Goal: Task Accomplishment & Management: Complete application form

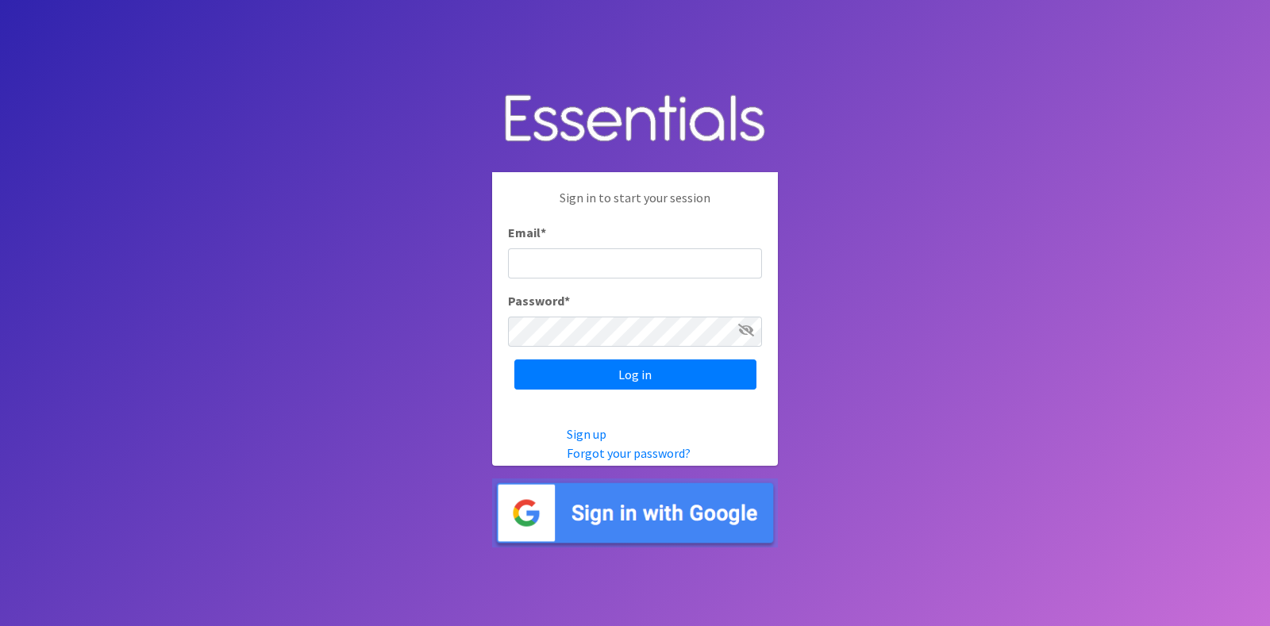
type input "[EMAIL_ADDRESS][DOMAIN_NAME]"
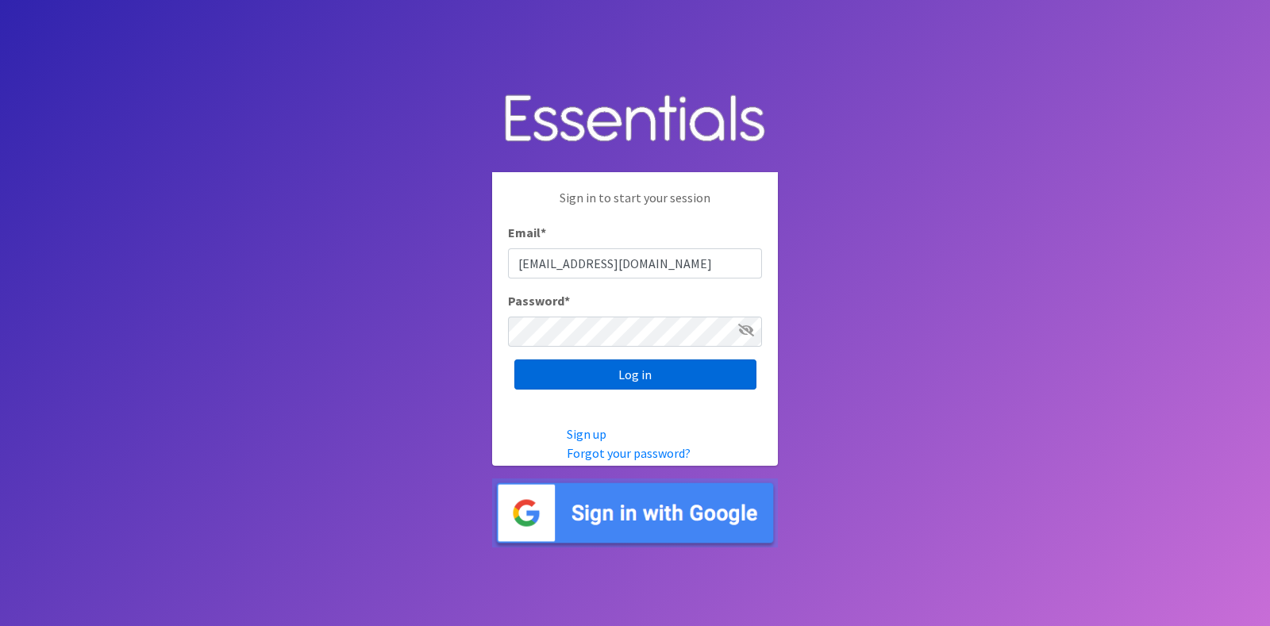
click at [679, 382] on input "Log in" at bounding box center [635, 375] width 242 height 30
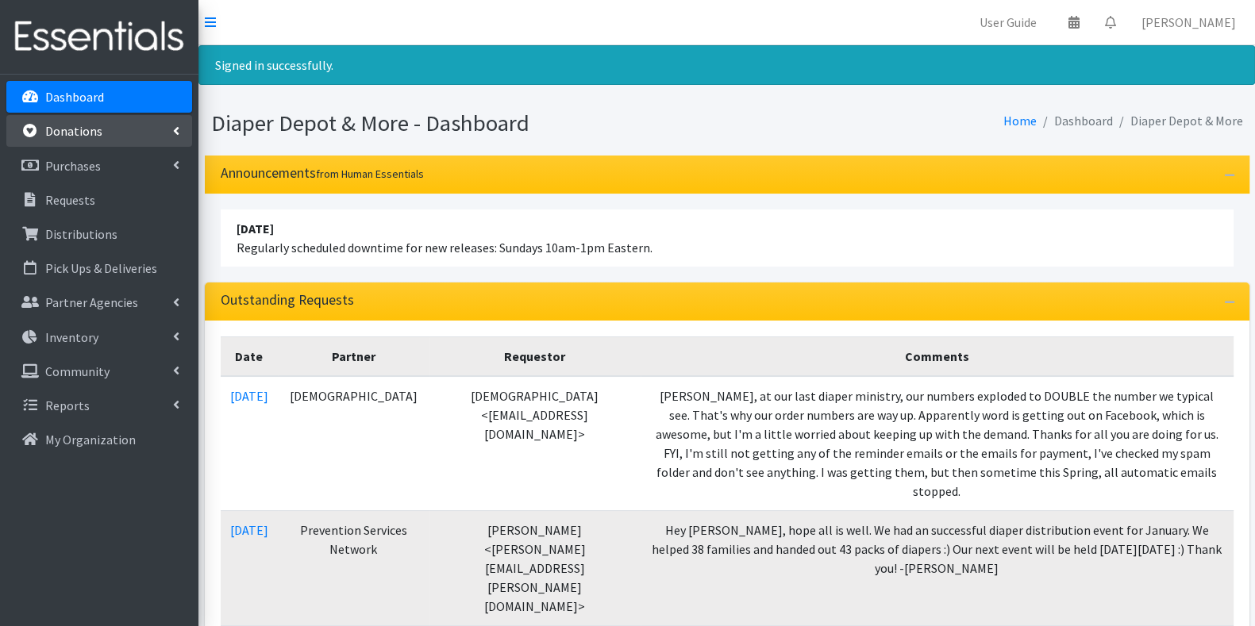
click at [115, 124] on link "Donations" at bounding box center [99, 131] width 186 height 32
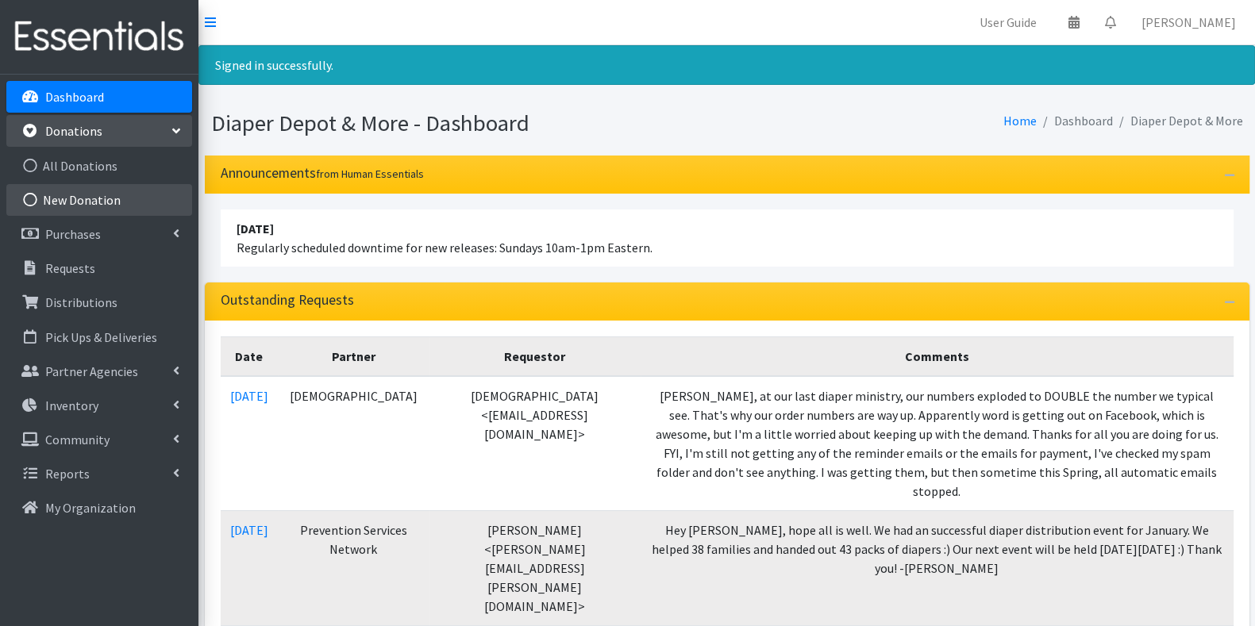
click at [100, 197] on link "New Donation" at bounding box center [99, 200] width 186 height 32
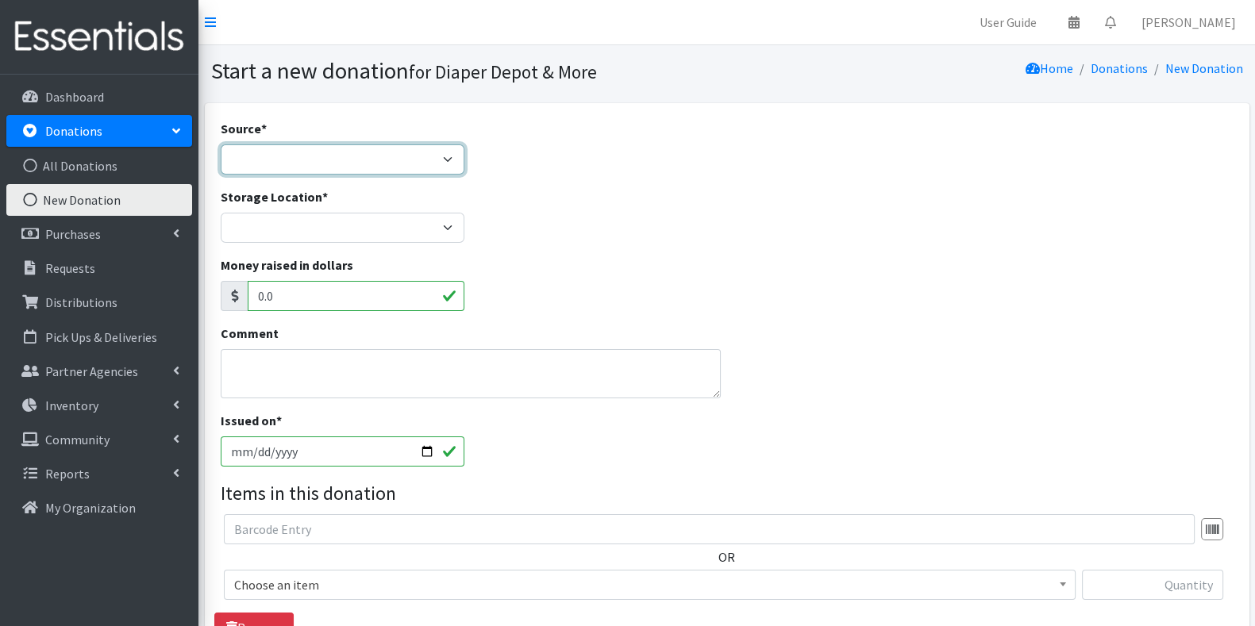
click at [266, 163] on select "Product Drive Manufacturer Donation Site Misc. Donation" at bounding box center [343, 160] width 245 height 30
select select "Misc. Donation"
click at [221, 145] on select "Product Drive Manufacturer Donation Site Misc. Donation" at bounding box center [343, 160] width 245 height 30
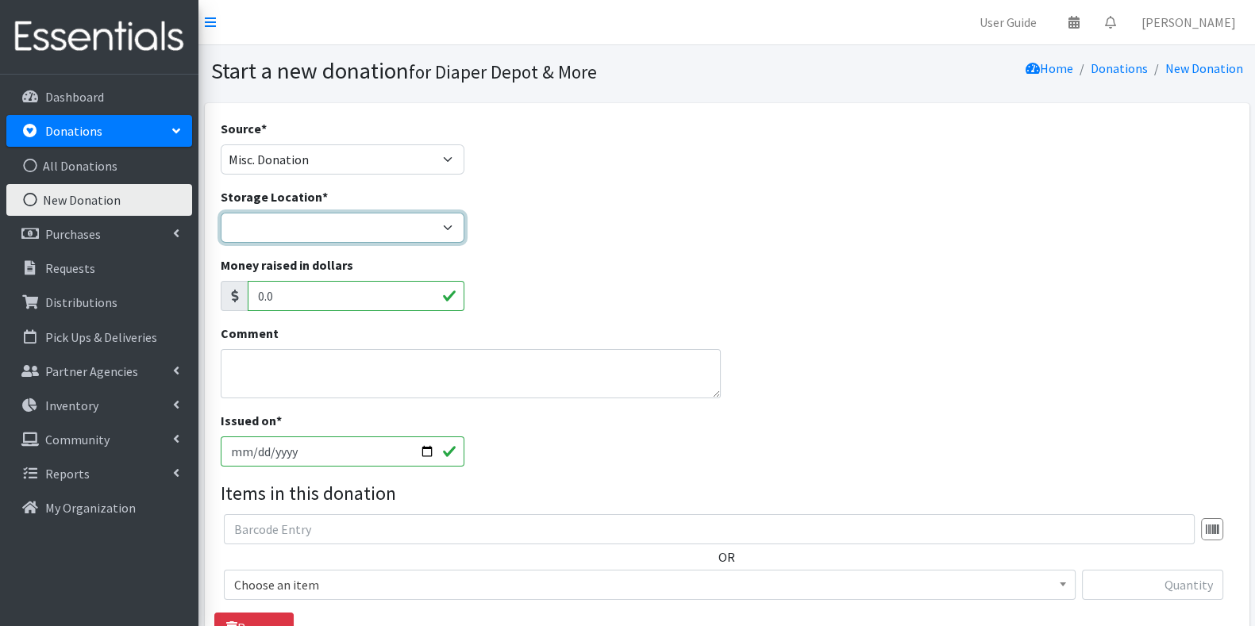
click at [330, 234] on select "Garage Office Space" at bounding box center [343, 228] width 245 height 30
select select "468"
click at [221, 213] on select "Garage Office Space" at bounding box center [343, 228] width 245 height 30
click at [423, 453] on input "2025-09-17" at bounding box center [343, 452] width 245 height 30
type input "2025-09-16"
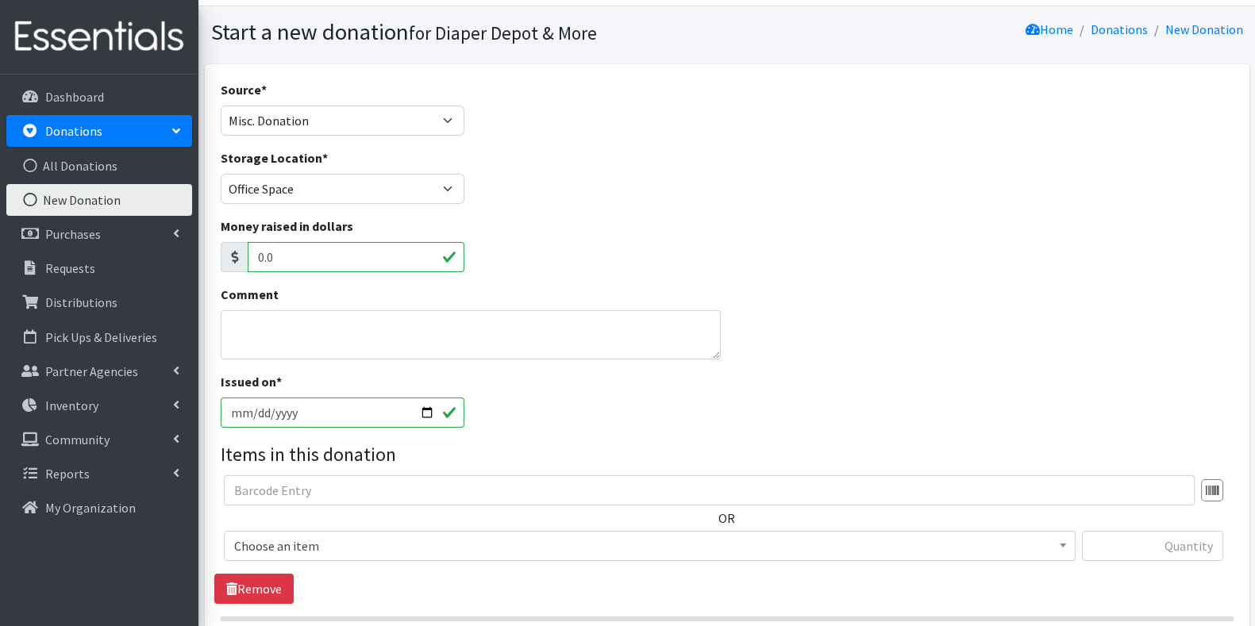
scroll to position [79, 0]
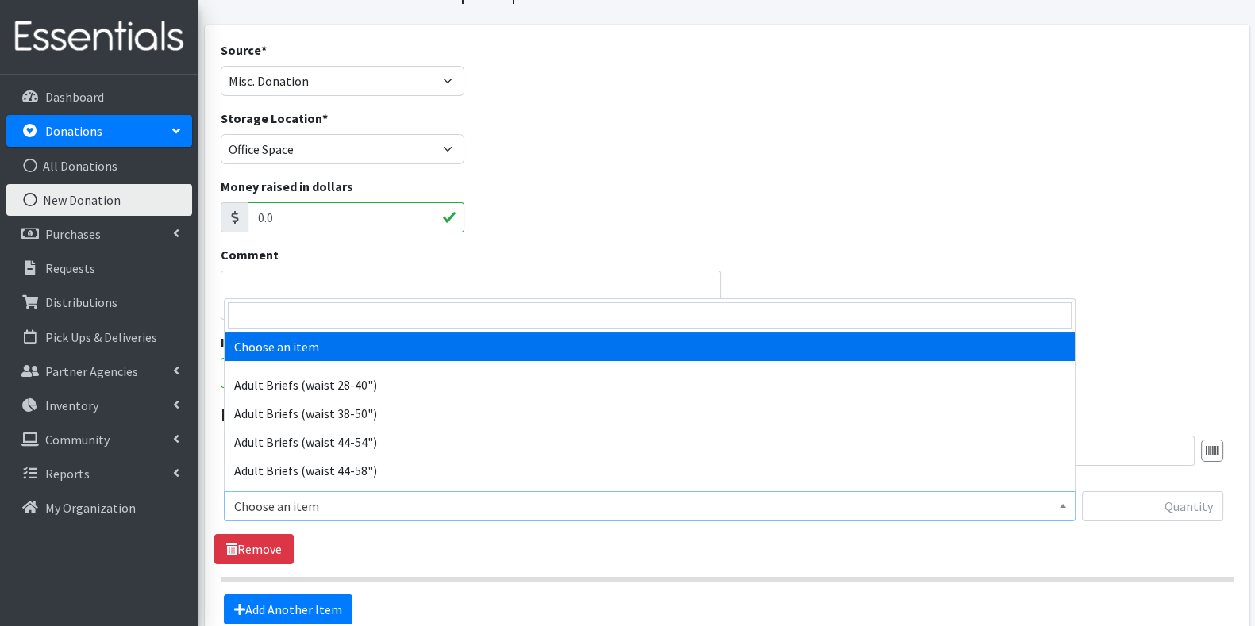
click at [797, 506] on span "Choose an item" at bounding box center [649, 506] width 831 height 22
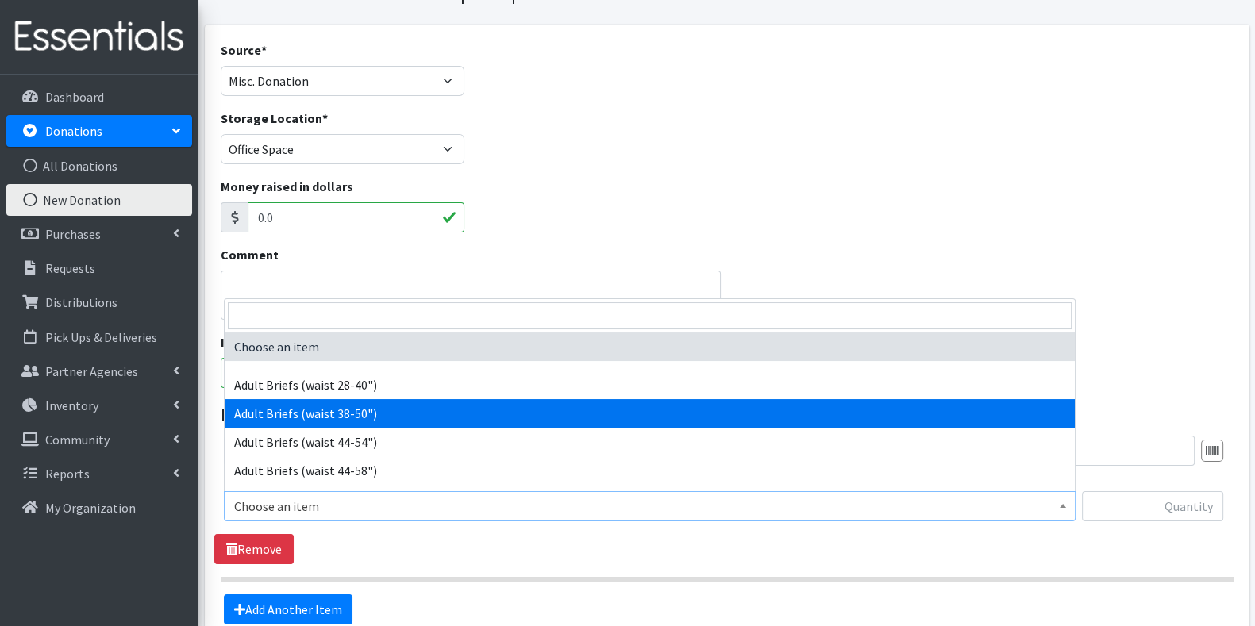
select select "6845"
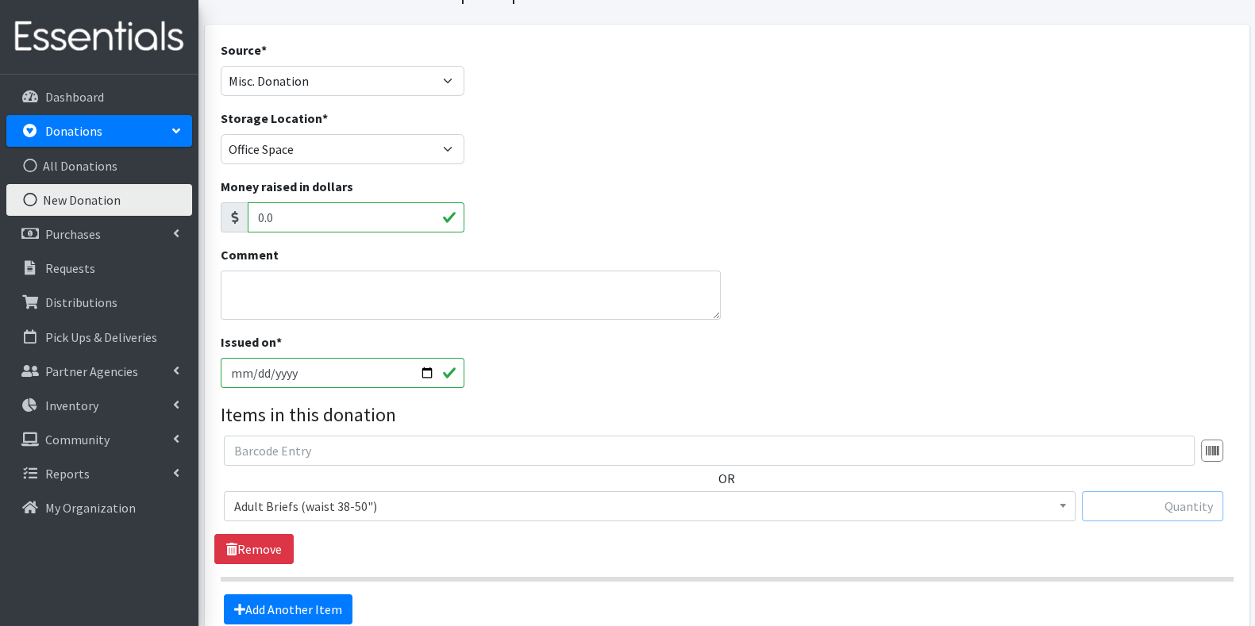
click at [1207, 507] on input "text" at bounding box center [1152, 506] width 141 height 30
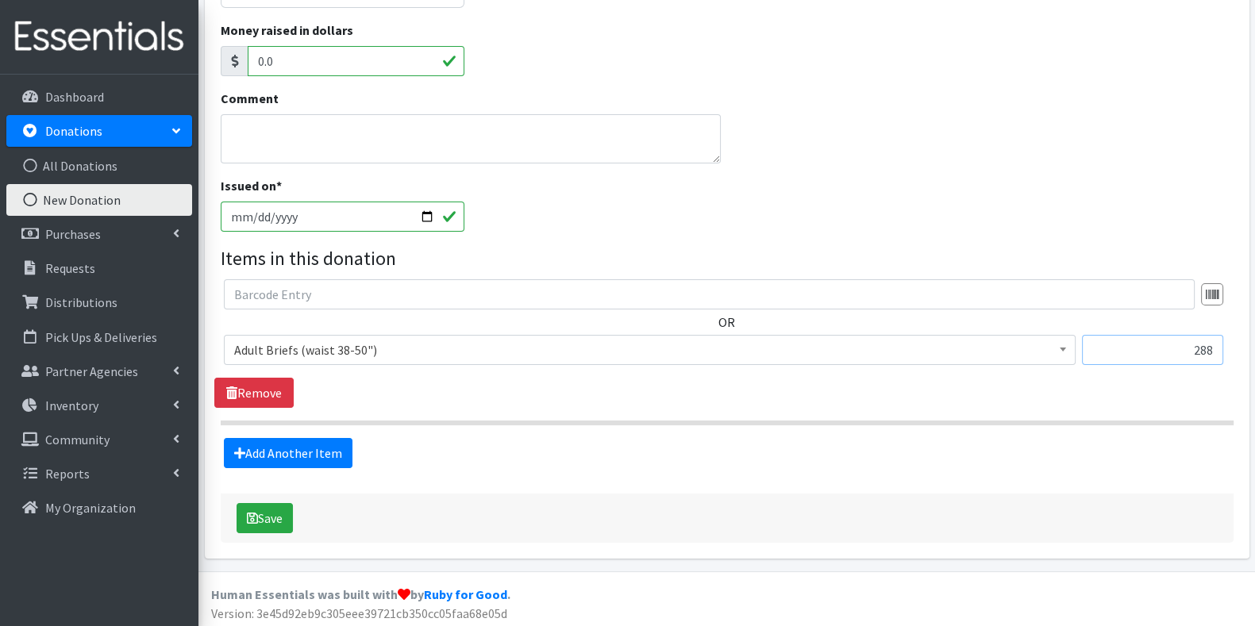
scroll to position [237, 0]
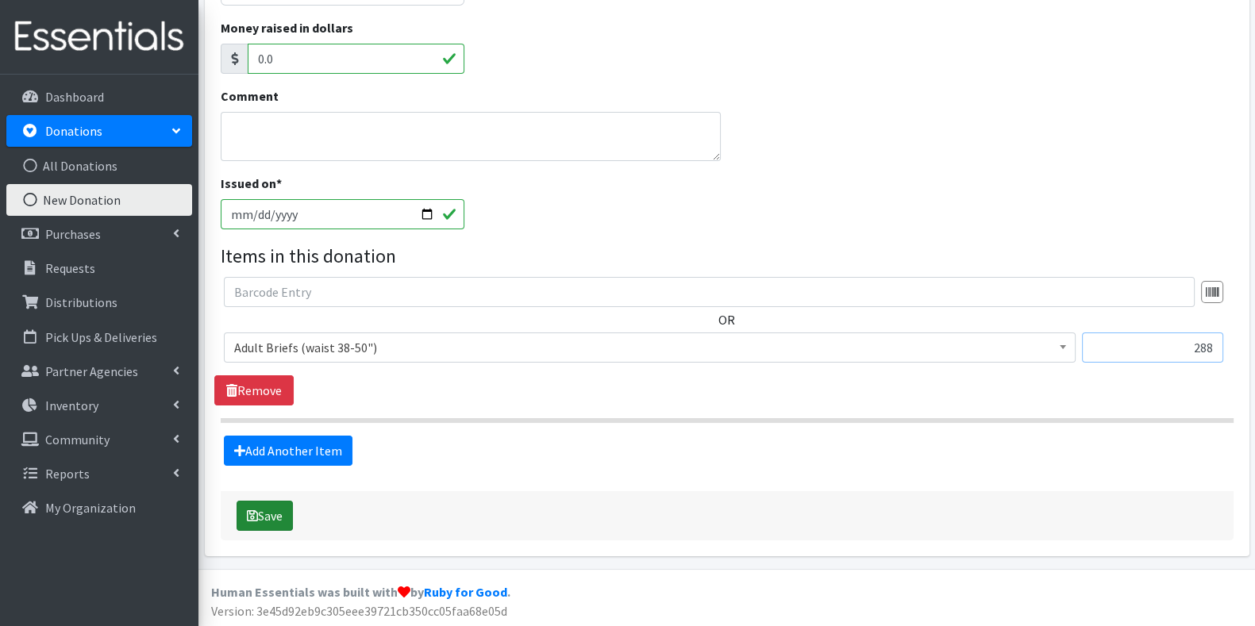
type input "288"
click at [274, 512] on button "Save" at bounding box center [265, 516] width 56 height 30
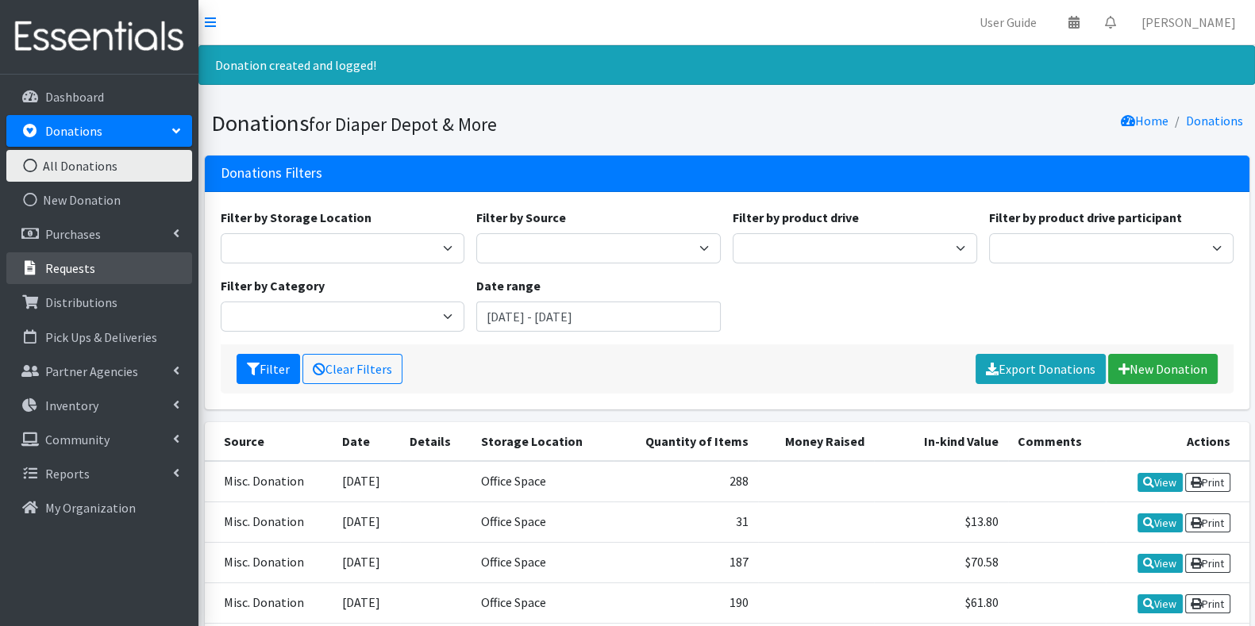
click at [89, 271] on p "Requests" at bounding box center [70, 268] width 50 height 16
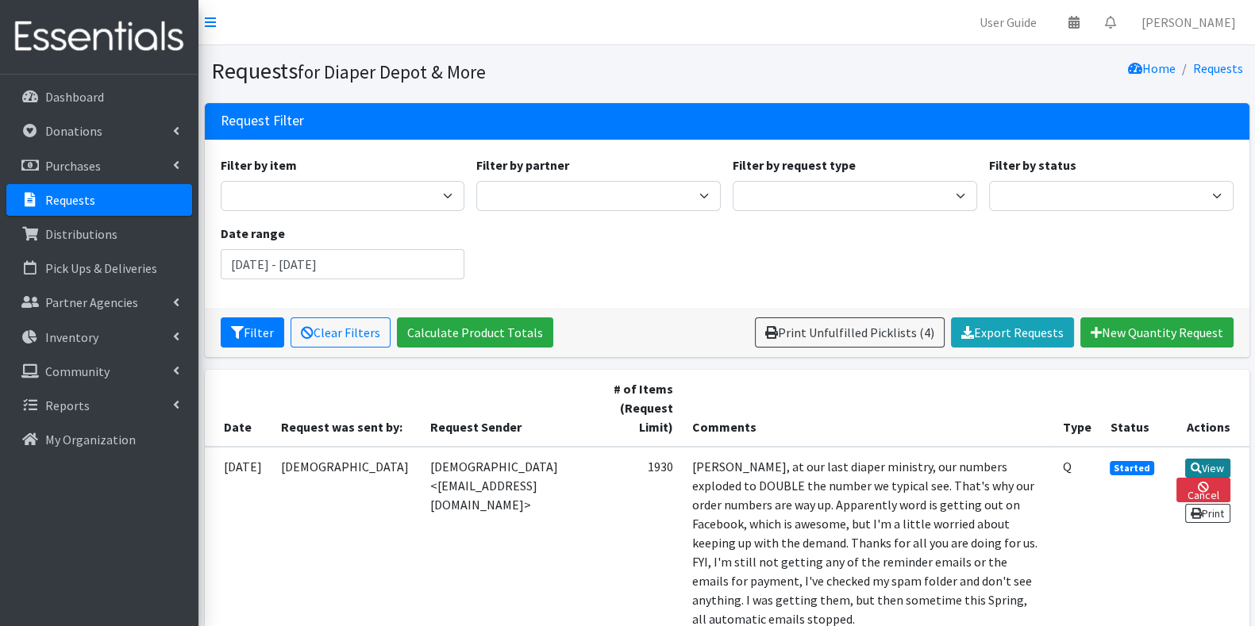
click at [1215, 464] on link "View" at bounding box center [1207, 468] width 45 height 19
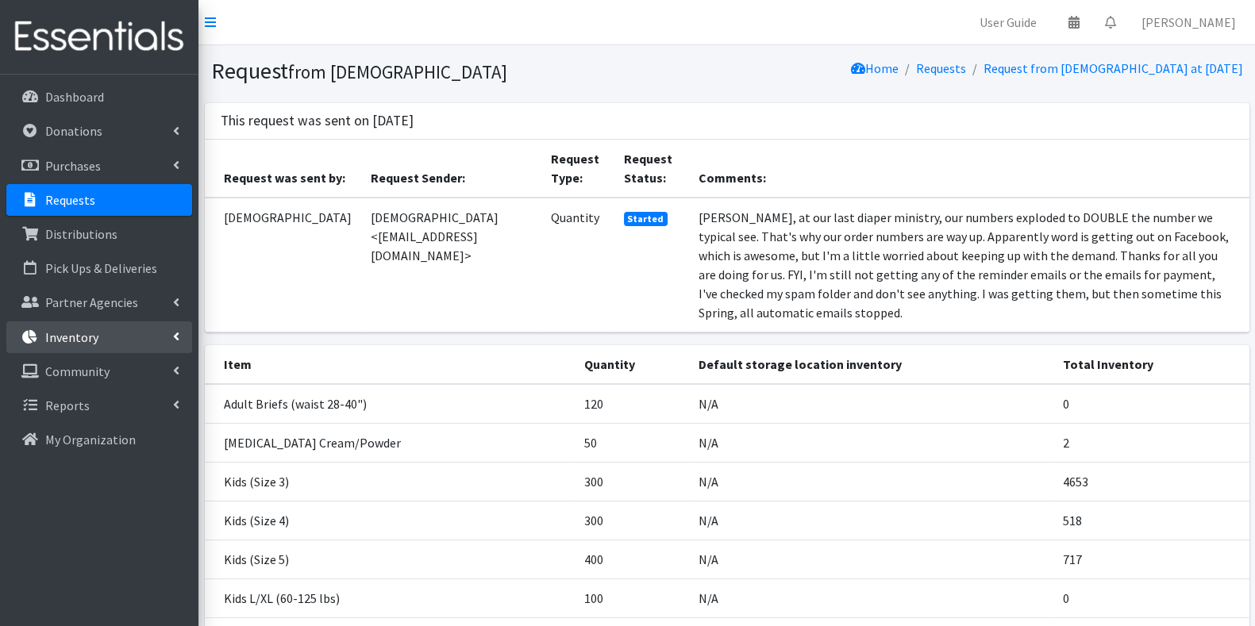
click at [125, 327] on link "Inventory" at bounding box center [99, 338] width 186 height 32
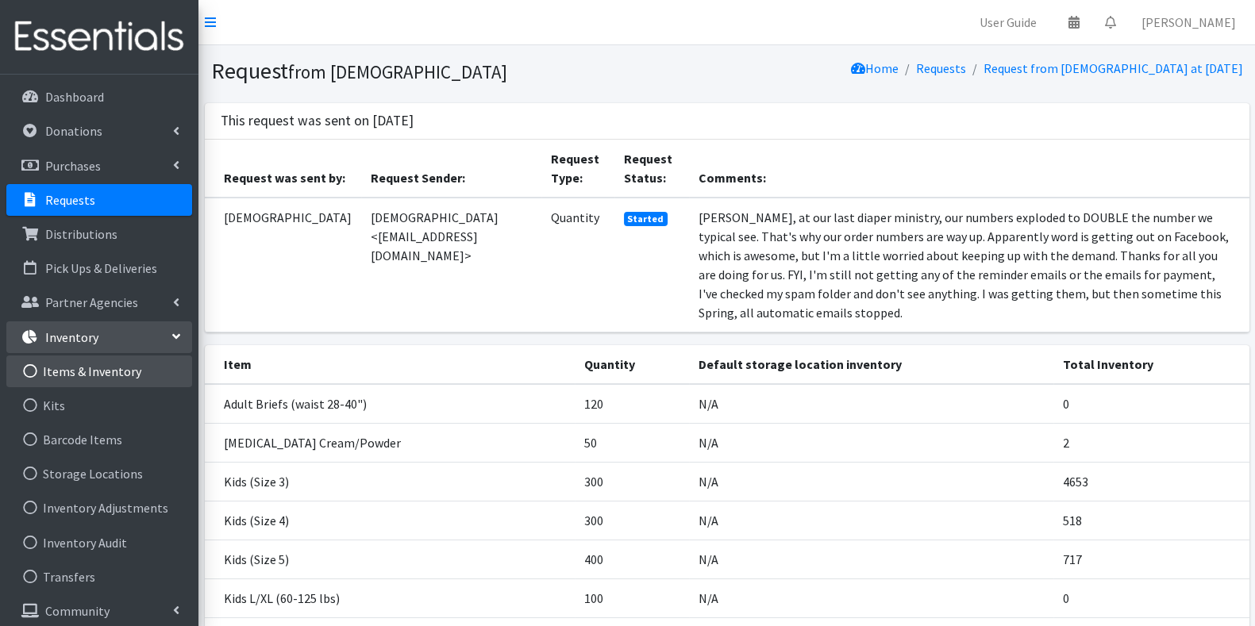
click at [122, 372] on link "Items & Inventory" at bounding box center [99, 372] width 186 height 32
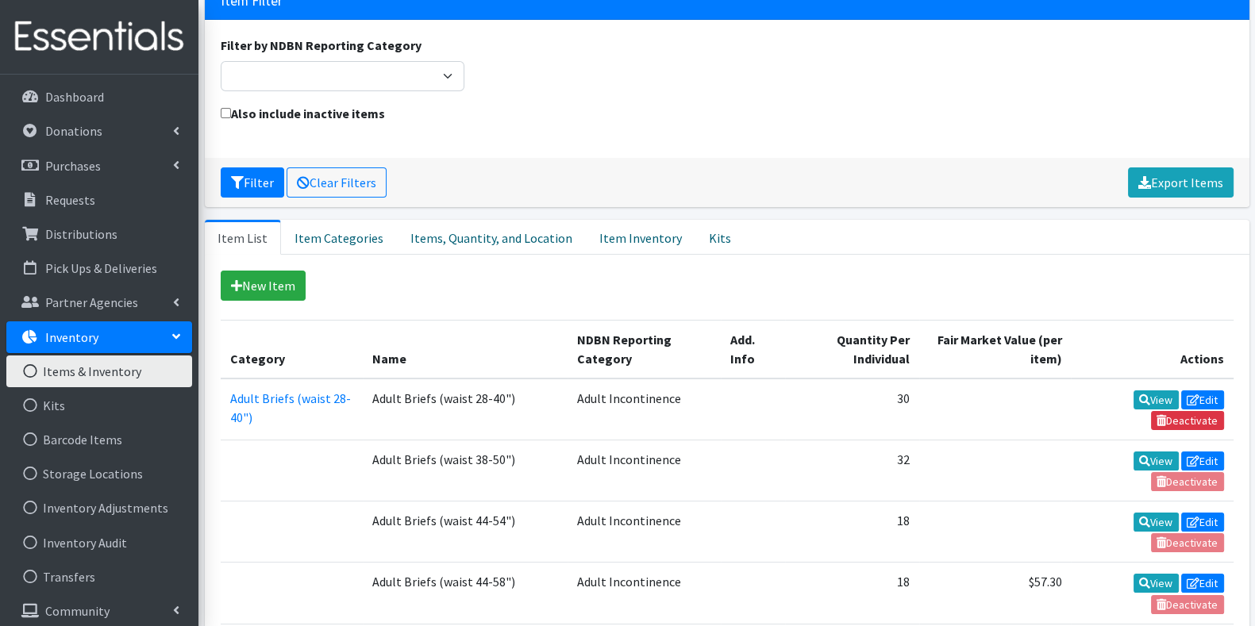
scroll to position [116, 0]
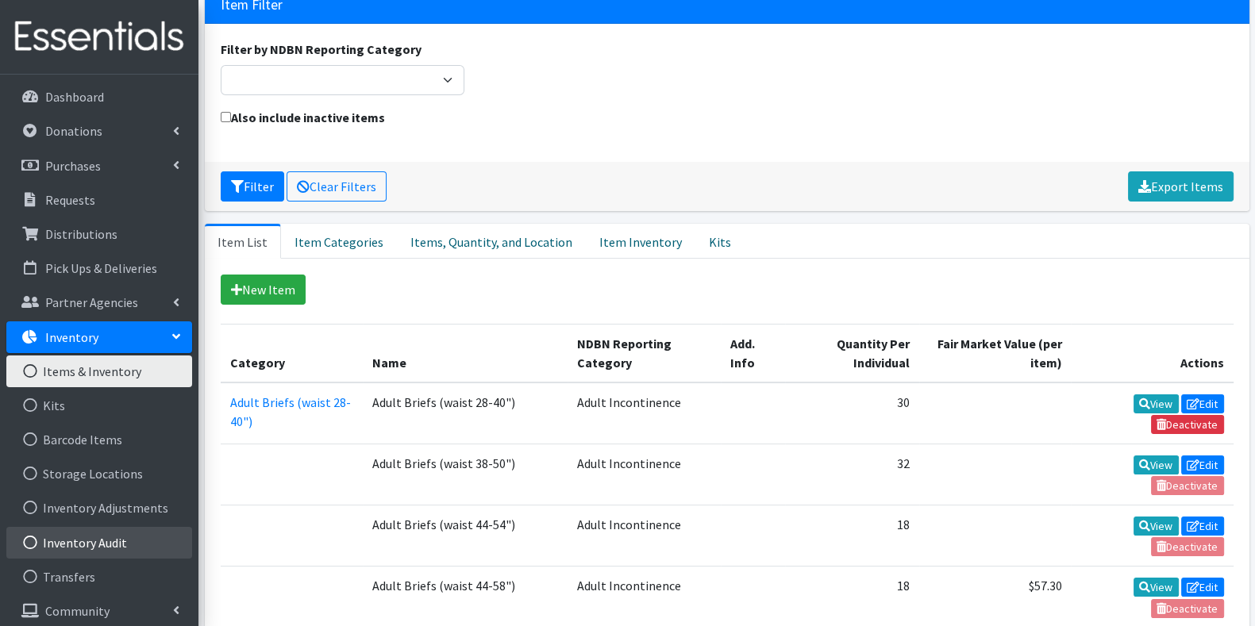
click at [110, 543] on link "Inventory Audit" at bounding box center [99, 543] width 186 height 32
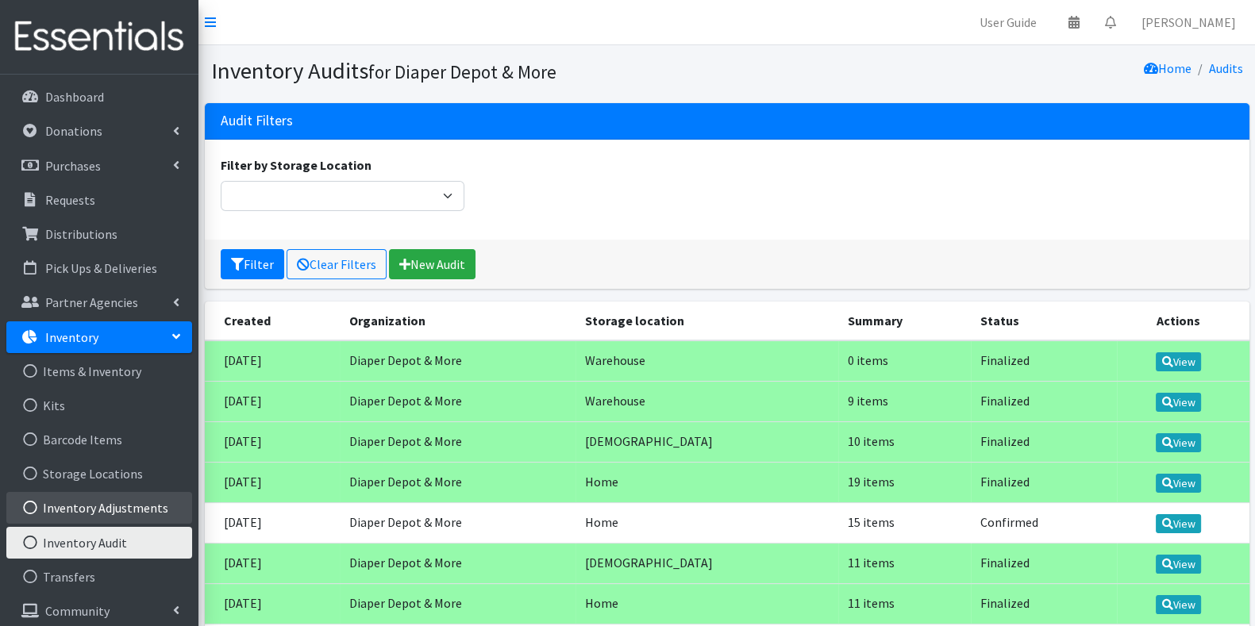
click at [143, 503] on link "Inventory Adjustments" at bounding box center [99, 508] width 186 height 32
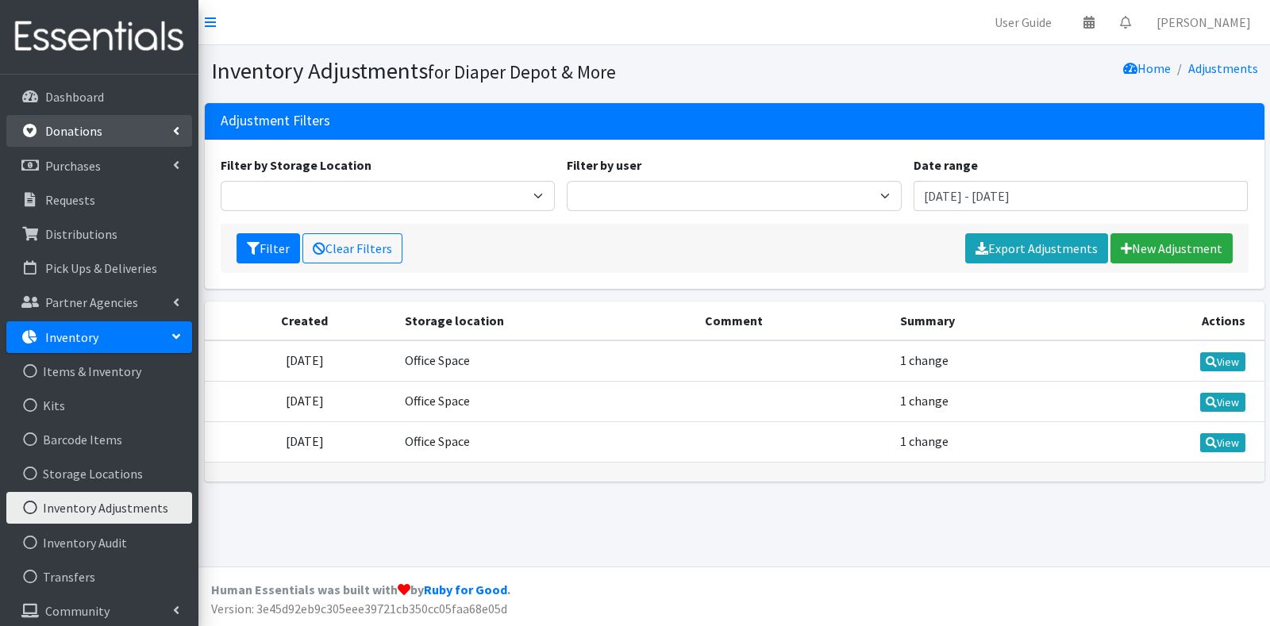
click at [112, 133] on link "Donations" at bounding box center [99, 131] width 186 height 32
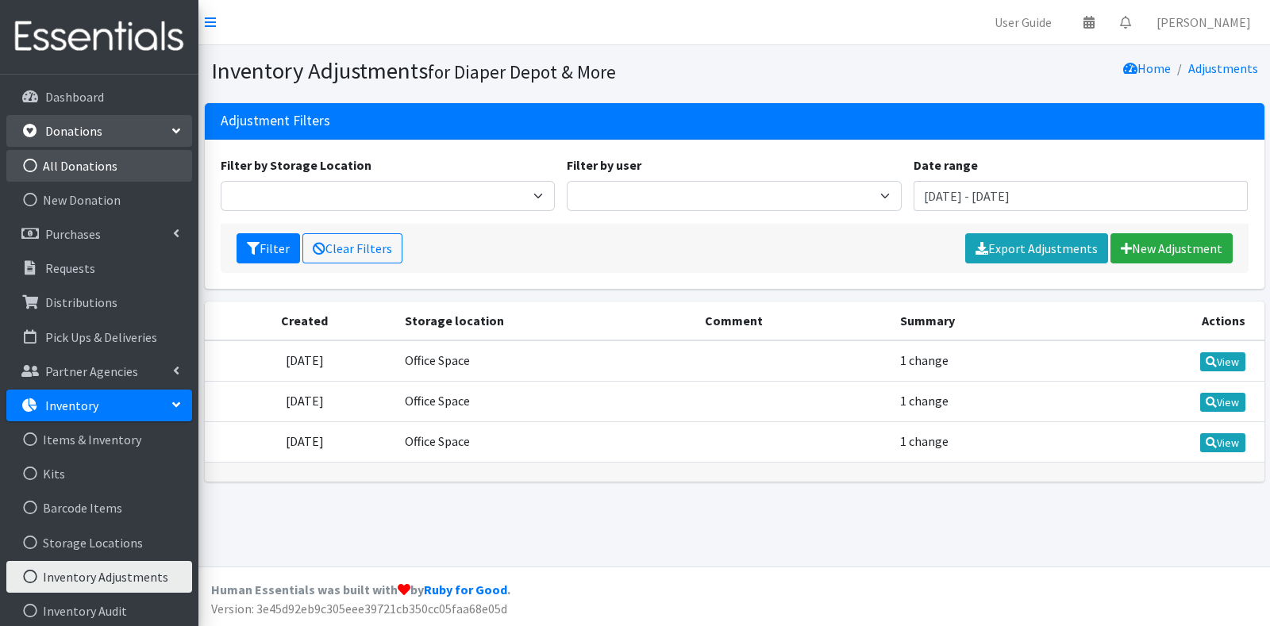
click at [103, 159] on link "All Donations" at bounding box center [99, 166] width 186 height 32
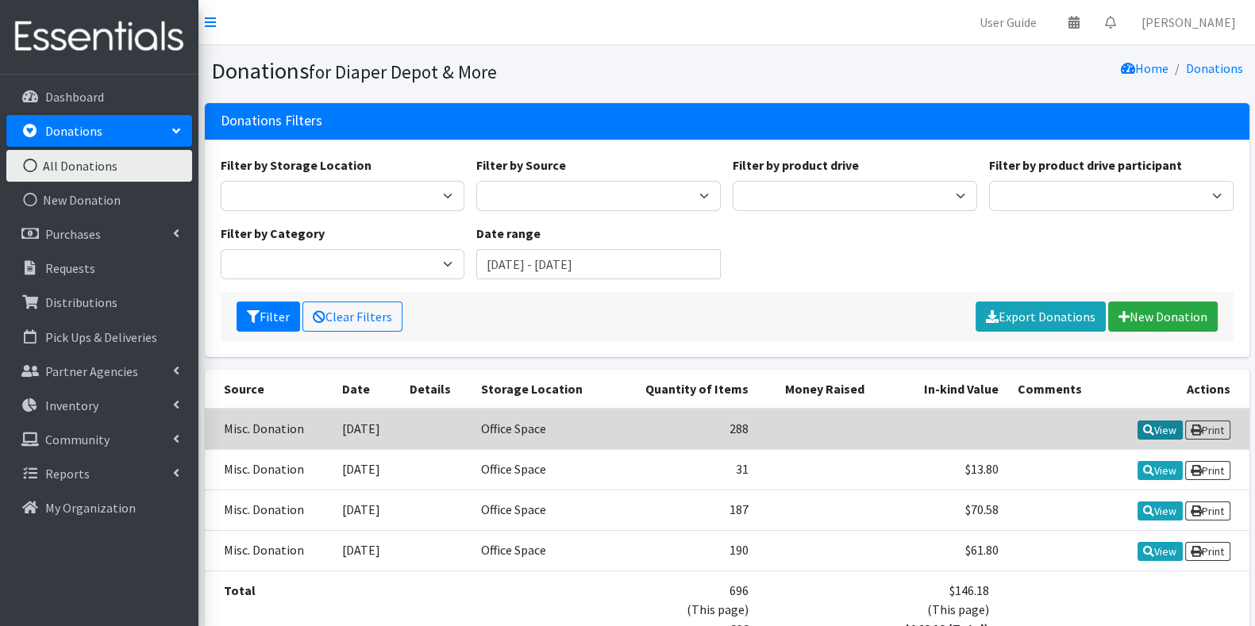
click at [1158, 424] on link "View" at bounding box center [1160, 430] width 45 height 19
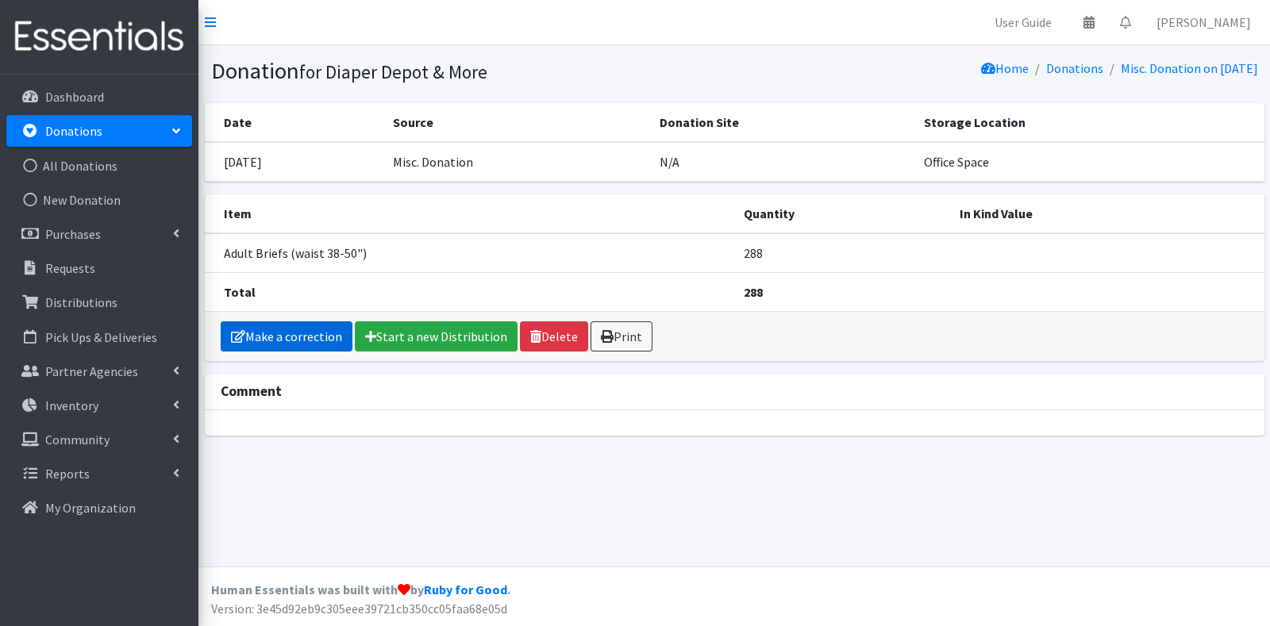
click at [310, 332] on link "Make a correction" at bounding box center [287, 337] width 132 height 30
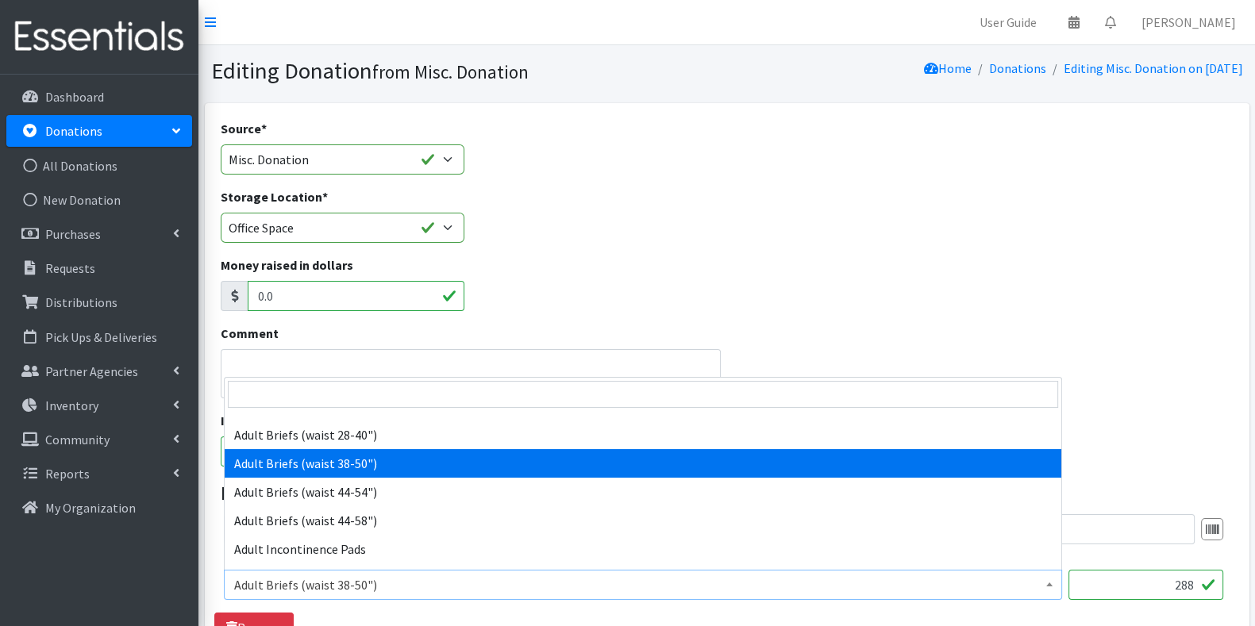
click at [540, 583] on span "Adult Briefs (waist 38-50")" at bounding box center [643, 585] width 818 height 22
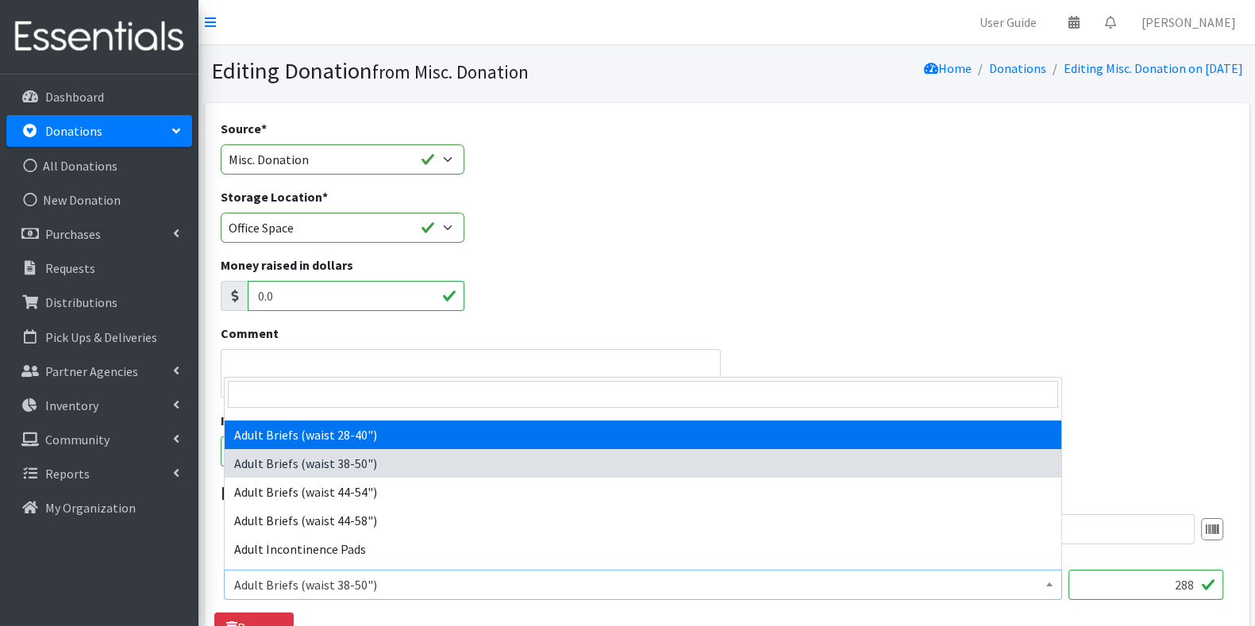
select select "12046"
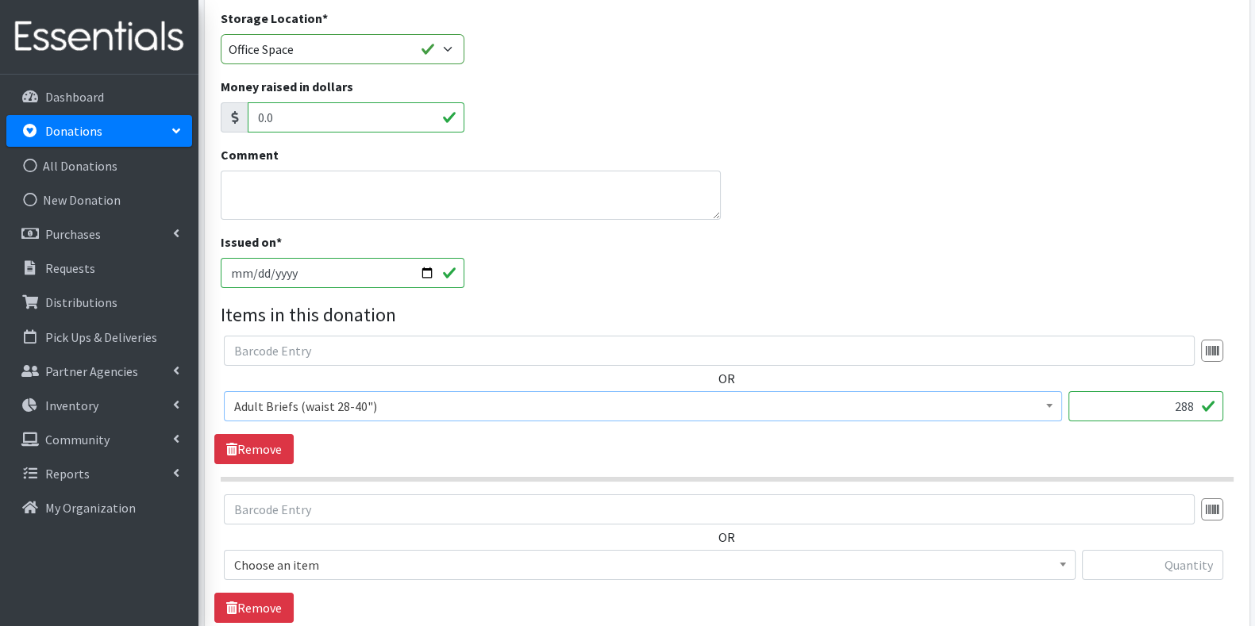
scroll to position [180, 0]
click at [254, 599] on link "Remove" at bounding box center [253, 607] width 79 height 30
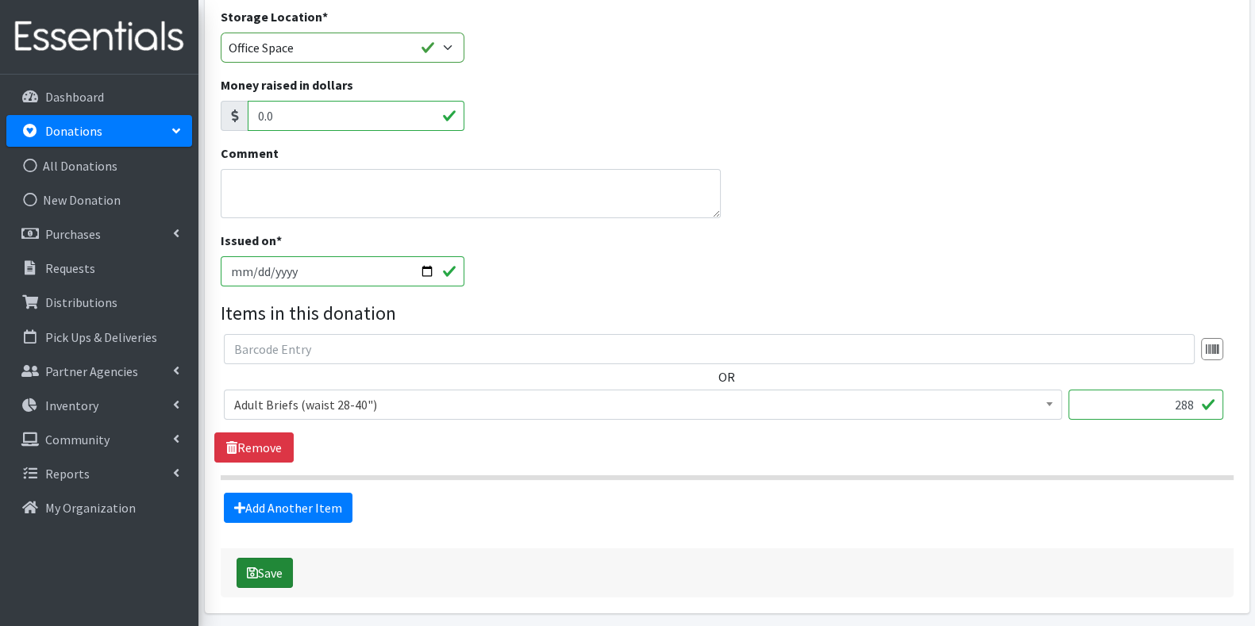
click at [268, 566] on button "Save" at bounding box center [265, 573] width 56 height 30
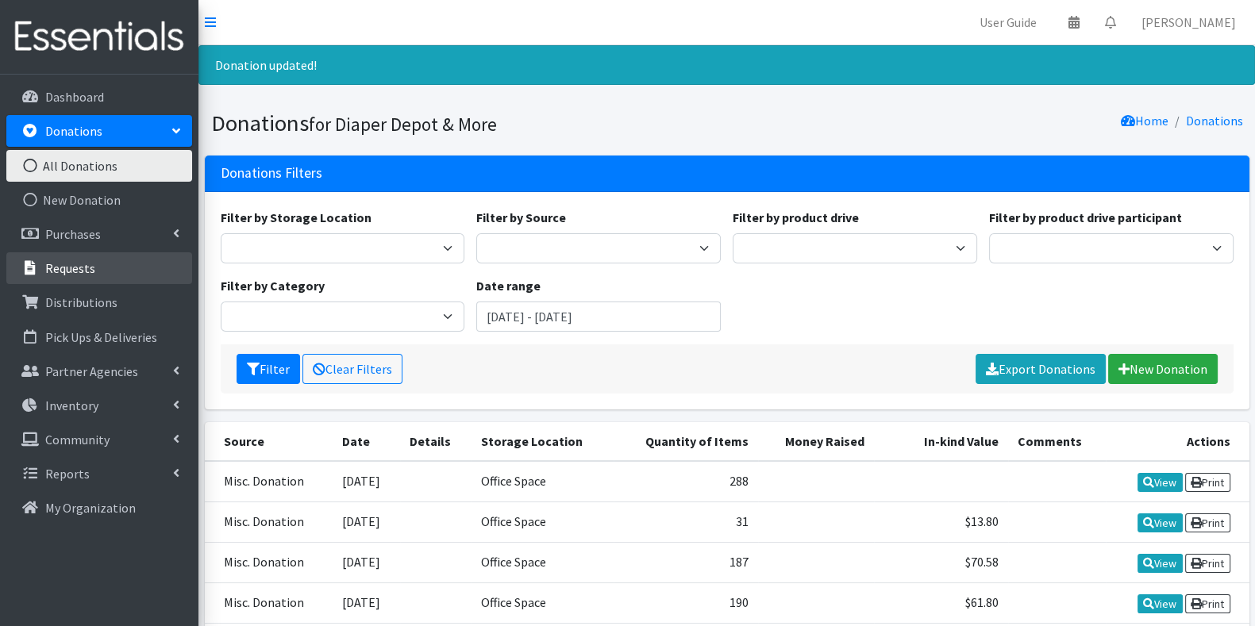
click at [108, 269] on link "Requests" at bounding box center [99, 268] width 186 height 32
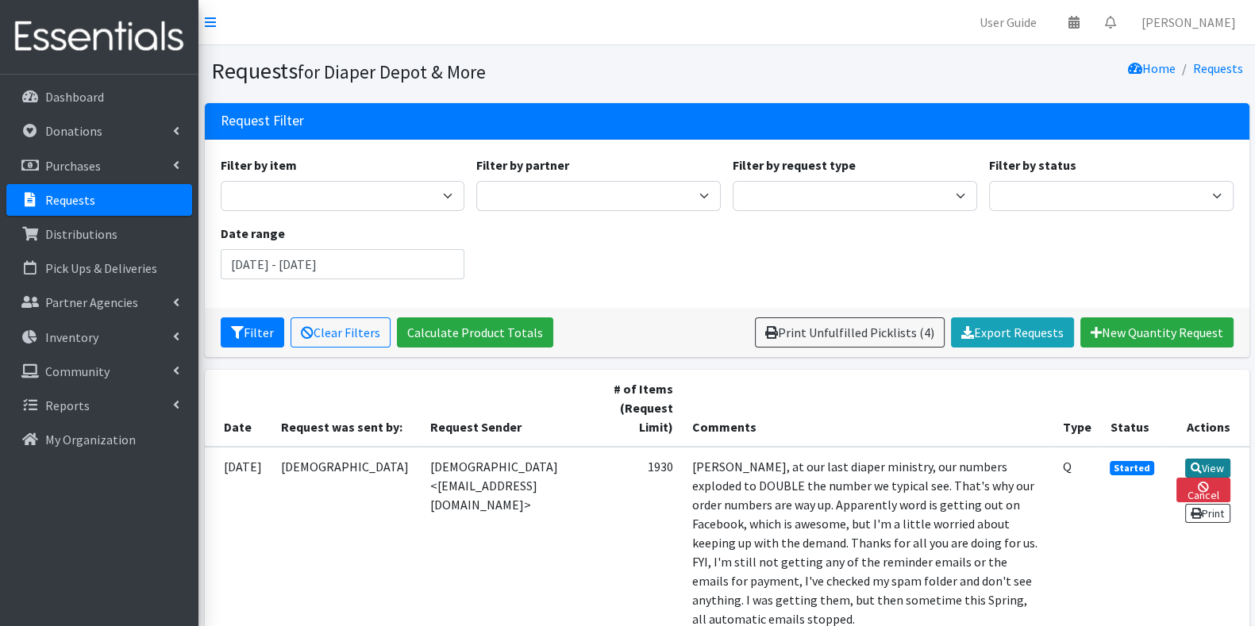
click at [1209, 464] on link "View" at bounding box center [1207, 468] width 45 height 19
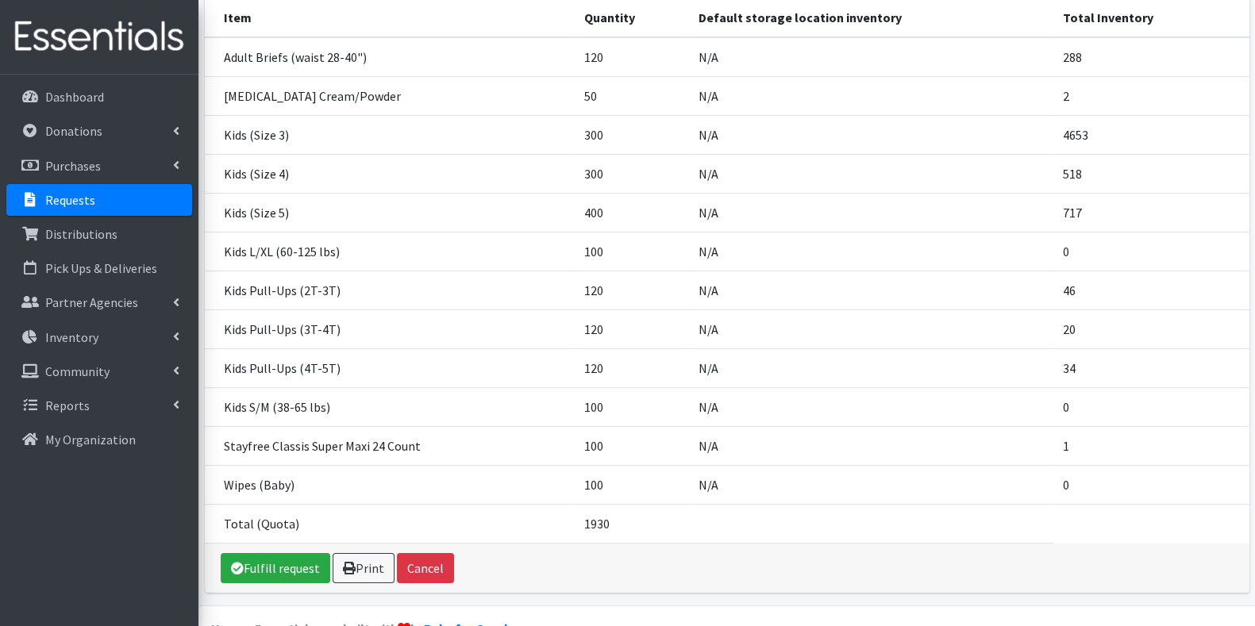
scroll to position [359, 0]
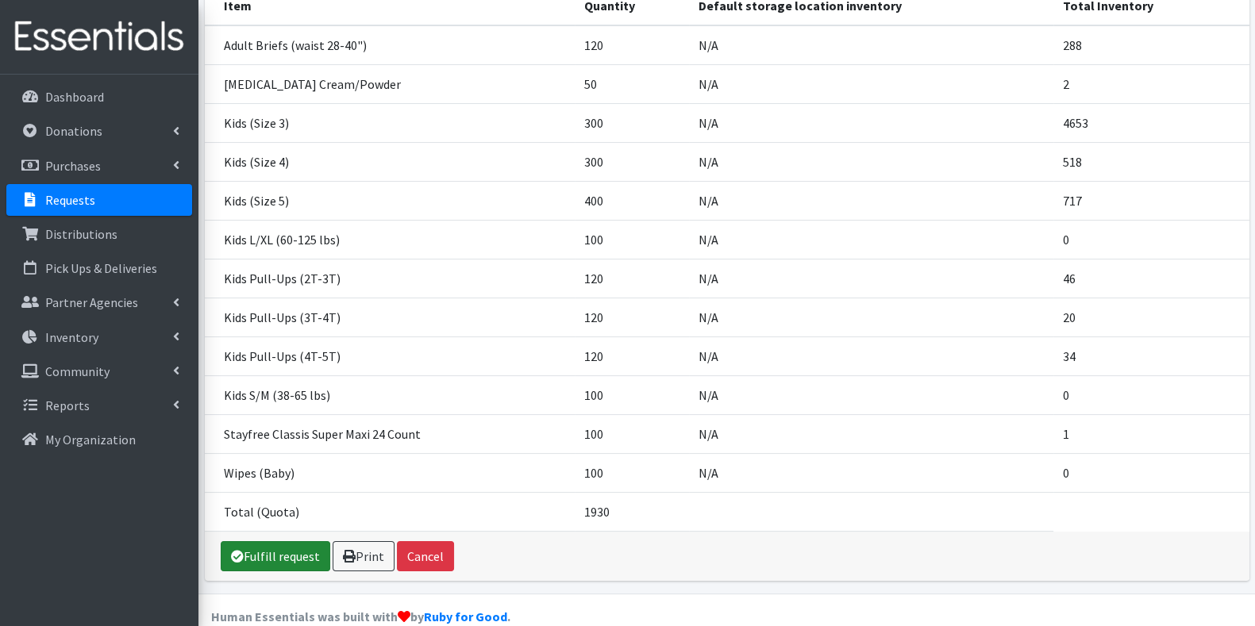
click at [282, 541] on link "Fulfill request" at bounding box center [276, 556] width 110 height 30
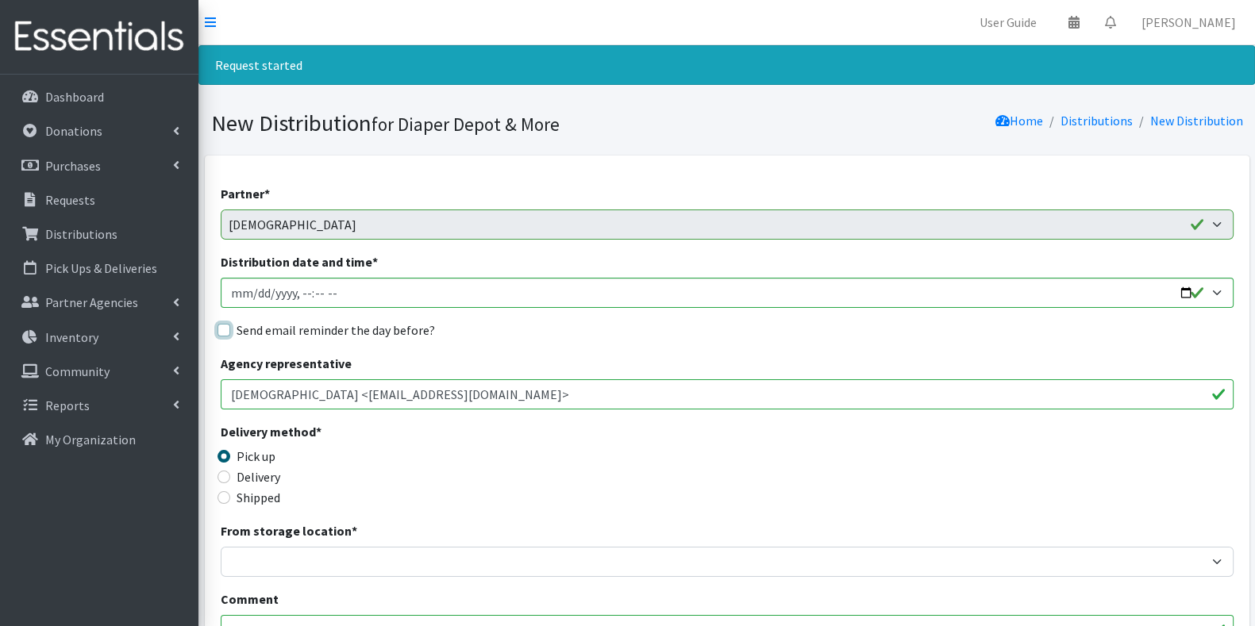
click at [225, 333] on input "Send email reminder the day before?" at bounding box center [224, 330] width 13 height 13
checkbox input "true"
click at [222, 476] on input "Delivery" at bounding box center [224, 477] width 13 height 13
radio input "true"
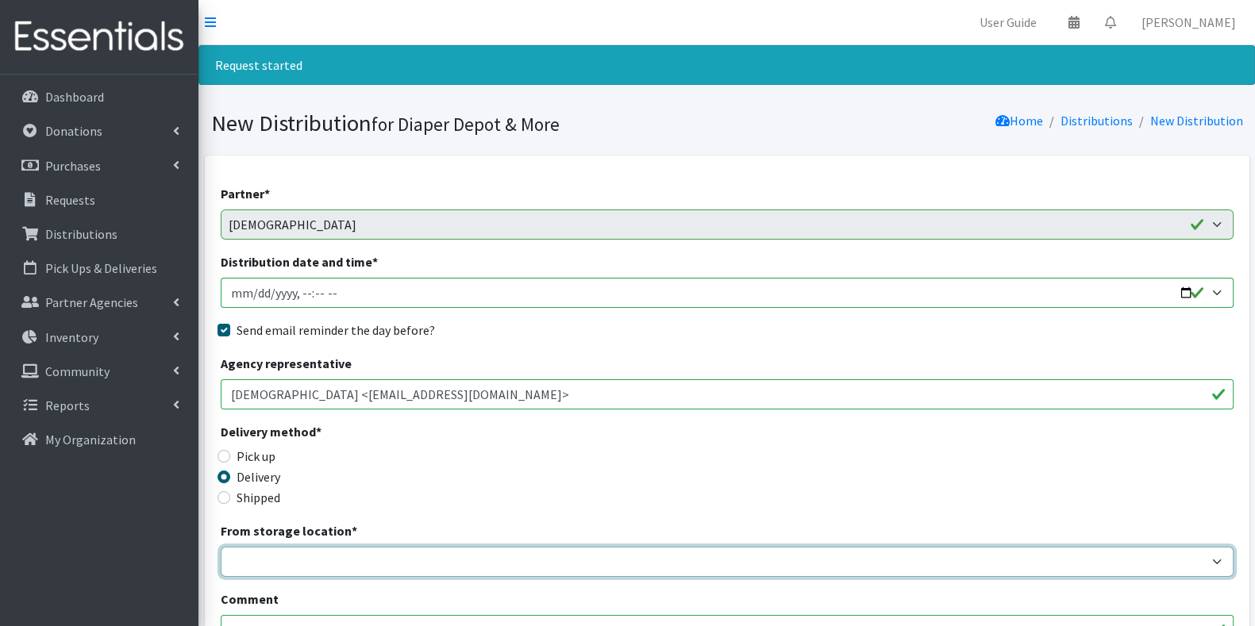
click at [295, 569] on select "Garage Office Space" at bounding box center [727, 562] width 1013 height 30
select select "468"
click at [221, 547] on select "Garage Office Space" at bounding box center [727, 562] width 1013 height 30
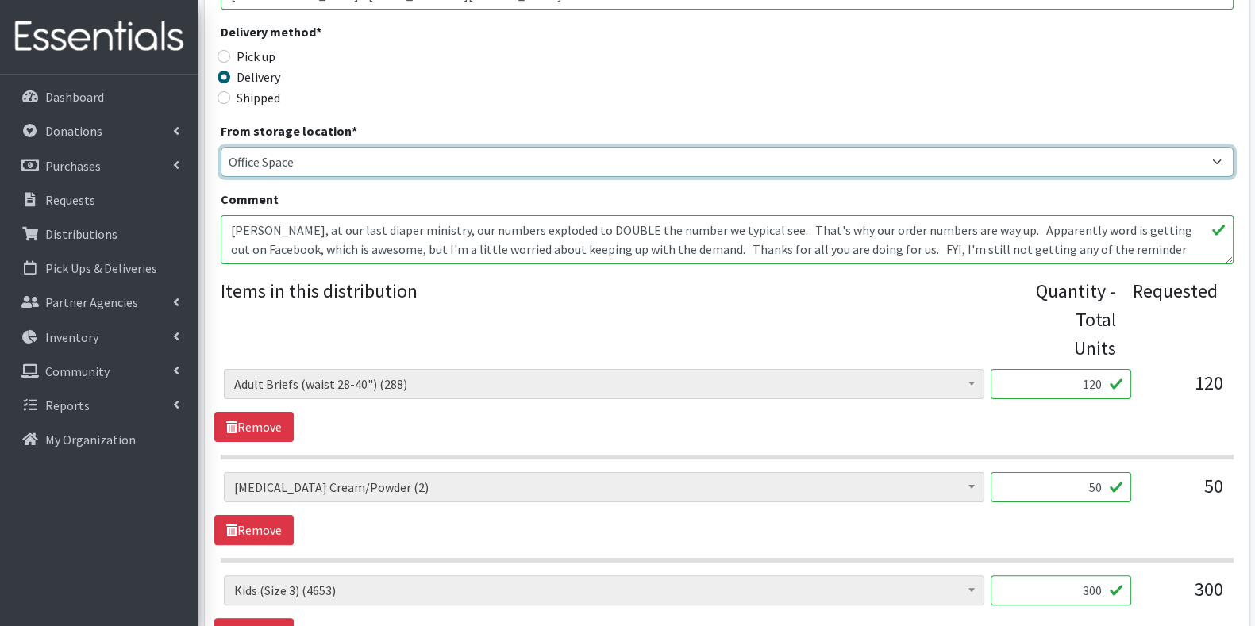
scroll to position [440, 0]
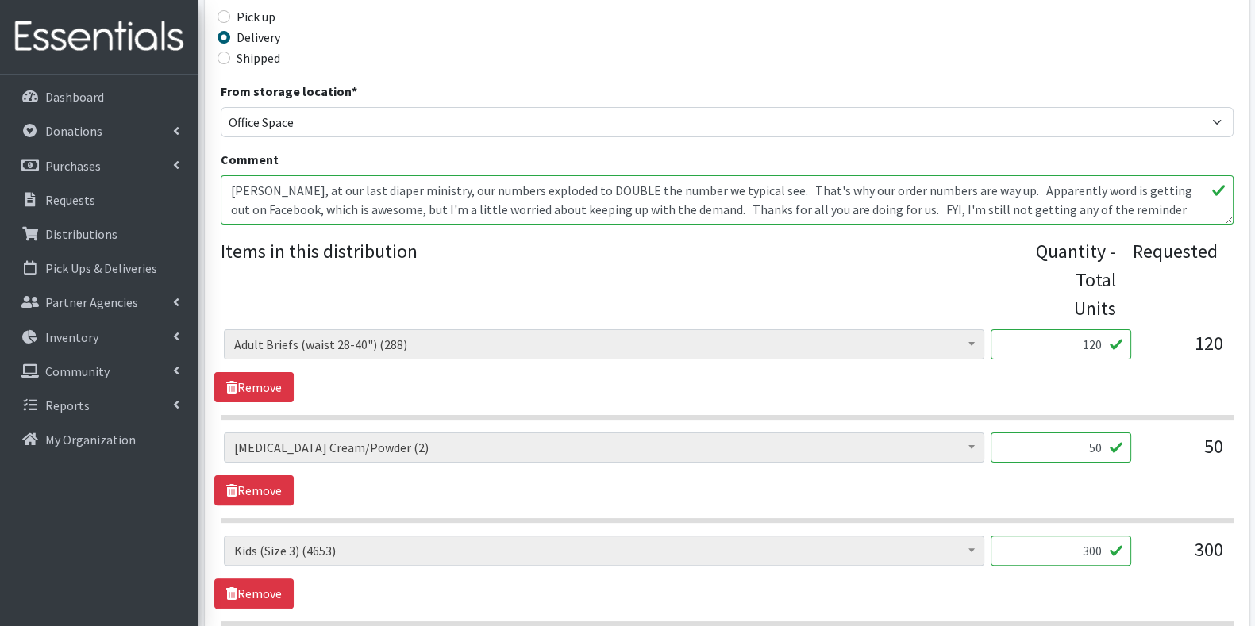
click at [1104, 329] on input "120" at bounding box center [1061, 344] width 141 height 30
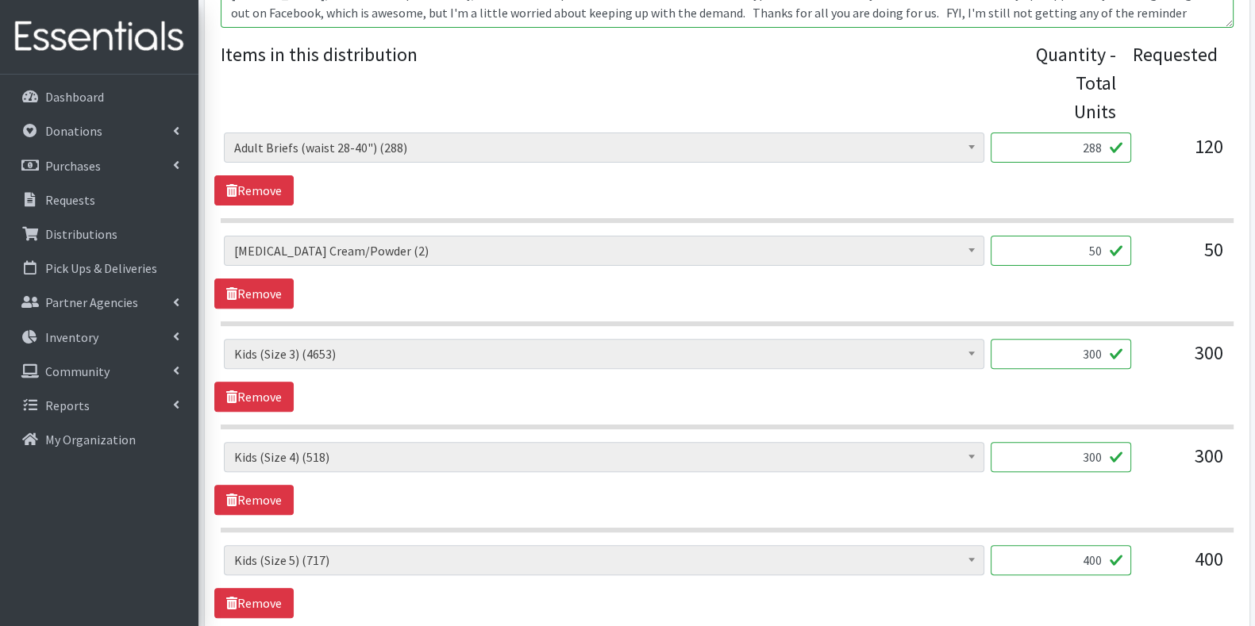
scroll to position [658, 0]
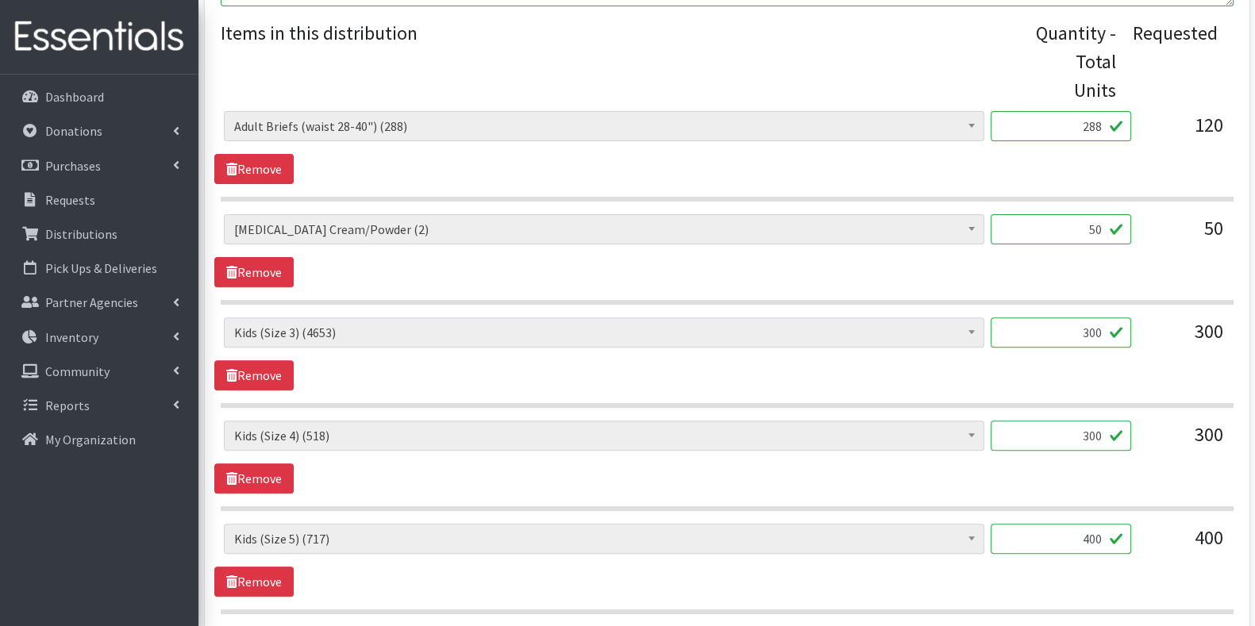
type input "288"
click at [248, 260] on section "Adult Briefs (waist 28-40") (288) Adult Briefs (waist 38-50") (0) Adult Briefs …" at bounding box center [727, 259] width 1013 height 91
click at [1102, 421] on input "300" at bounding box center [1061, 436] width 141 height 30
type input "50"
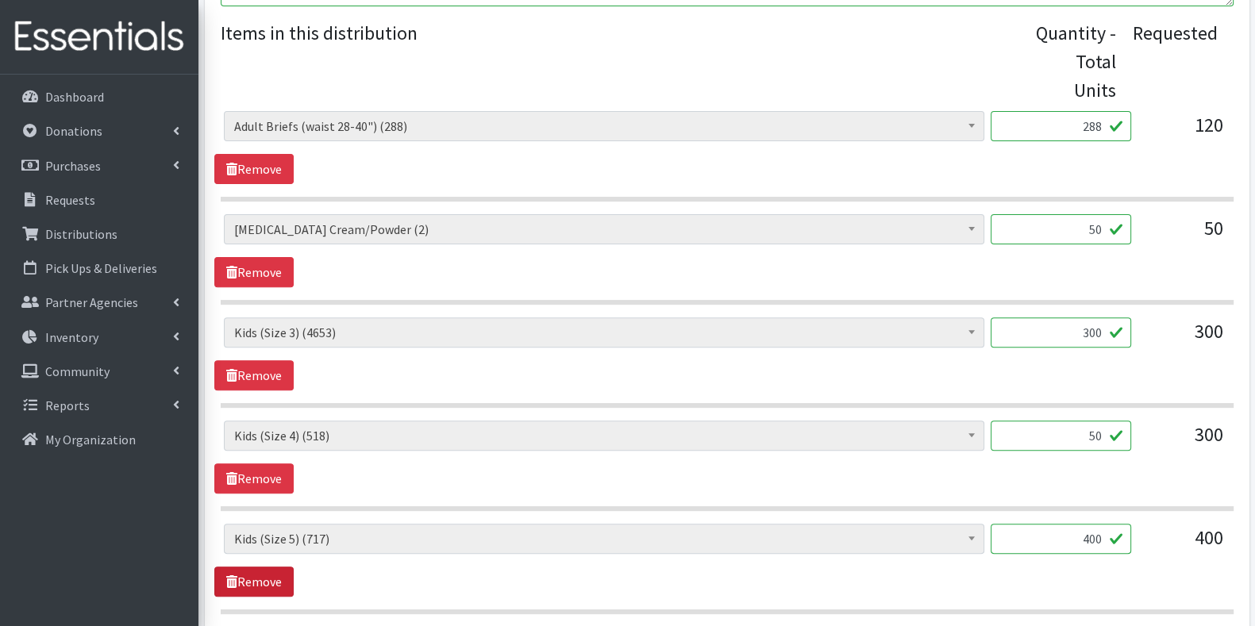
click at [276, 567] on link "Remove" at bounding box center [253, 582] width 79 height 30
click at [265, 567] on link "Remove" at bounding box center [253, 582] width 79 height 30
click at [1097, 524] on input "120" at bounding box center [1061, 539] width 141 height 30
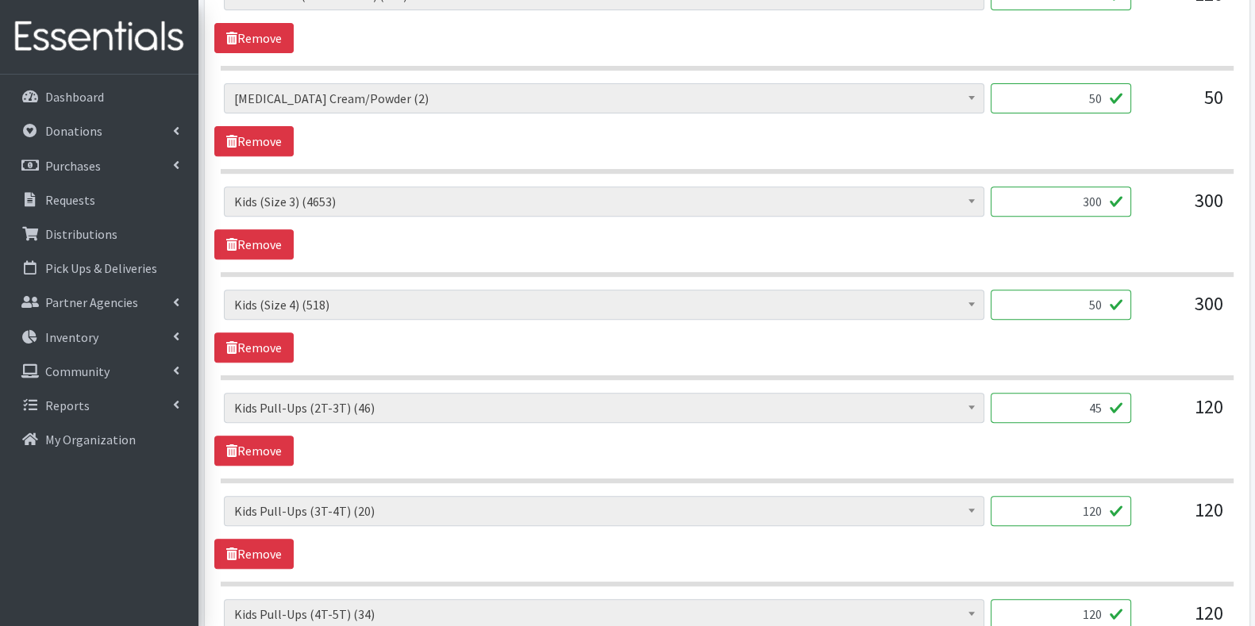
scroll to position [808, 0]
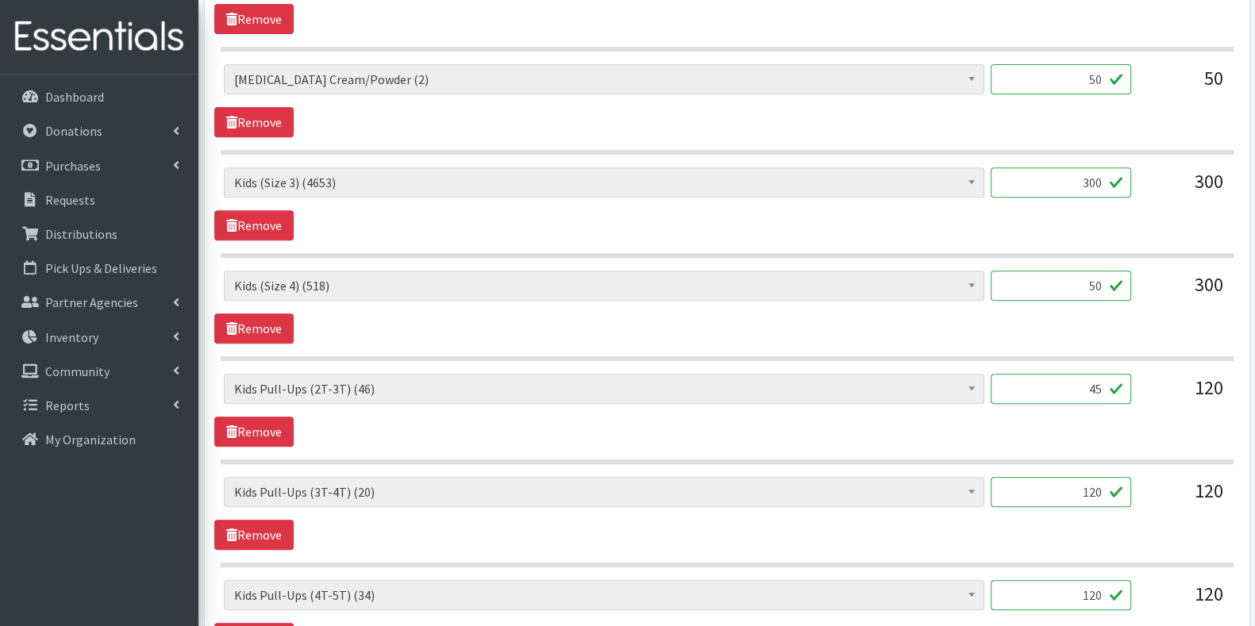
type input "45"
click at [1093, 477] on input "120" at bounding box center [1061, 492] width 141 height 30
type input "15"
click at [1100, 580] on input "120" at bounding box center [1061, 595] width 141 height 30
type input "1"
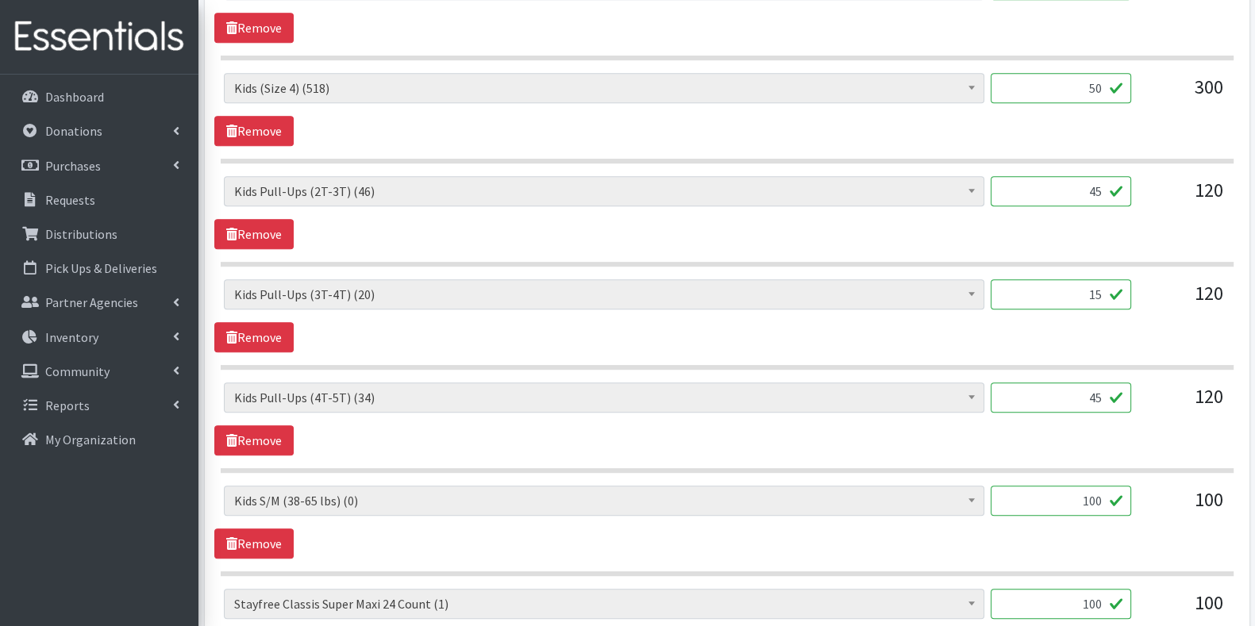
scroll to position [1012, 0]
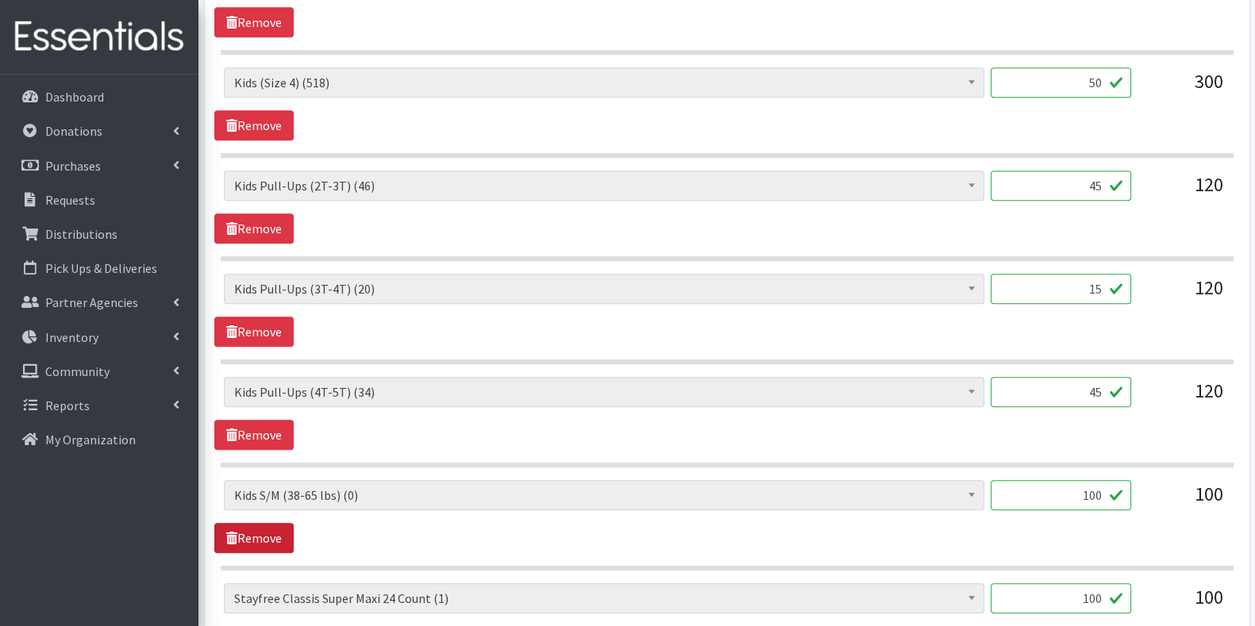
type input "45"
click at [260, 523] on link "Remove" at bounding box center [253, 538] width 79 height 30
click at [269, 523] on link "Remove" at bounding box center [253, 538] width 79 height 30
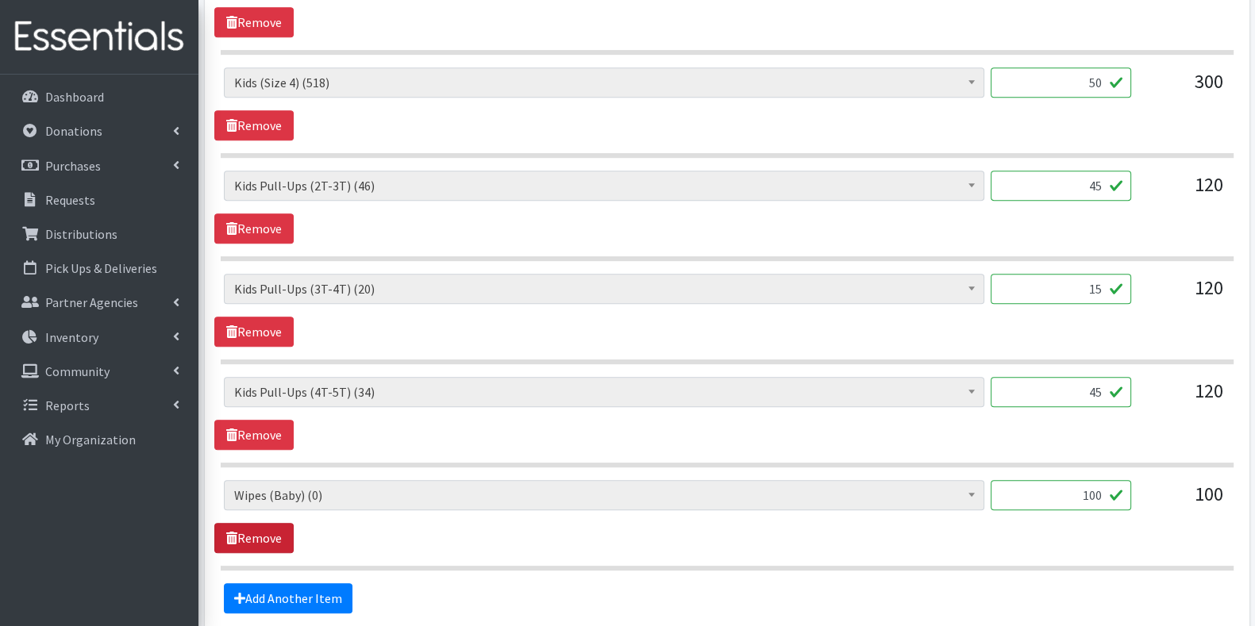
click at [269, 523] on link "Remove" at bounding box center [253, 538] width 79 height 30
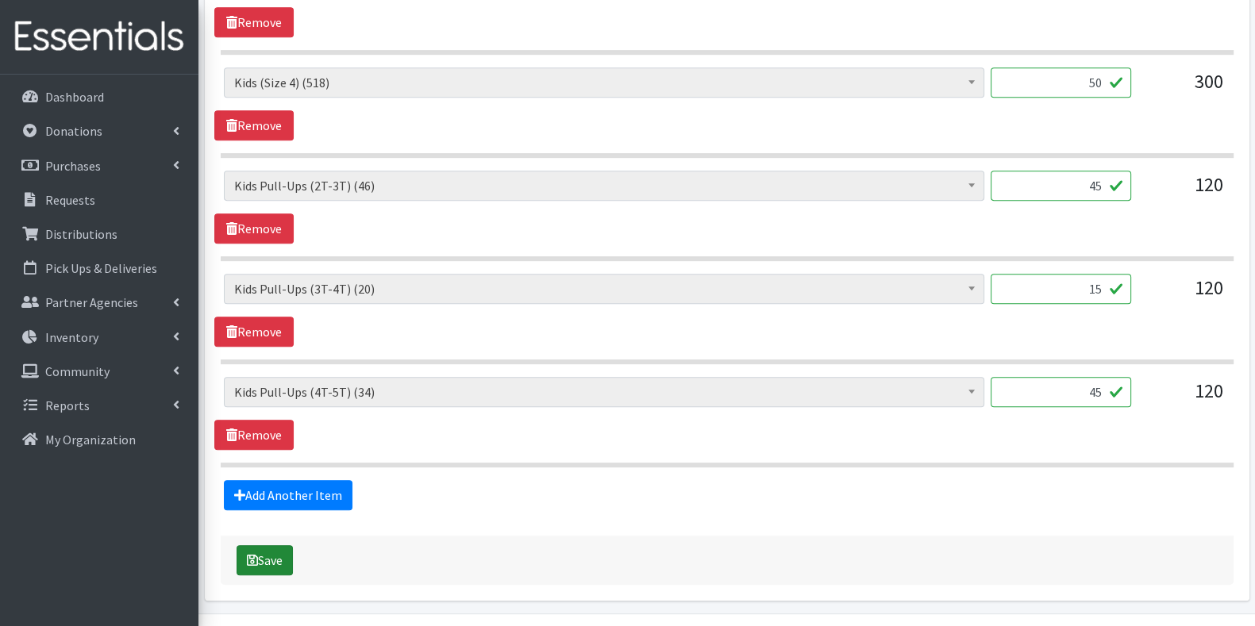
click at [272, 545] on button "Save" at bounding box center [265, 560] width 56 height 30
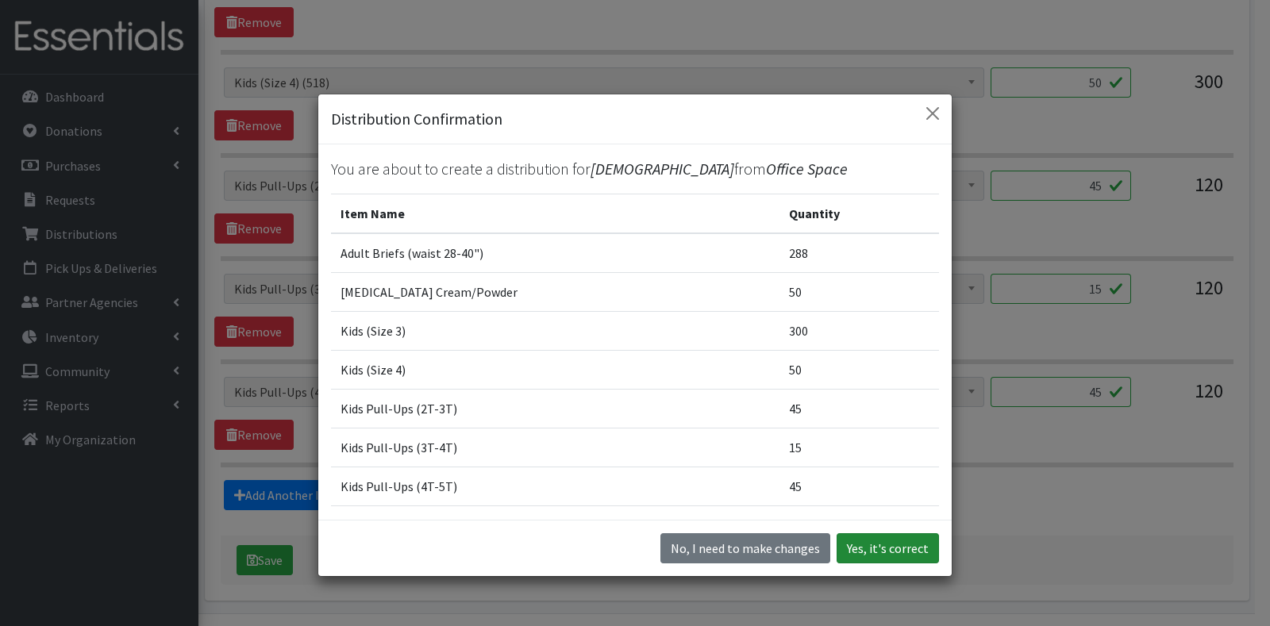
click at [854, 549] on button "Yes, it's correct" at bounding box center [888, 549] width 102 height 30
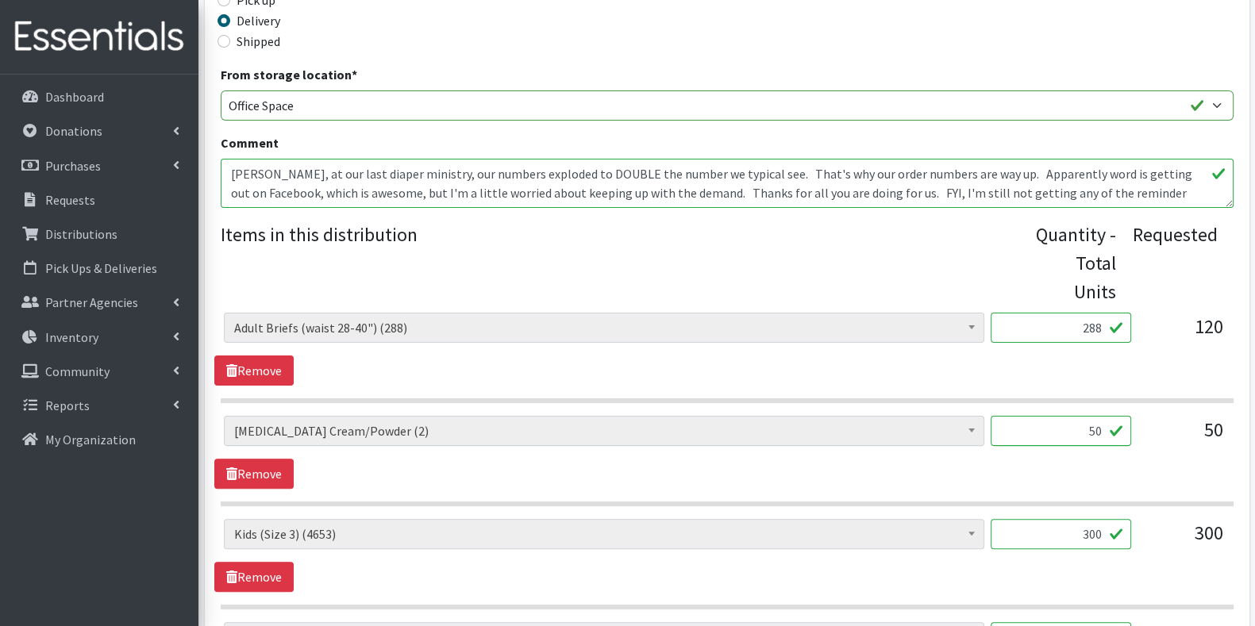
scroll to position [507, 0]
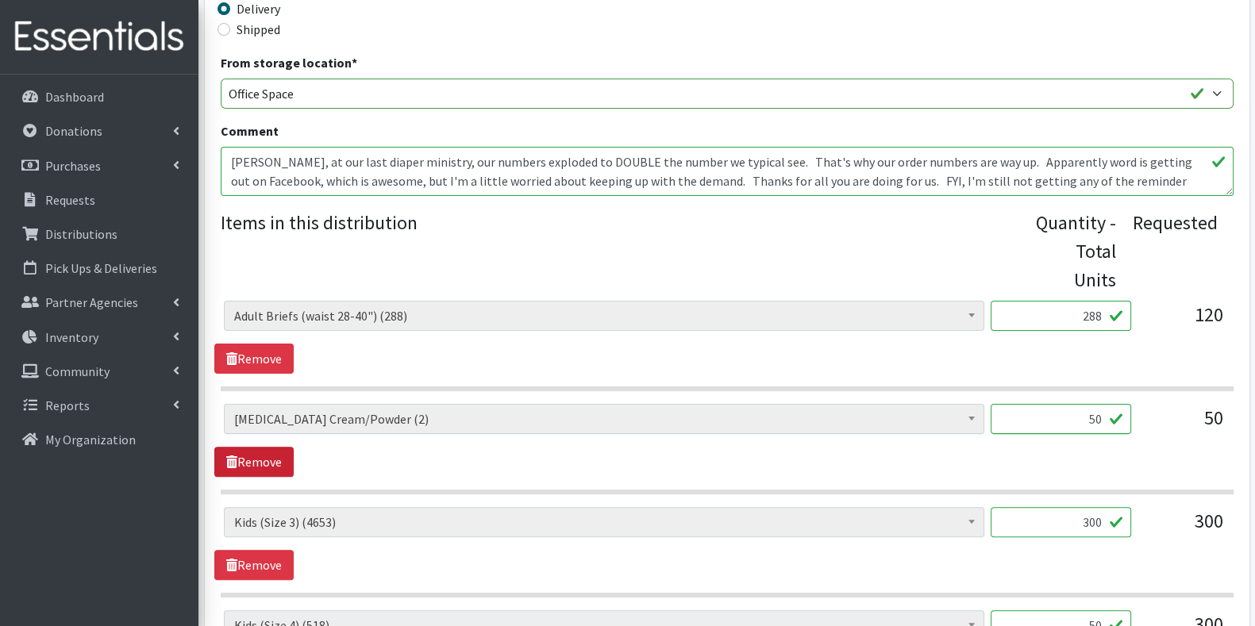
click at [260, 447] on link "Remove" at bounding box center [253, 462] width 79 height 30
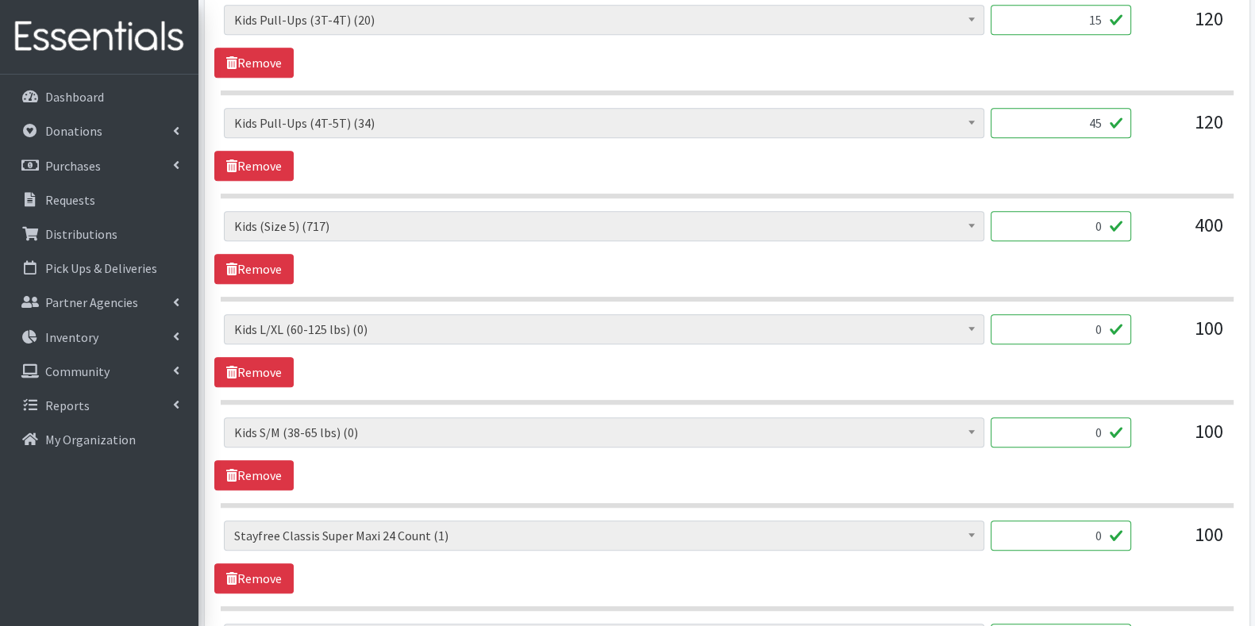
scroll to position [1225, 0]
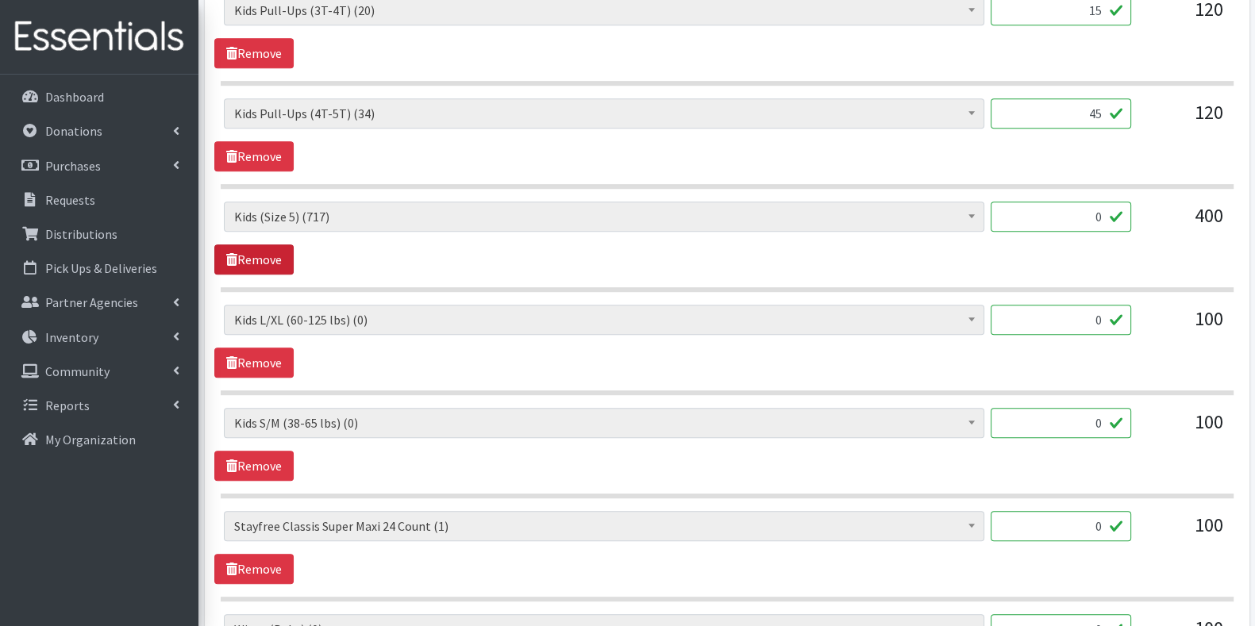
click at [233, 253] on icon at bounding box center [231, 259] width 11 height 13
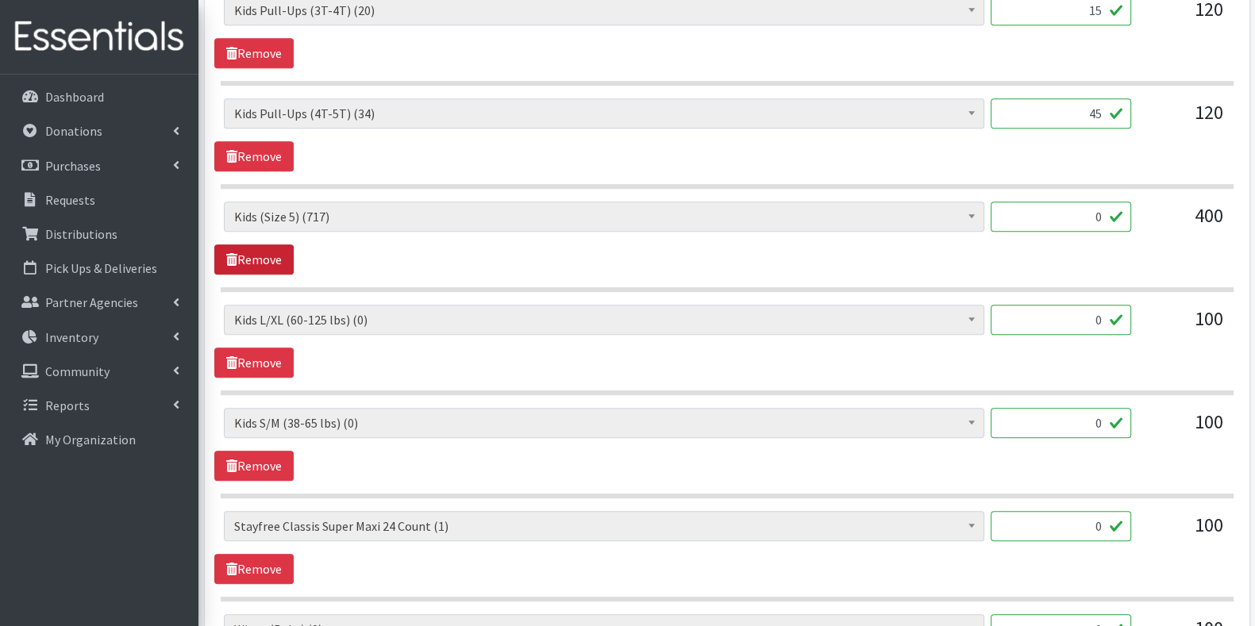
click at [278, 245] on link "Remove" at bounding box center [253, 260] width 79 height 30
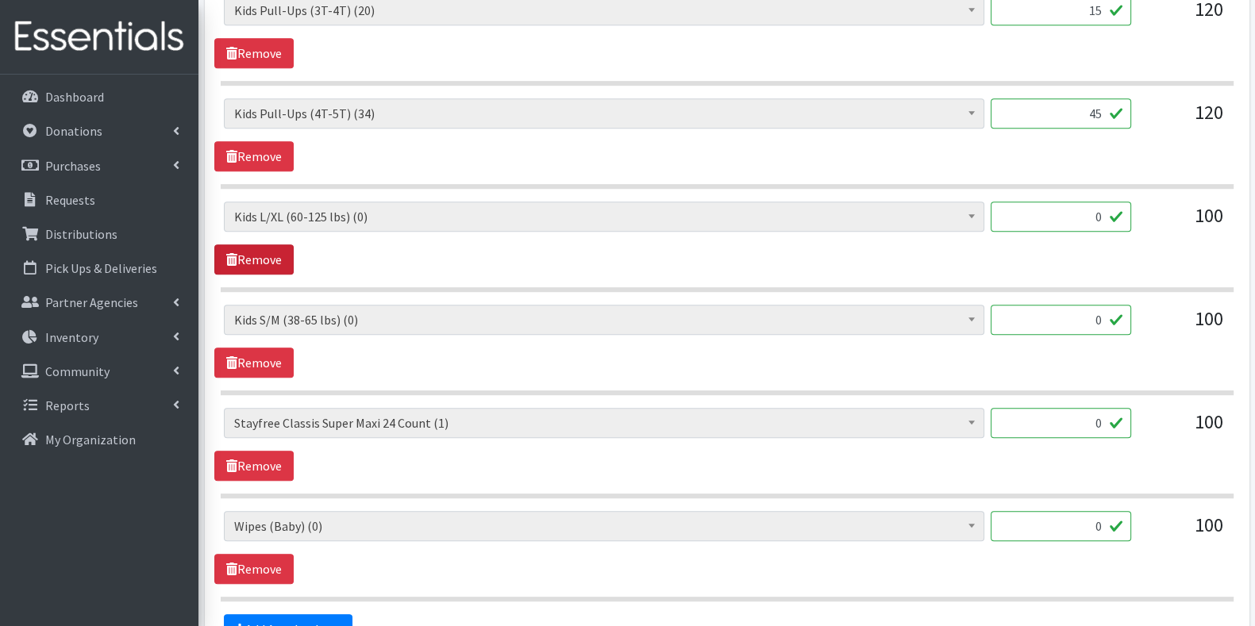
click at [276, 245] on link "Remove" at bounding box center [253, 260] width 79 height 30
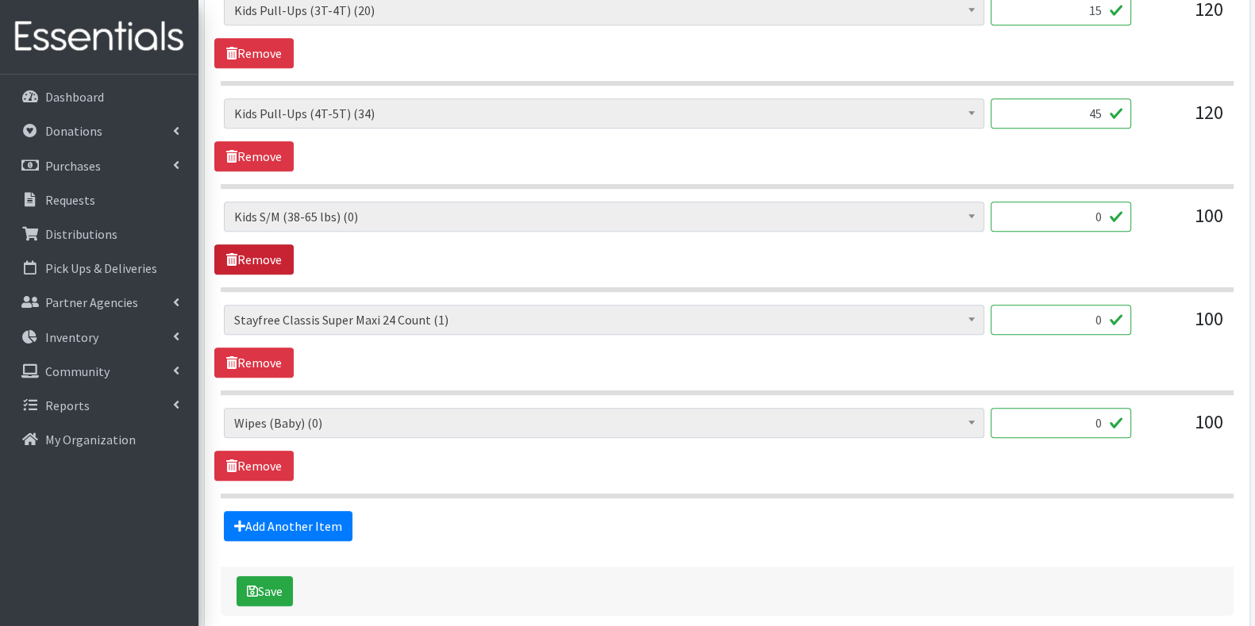
click at [276, 245] on link "Remove" at bounding box center [253, 260] width 79 height 30
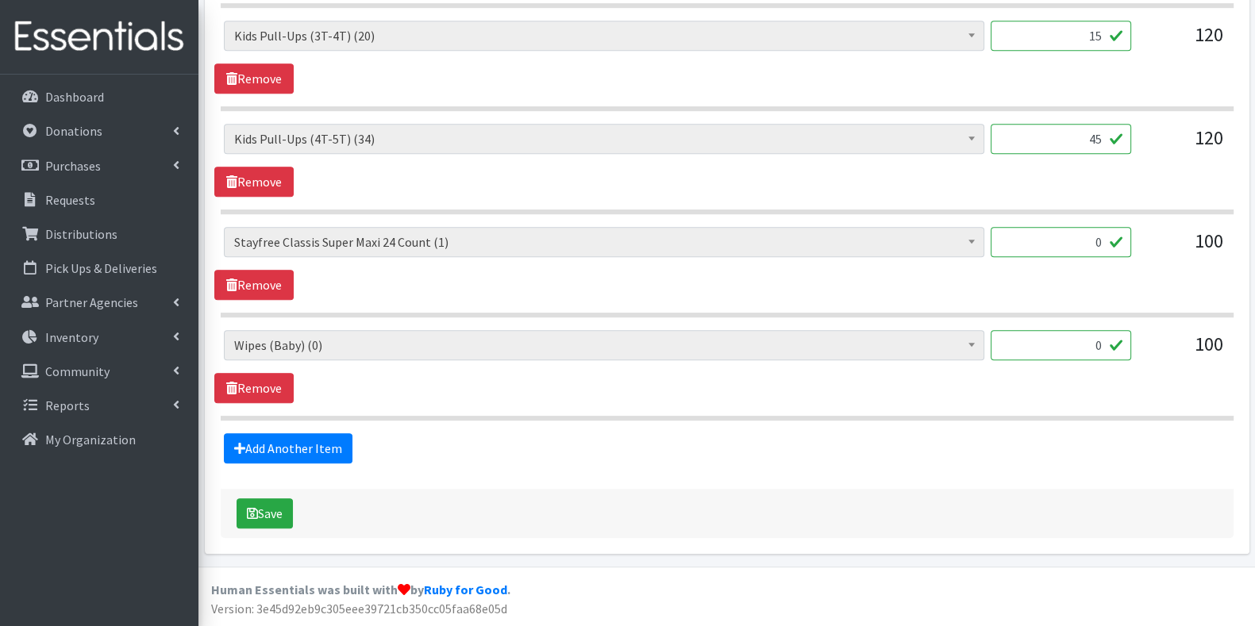
scroll to position [1166, 0]
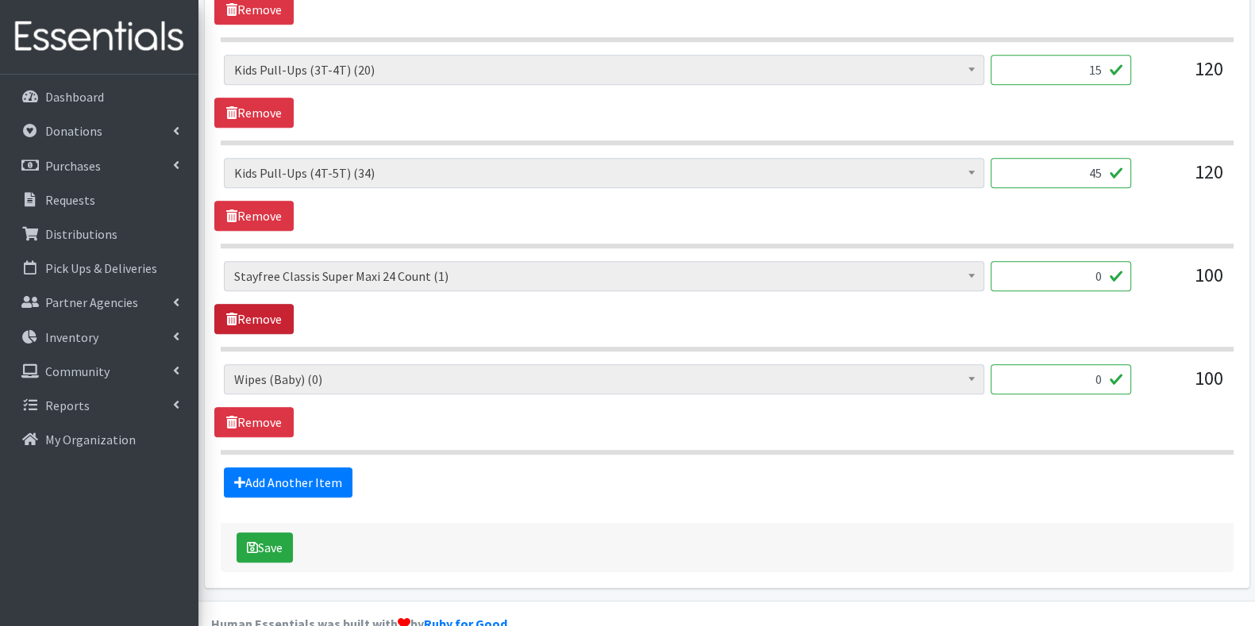
click at [267, 304] on link "Remove" at bounding box center [253, 319] width 79 height 30
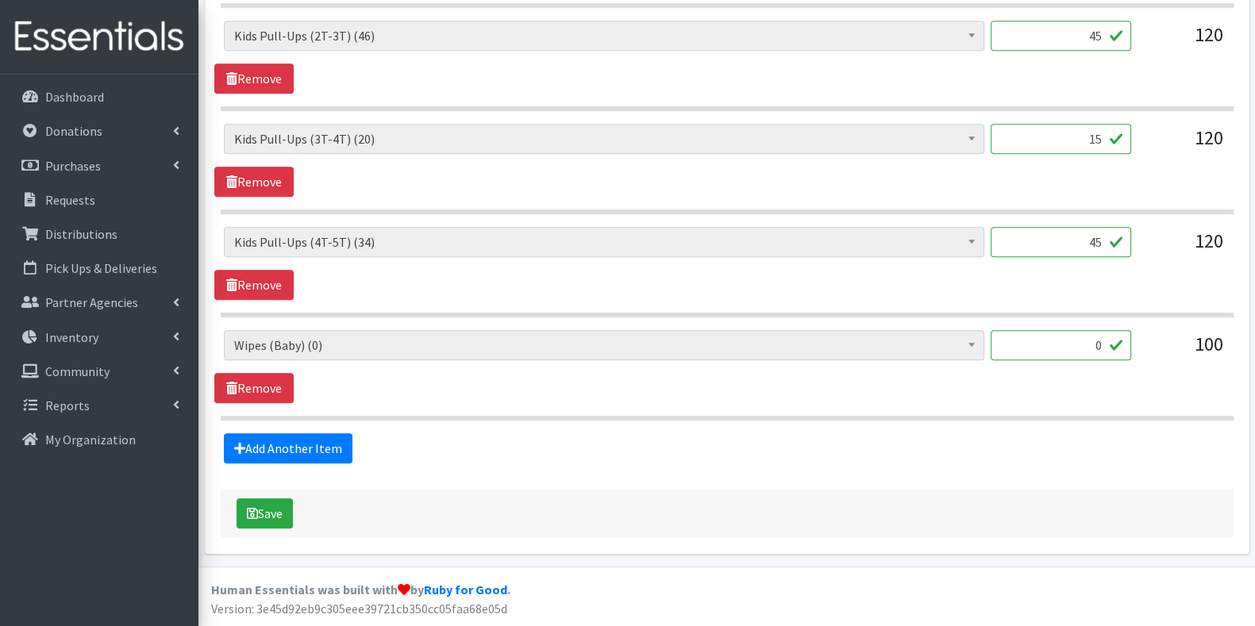
scroll to position [1062, 0]
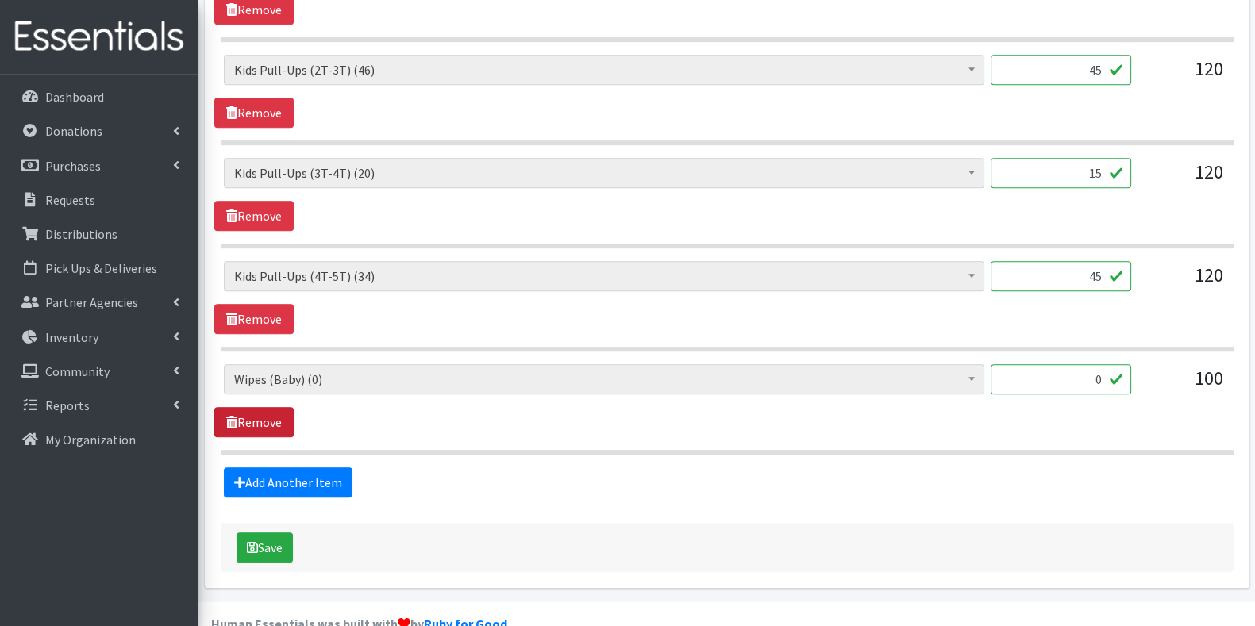
click at [260, 407] on link "Remove" at bounding box center [253, 422] width 79 height 30
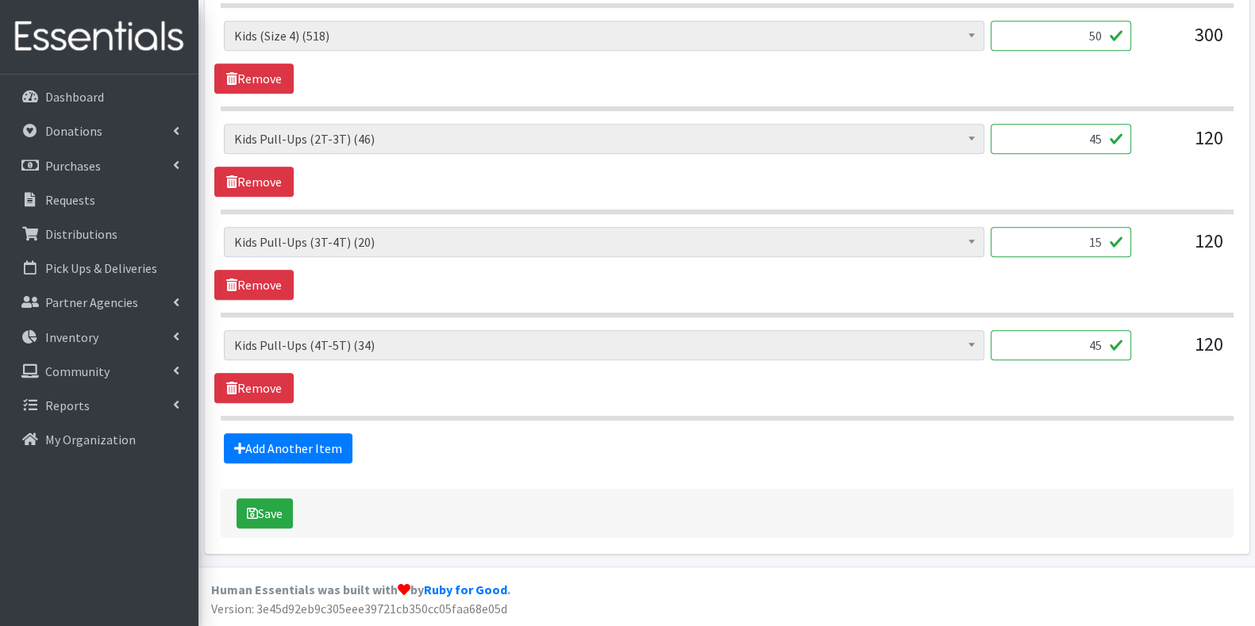
scroll to position [960, 0]
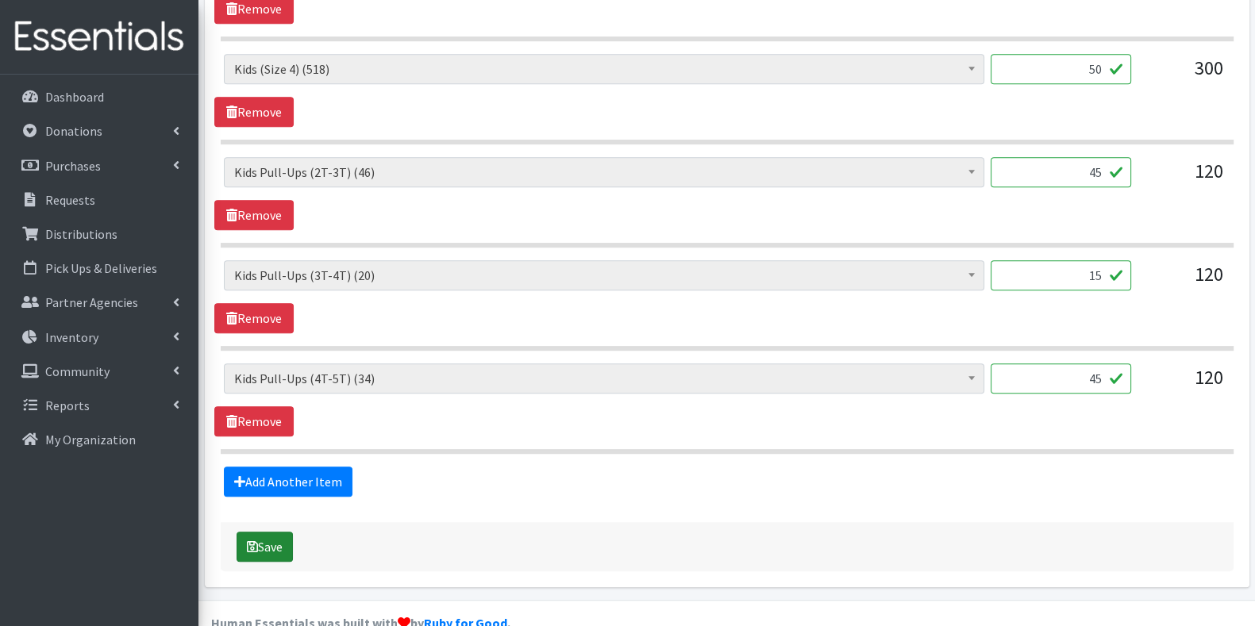
click at [276, 532] on button "Save" at bounding box center [265, 547] width 56 height 30
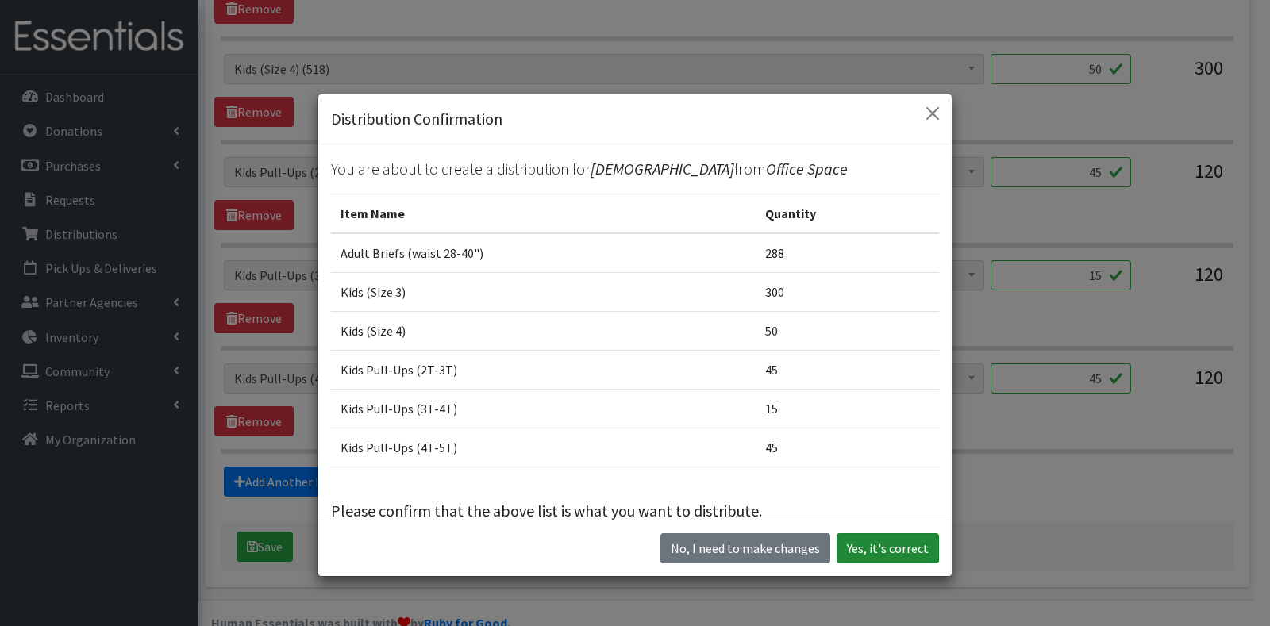
click at [889, 549] on button "Yes, it's correct" at bounding box center [888, 549] width 102 height 30
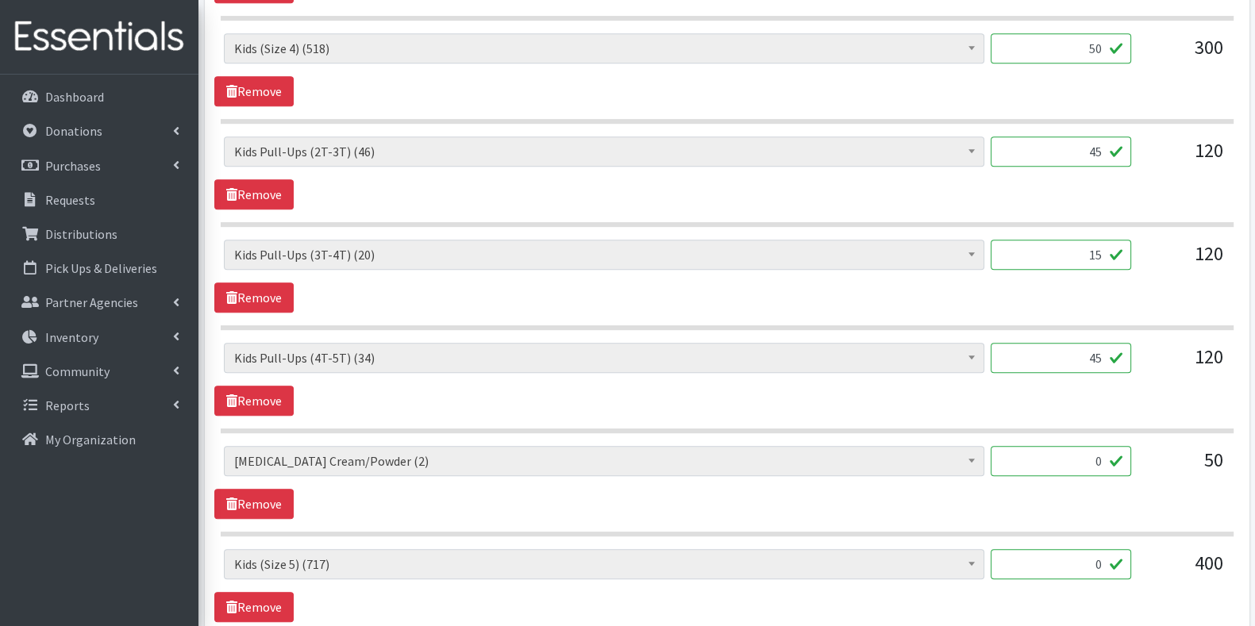
scroll to position [974, 0]
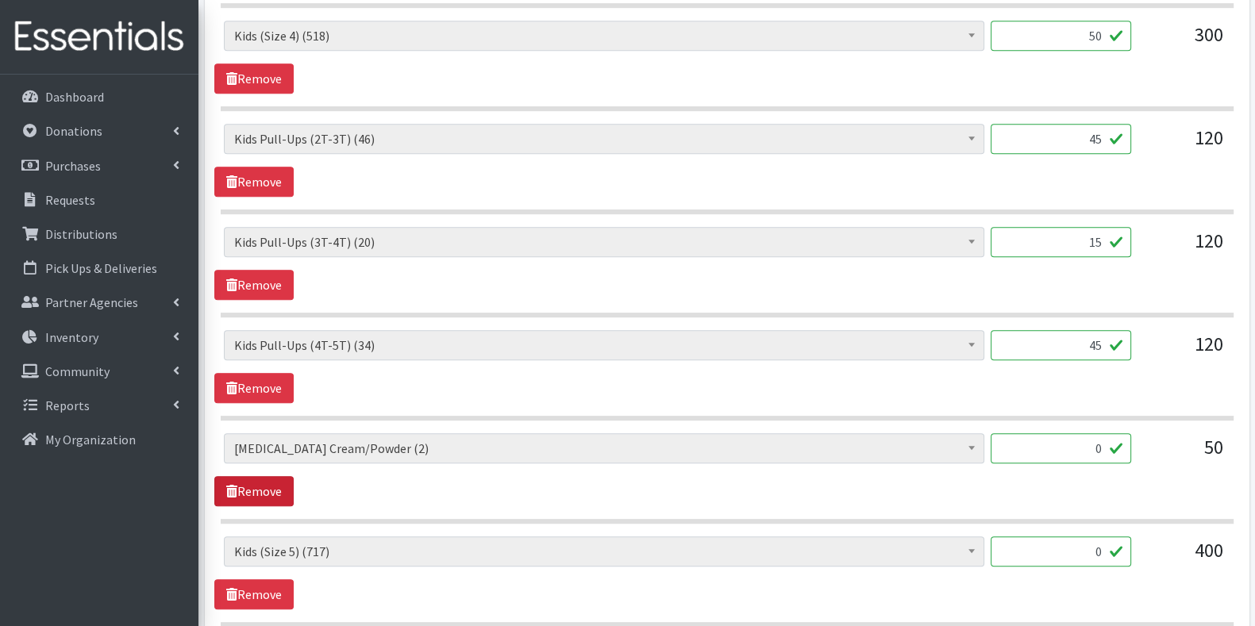
click at [283, 476] on link "Remove" at bounding box center [253, 491] width 79 height 30
drag, startPoint x: 283, startPoint y: 457, endPoint x: 276, endPoint y: 441, distance: 16.4
click at [276, 441] on span "Adult Briefs (waist 28-40") (288) Adult Briefs (waist 38-50") (0) Adult Briefs …" at bounding box center [604, 455] width 761 height 43
click at [268, 476] on link "Remove" at bounding box center [253, 491] width 79 height 30
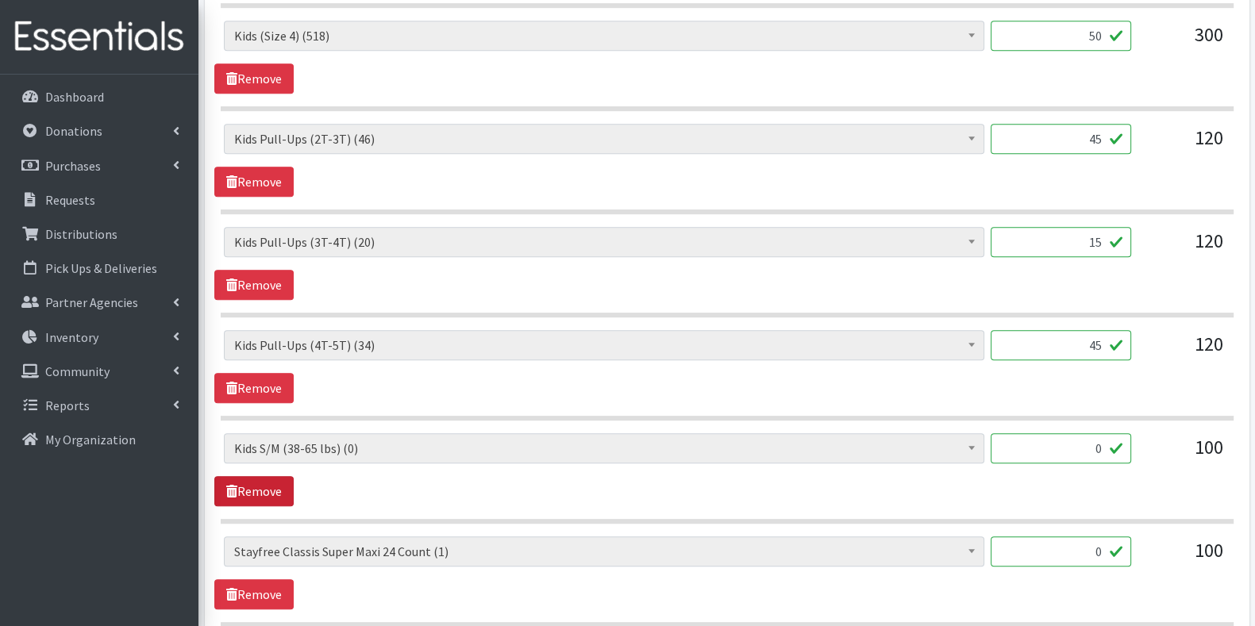
click at [268, 476] on link "Remove" at bounding box center [253, 491] width 79 height 30
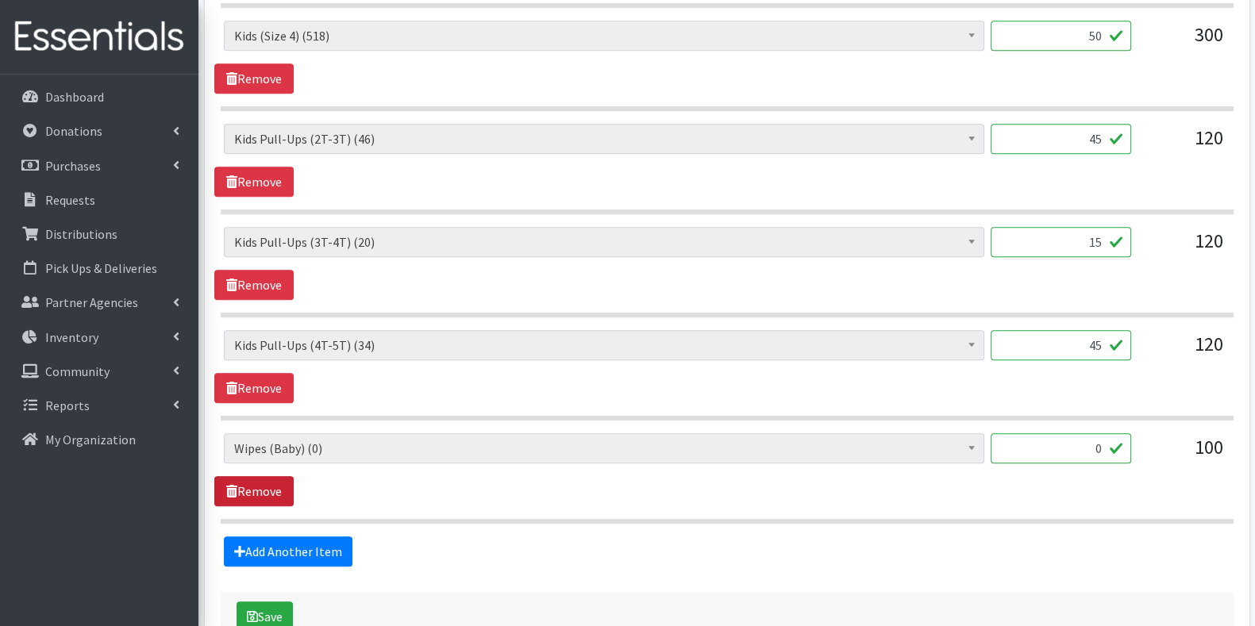
click at [268, 476] on link "Remove" at bounding box center [253, 491] width 79 height 30
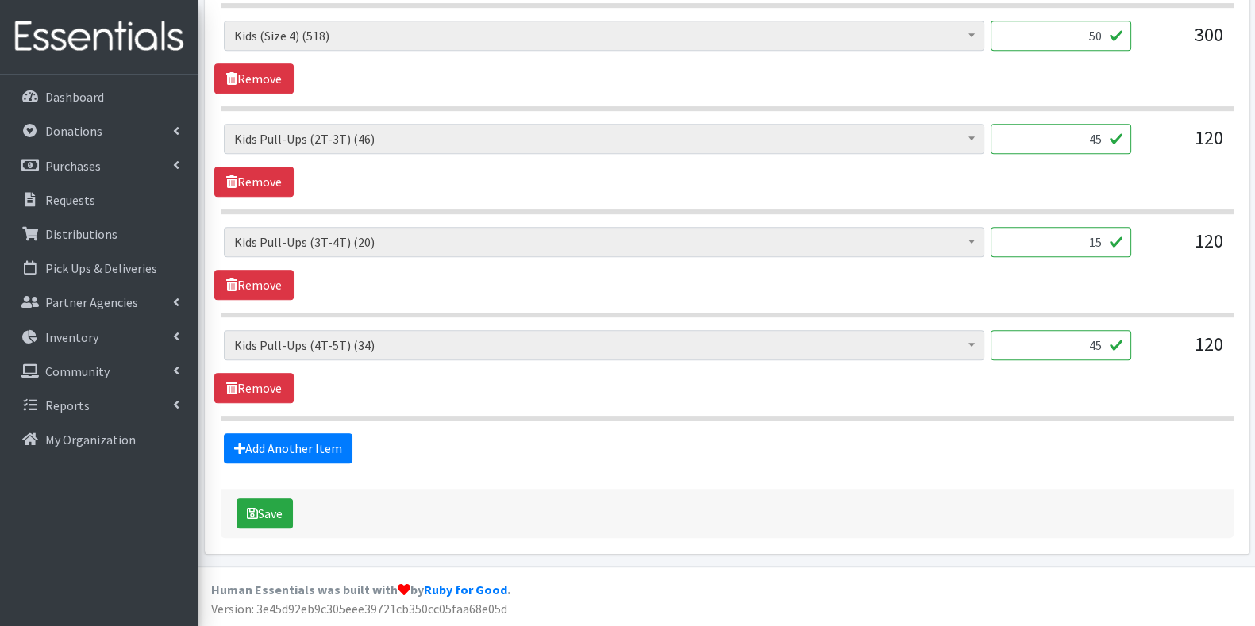
scroll to position [941, 0]
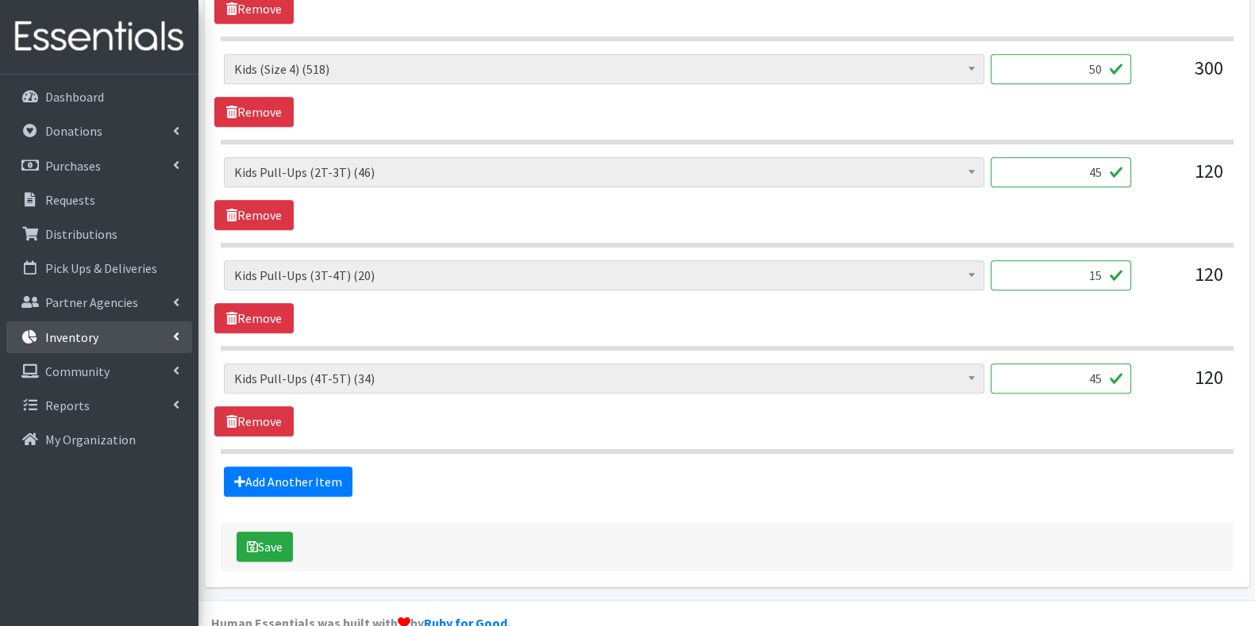
click at [115, 341] on link "Inventory" at bounding box center [99, 338] width 186 height 32
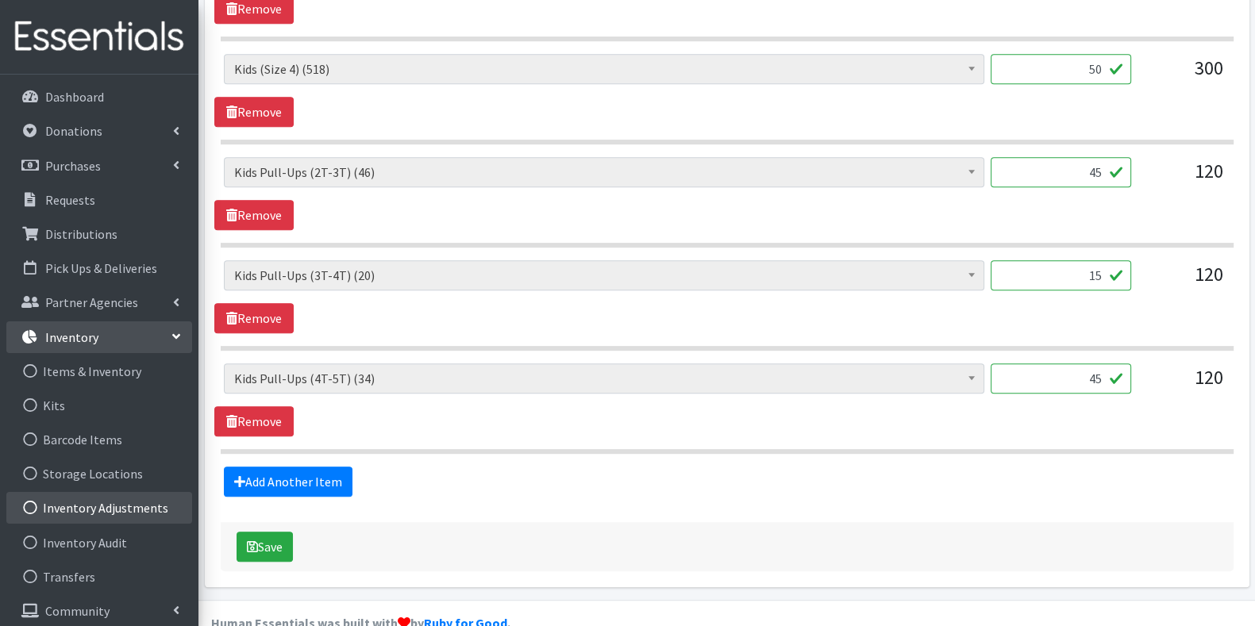
click at [149, 503] on link "Inventory Adjustments" at bounding box center [99, 508] width 186 height 32
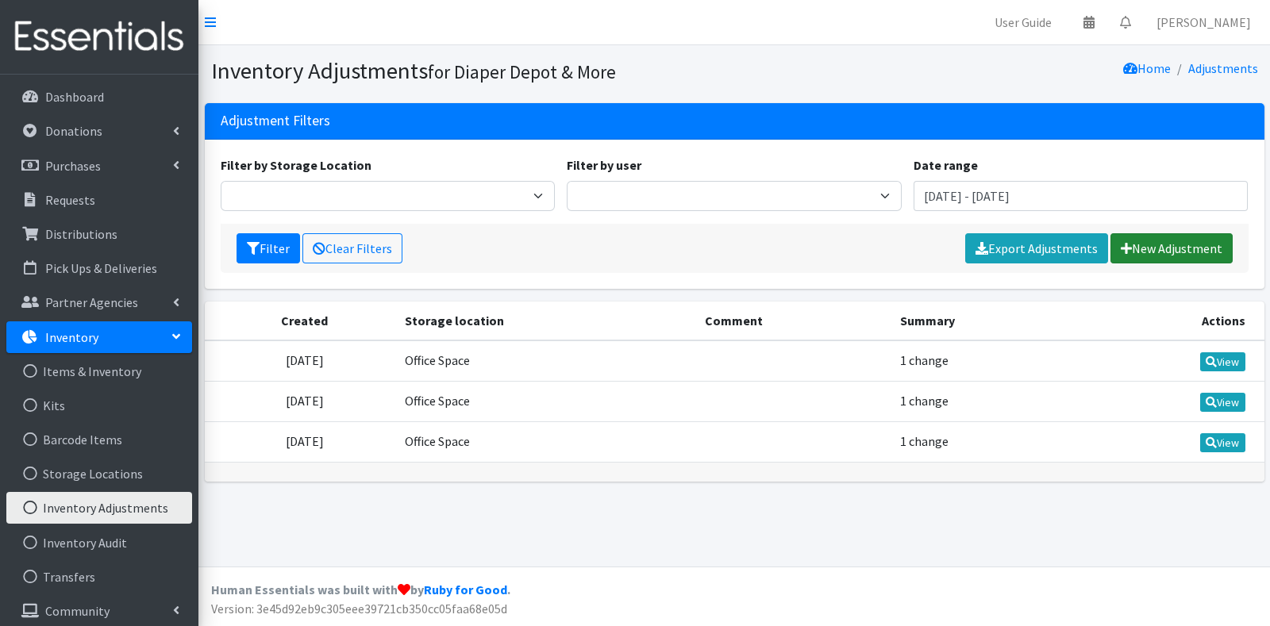
click at [1204, 238] on link "New Adjustment" at bounding box center [1172, 248] width 122 height 30
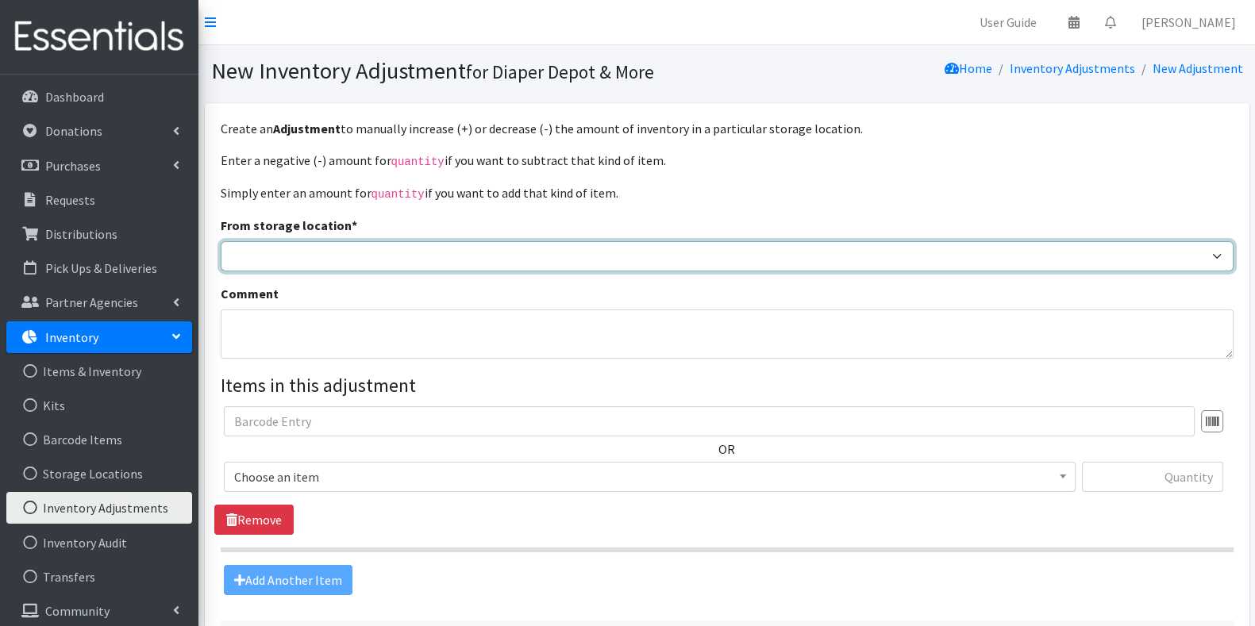
click at [571, 252] on select "Garage Office Space" at bounding box center [727, 256] width 1013 height 30
select select "468"
click at [221, 241] on select "Garage Office Space" at bounding box center [727, 256] width 1013 height 30
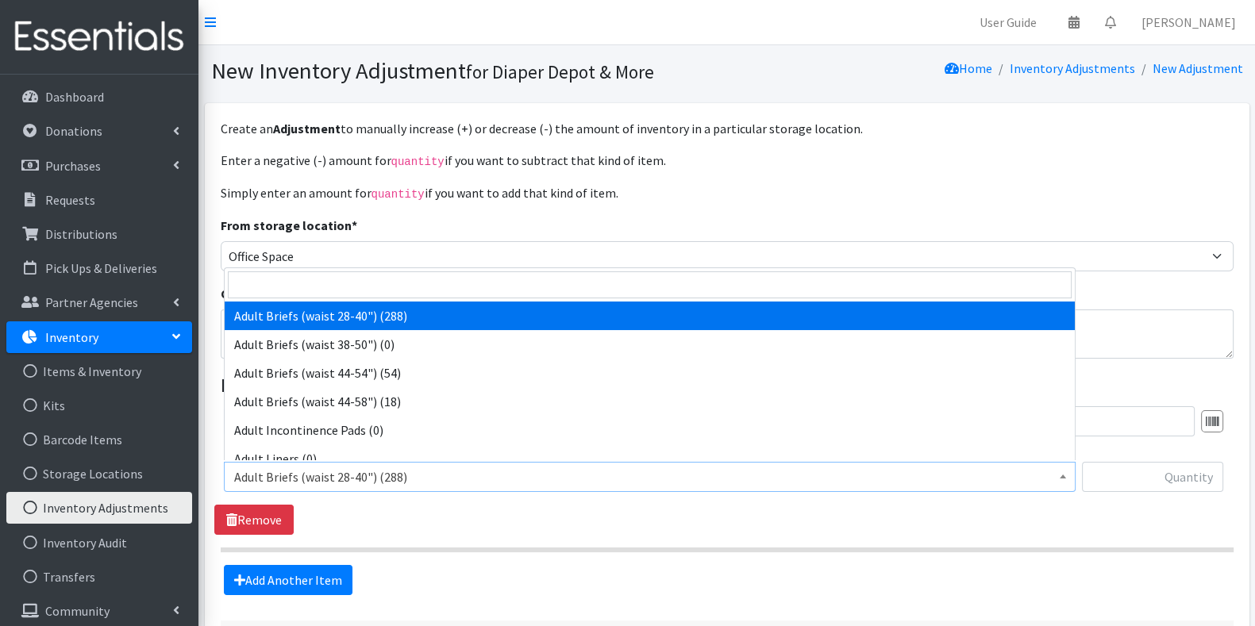
click at [480, 470] on span "Adult Briefs (waist 28-40") (288)" at bounding box center [649, 477] width 831 height 22
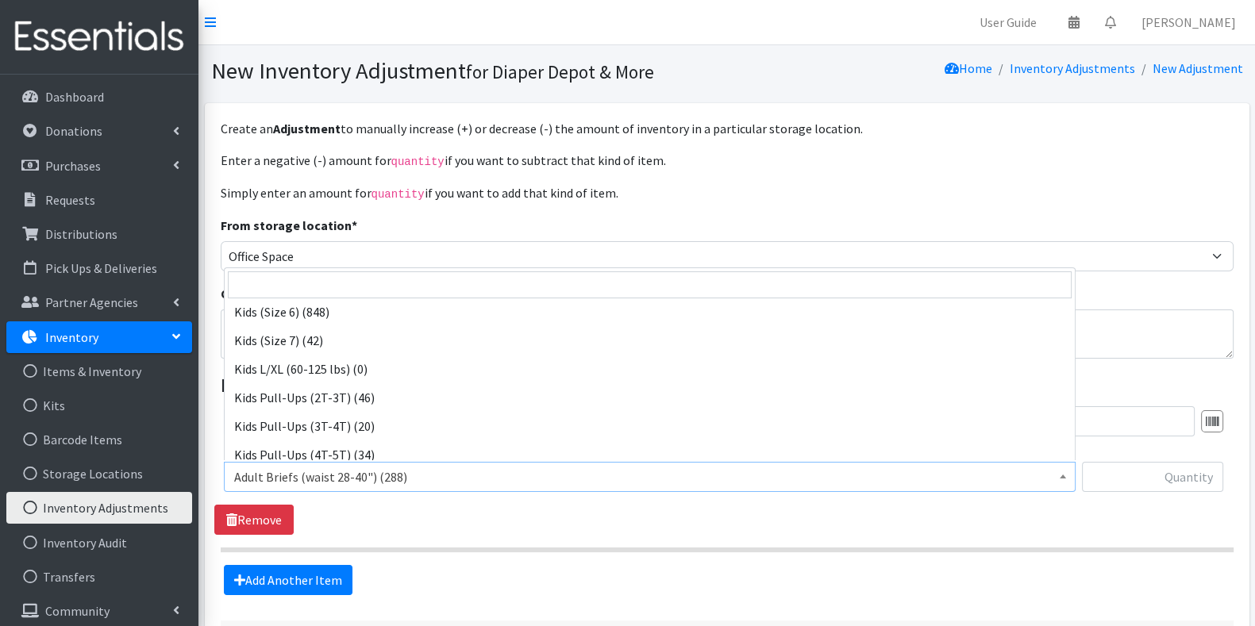
scroll to position [873, 0]
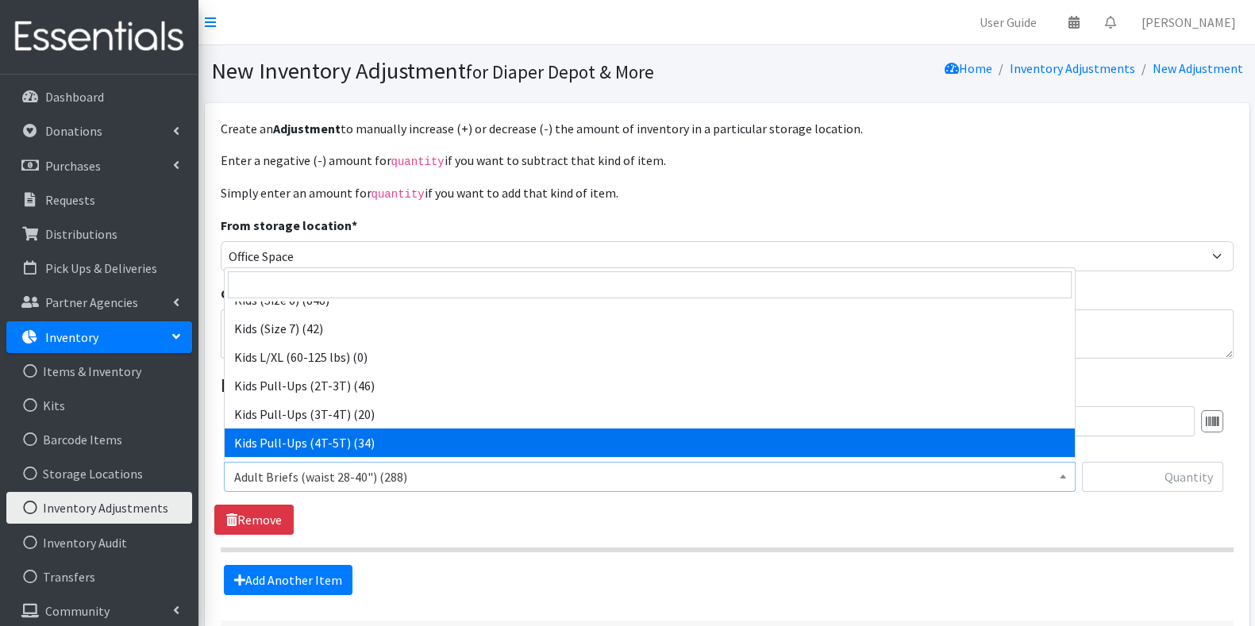
select select "6820"
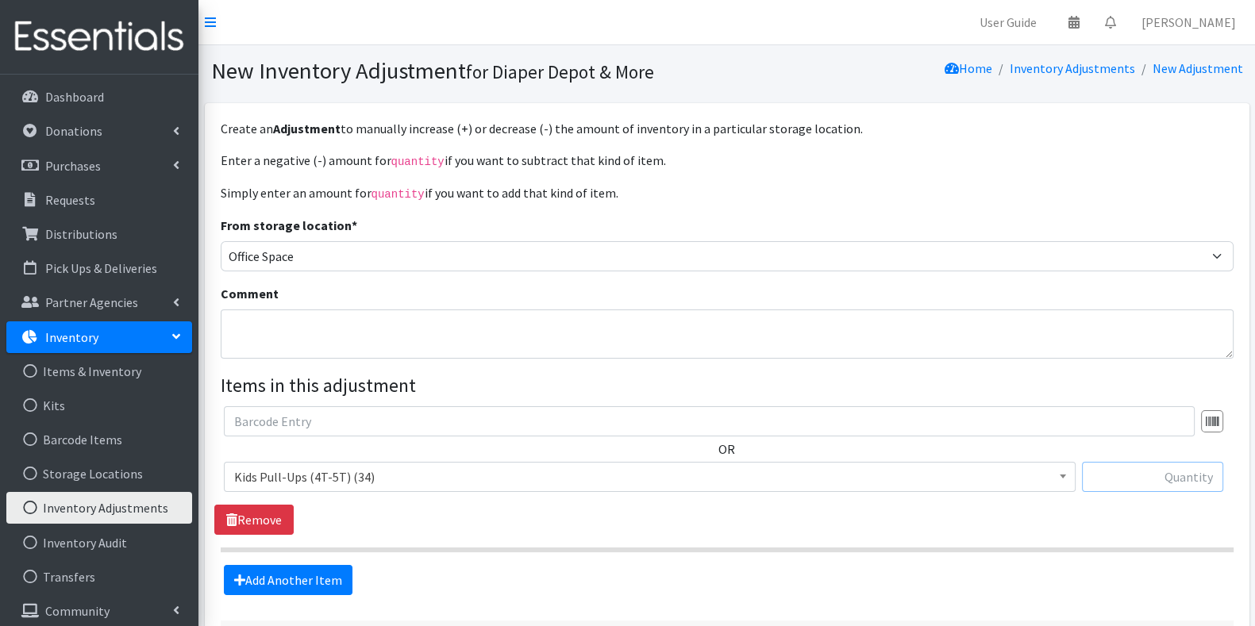
click at [1195, 480] on input "text" at bounding box center [1152, 477] width 141 height 30
type input "11"
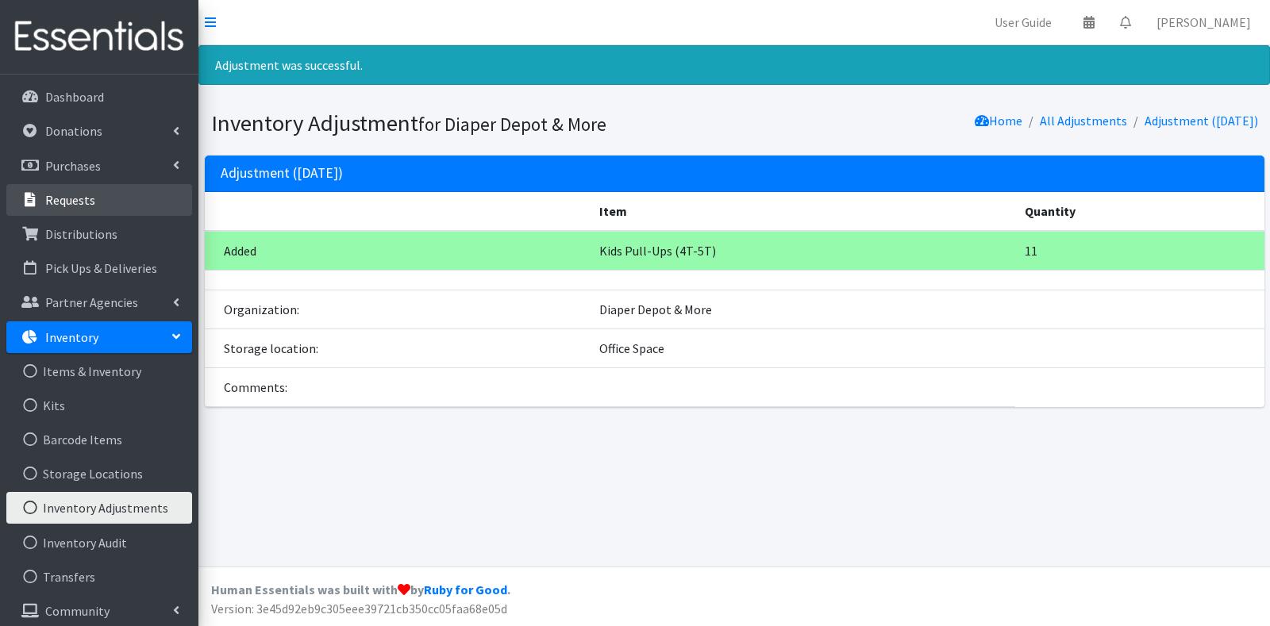
click at [99, 197] on link "Requests" at bounding box center [99, 200] width 186 height 32
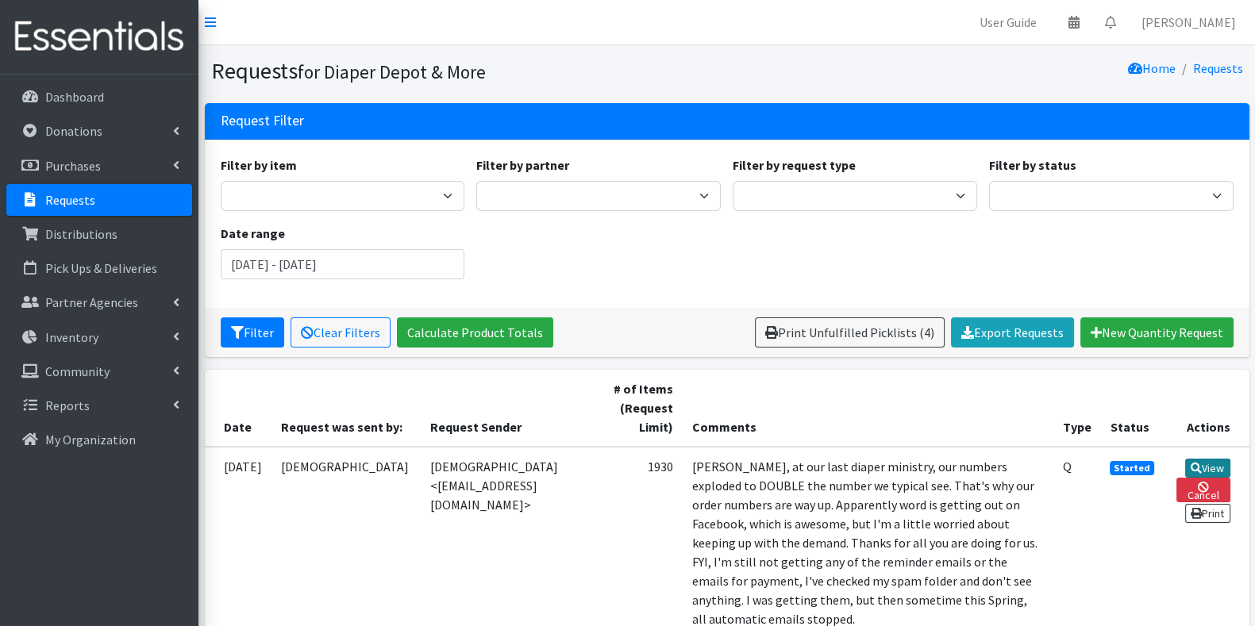
click at [1197, 463] on icon at bounding box center [1196, 468] width 11 height 11
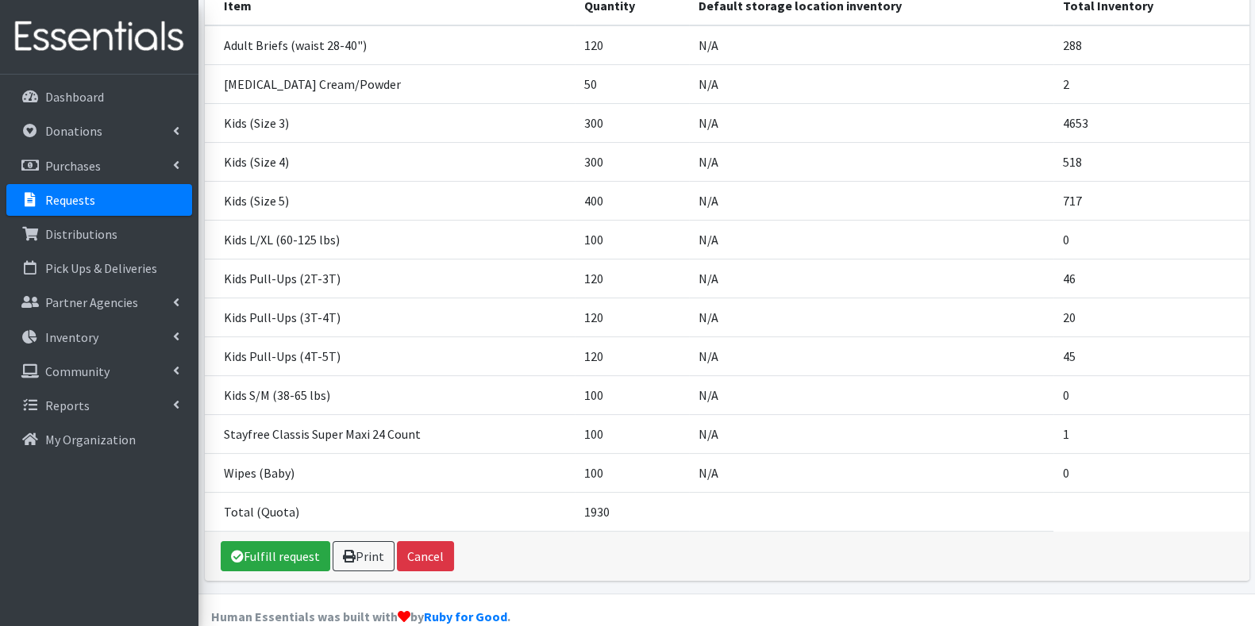
scroll to position [360, 0]
click at [295, 540] on link "Fulfill request" at bounding box center [276, 555] width 110 height 30
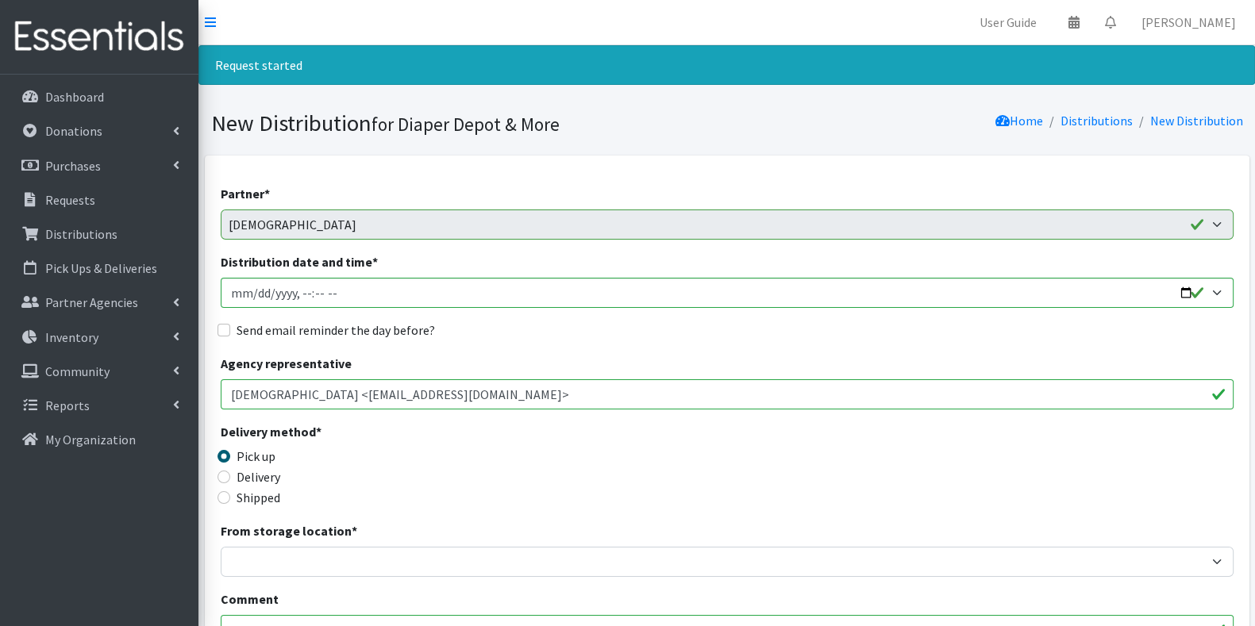
click at [233, 326] on div "Send email reminder the day before?" at bounding box center [727, 330] width 1013 height 19
click at [222, 327] on input "Send email reminder the day before?" at bounding box center [224, 330] width 13 height 13
checkbox input "true"
click at [260, 472] on label "Delivery" at bounding box center [259, 477] width 44 height 19
click at [230, 472] on input "Delivery" at bounding box center [224, 477] width 13 height 13
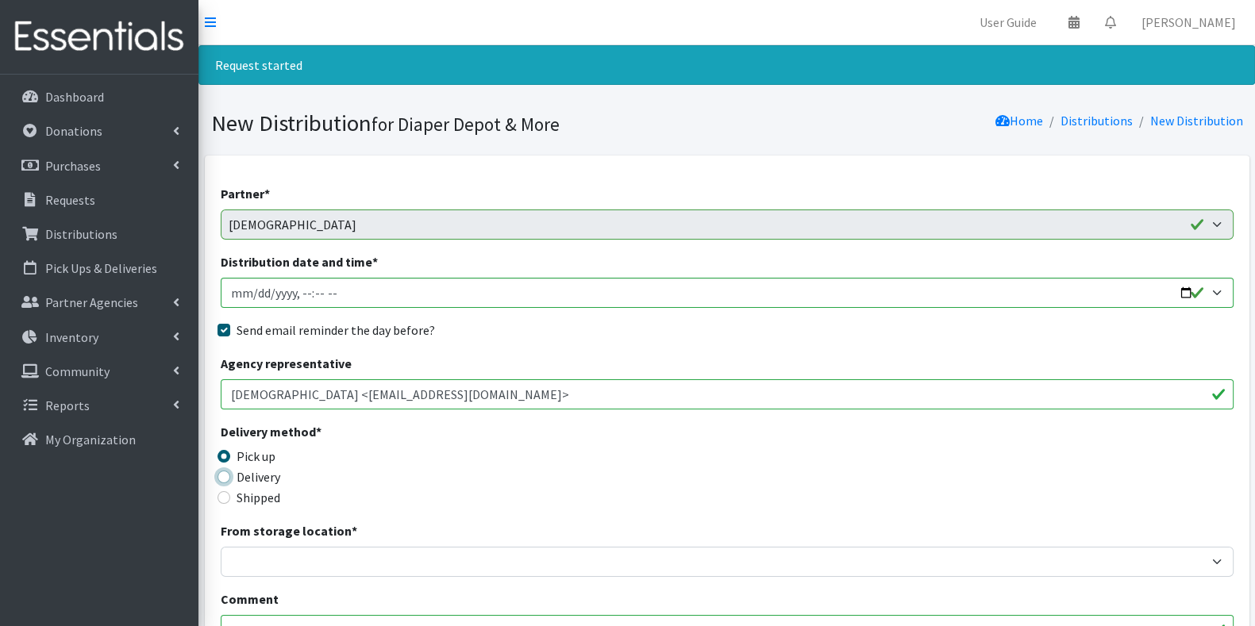
radio input "true"
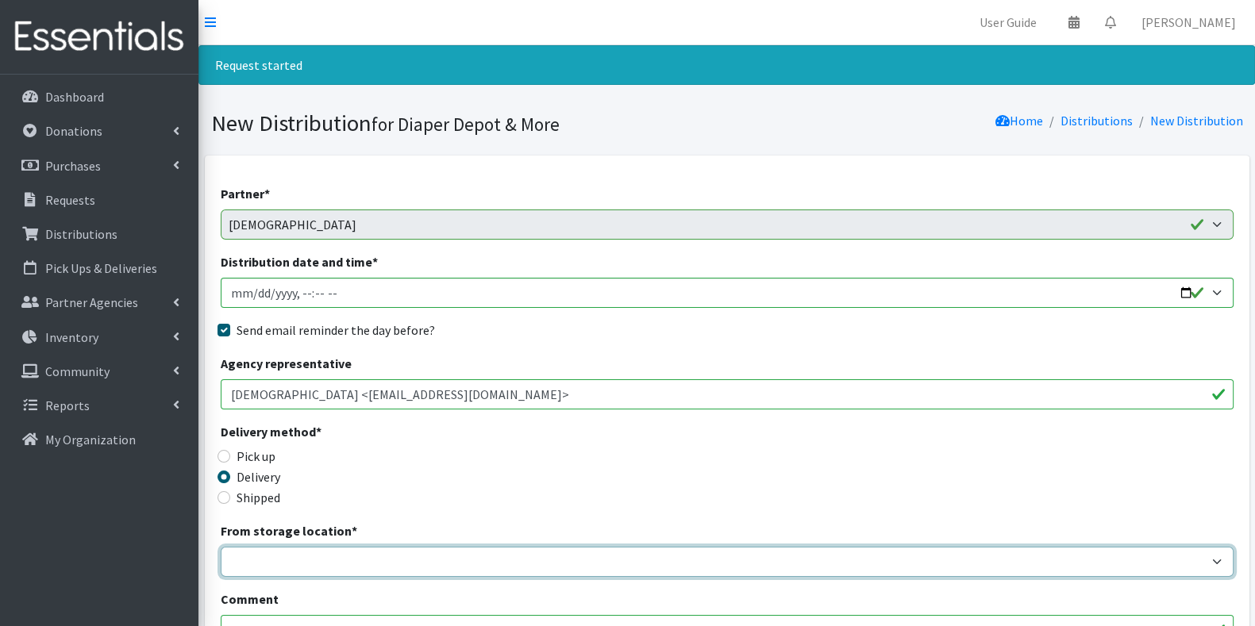
click at [315, 564] on select "Garage Office Space" at bounding box center [727, 562] width 1013 height 30
select select "468"
click at [221, 547] on select "Garage Office Space" at bounding box center [727, 562] width 1013 height 30
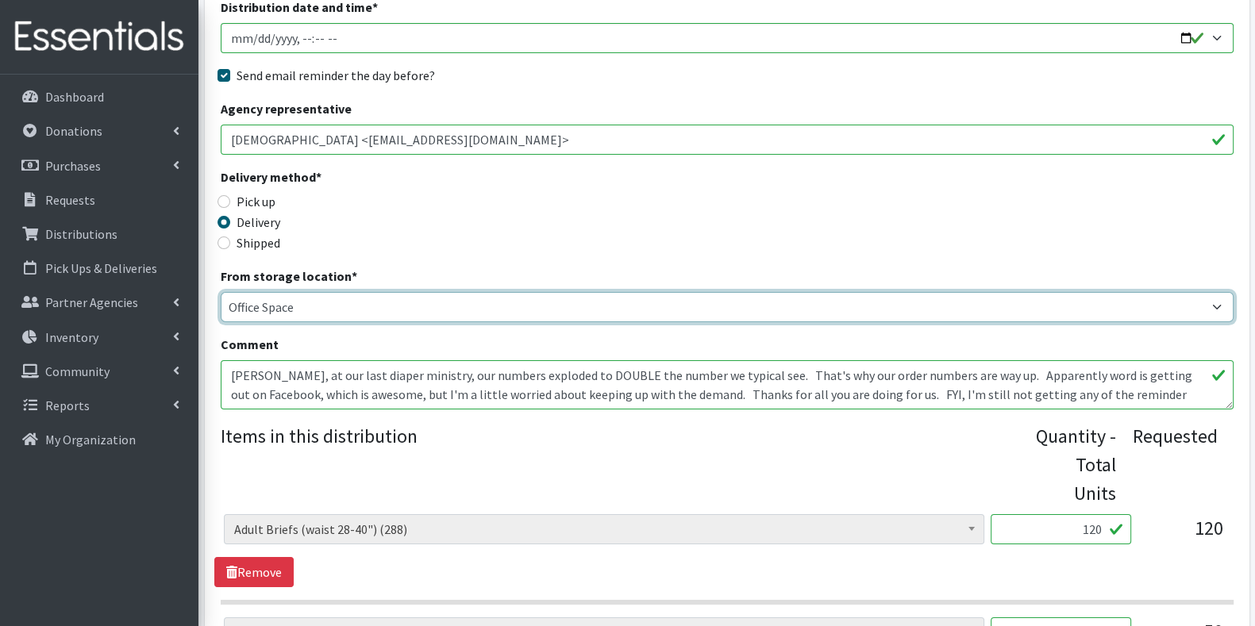
scroll to position [263, 0]
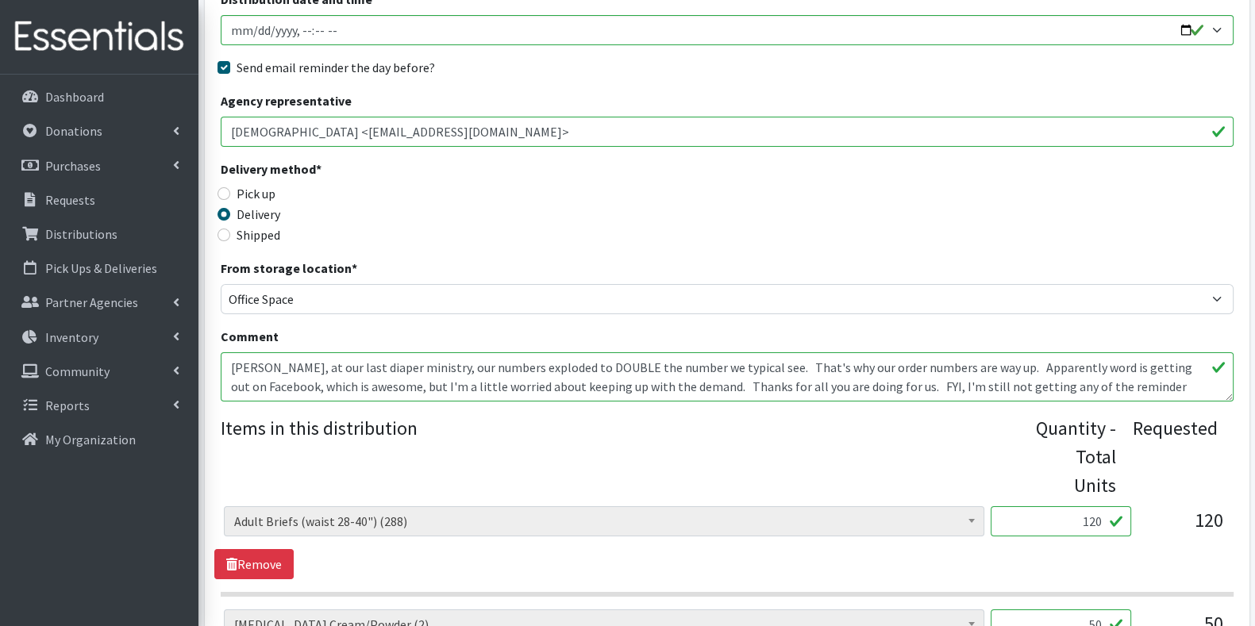
click at [1098, 507] on input "120" at bounding box center [1061, 522] width 141 height 30
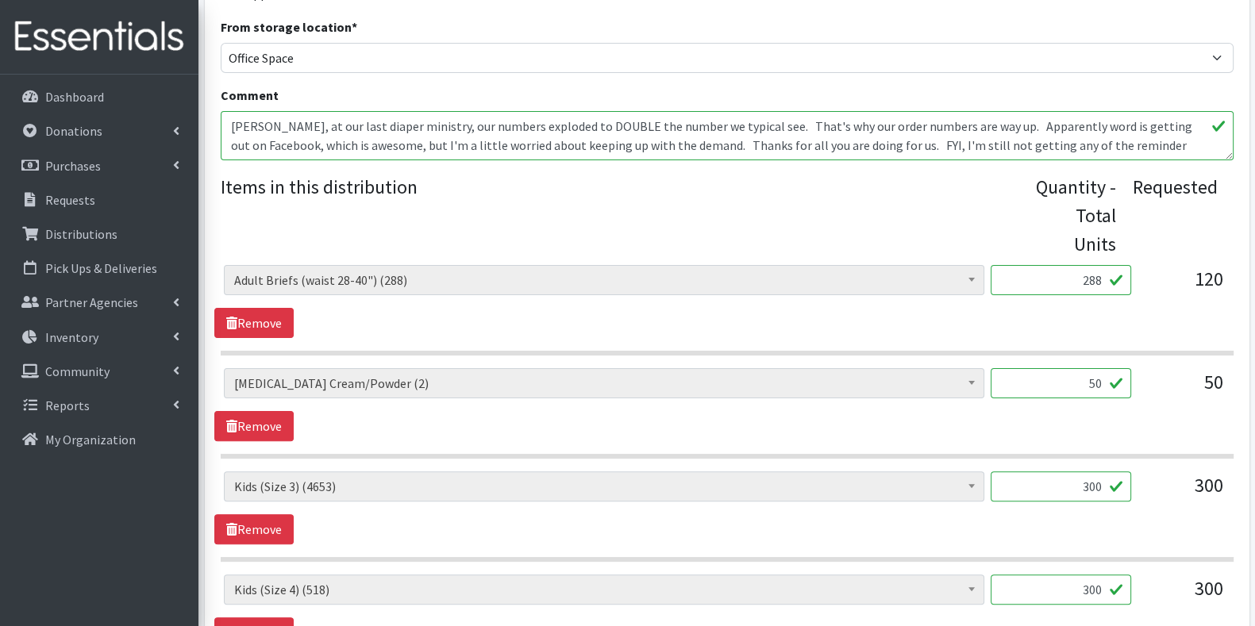
scroll to position [587, 0]
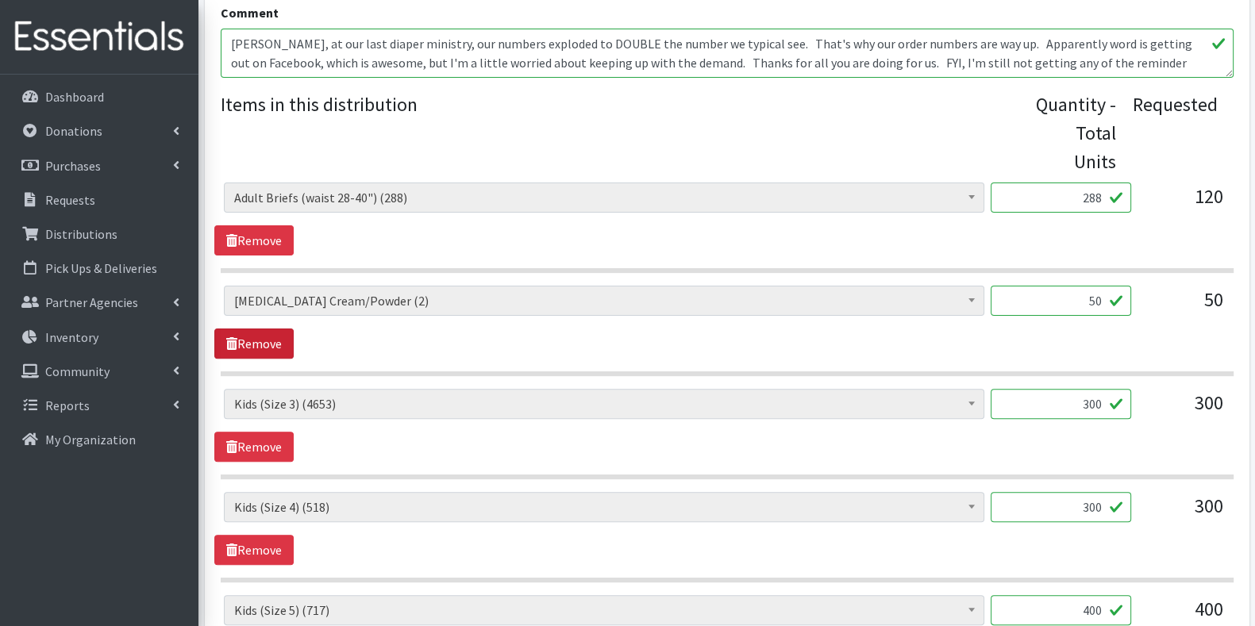
type input "288"
click at [242, 329] on link "Remove" at bounding box center [253, 344] width 79 height 30
click at [1096, 389] on input "300" at bounding box center [1061, 404] width 141 height 30
type input "50"
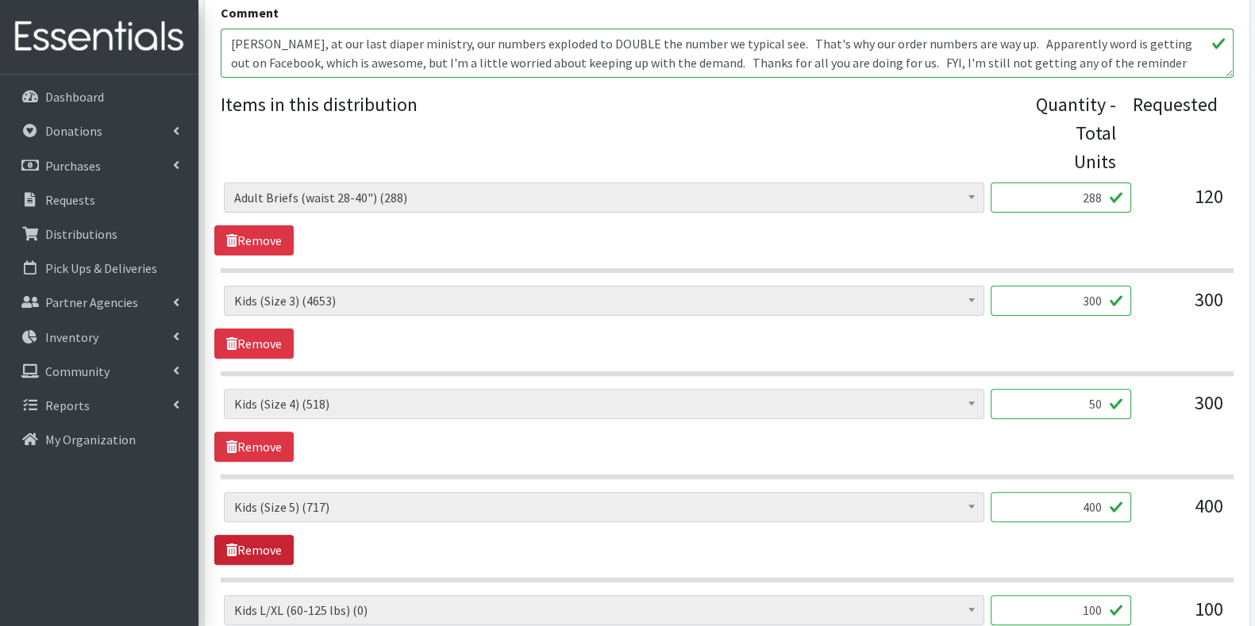
click at [266, 535] on link "Remove" at bounding box center [253, 550] width 79 height 30
click at [1081, 492] on input "120" at bounding box center [1061, 507] width 141 height 30
type input "45"
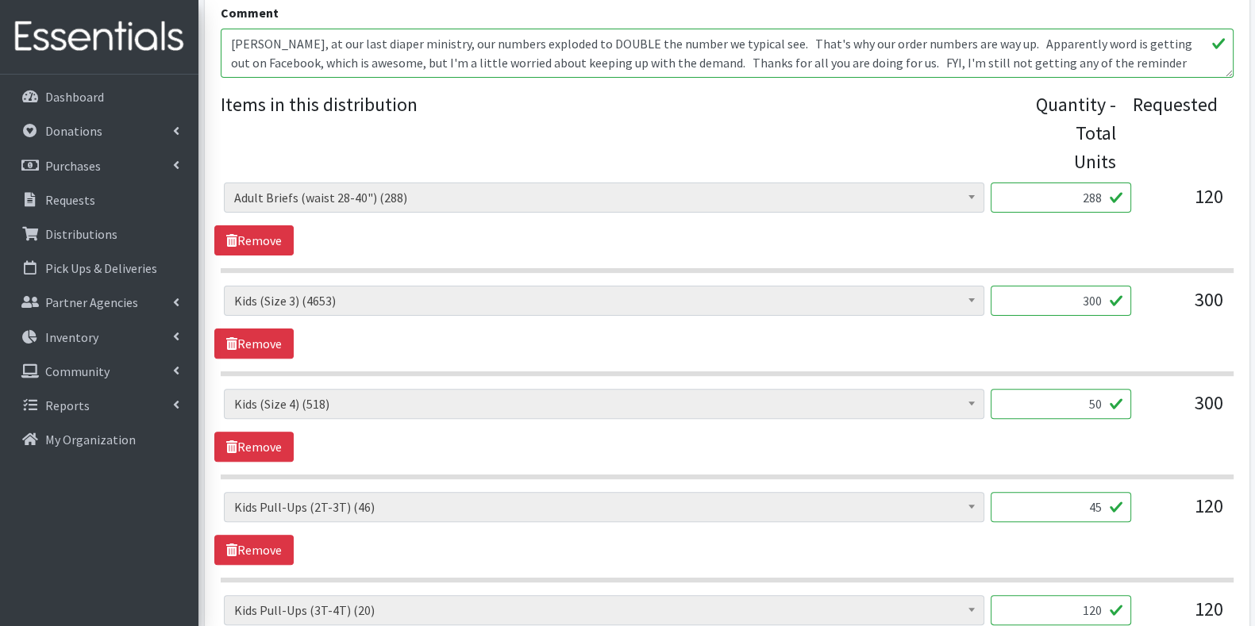
click at [1099, 595] on input "120" at bounding box center [1061, 610] width 141 height 30
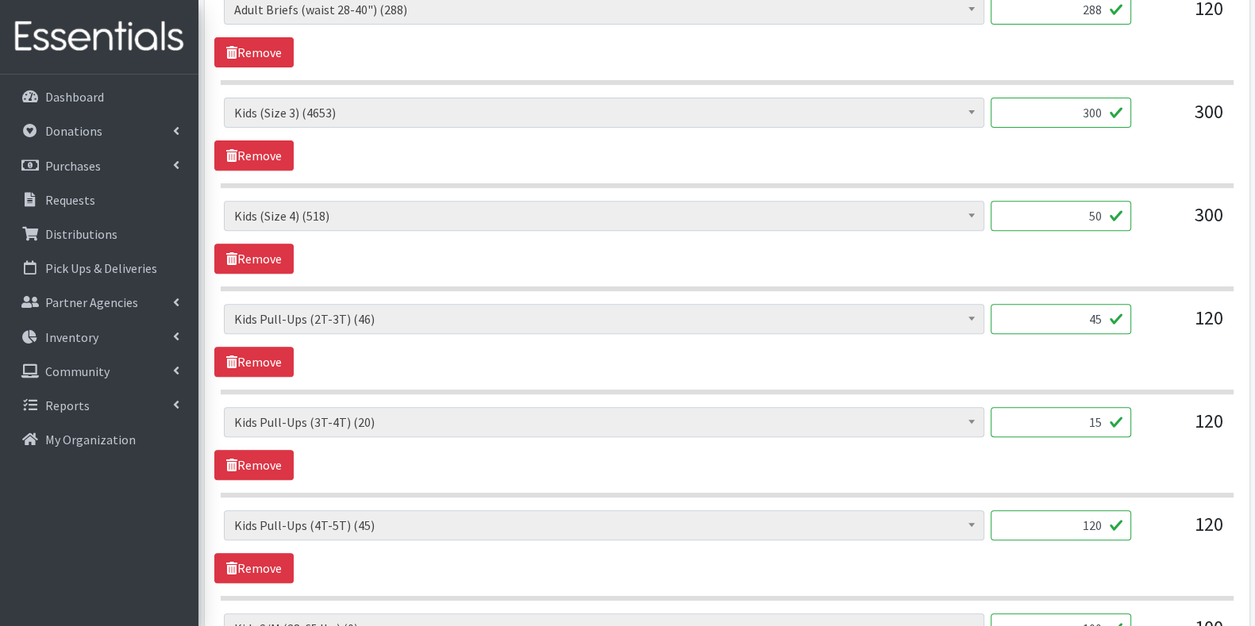
scroll to position [840, 0]
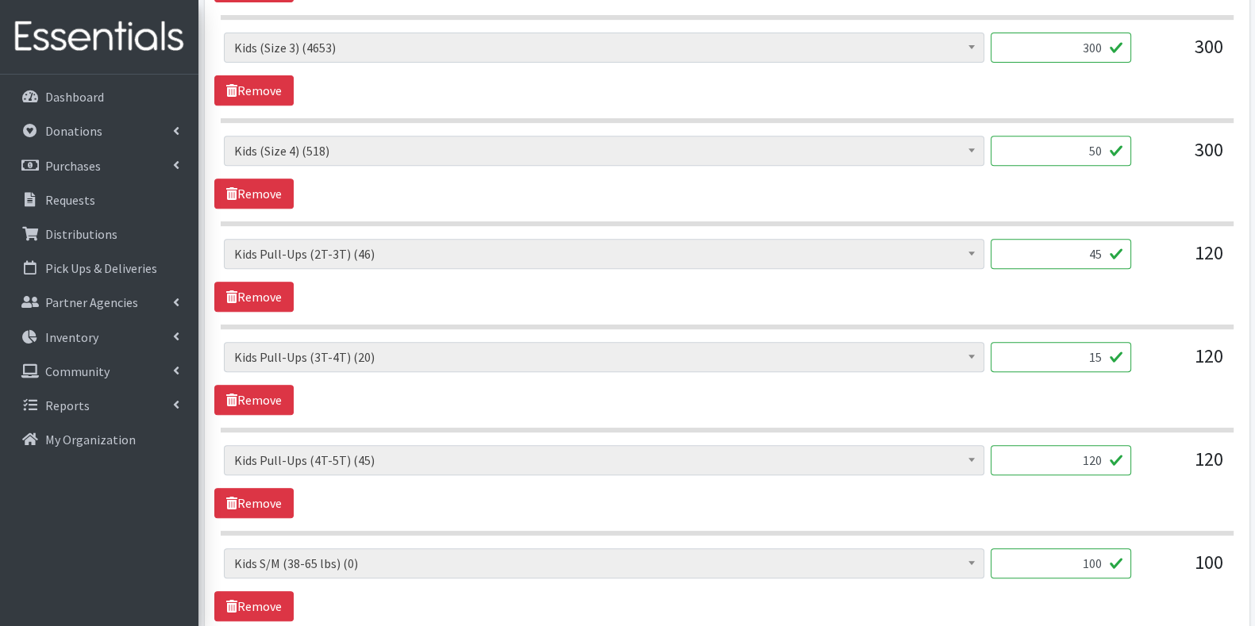
type input "15"
click at [1100, 445] on input "120" at bounding box center [1061, 460] width 141 height 30
type input "45"
click at [251, 592] on link "Remove" at bounding box center [253, 607] width 79 height 30
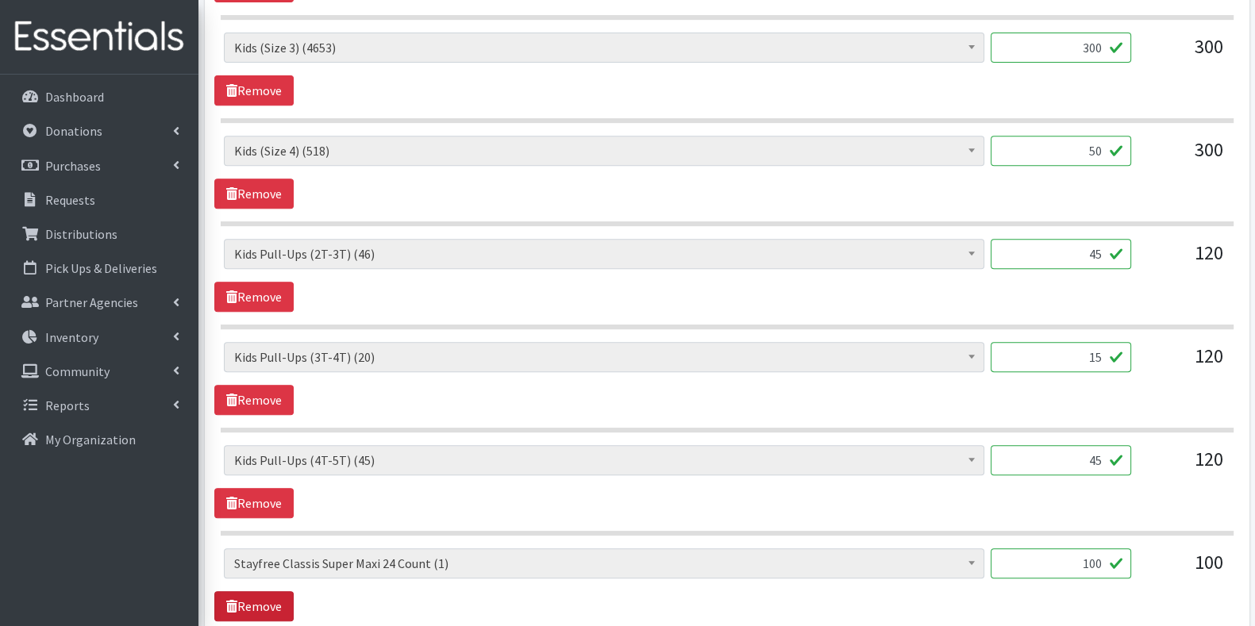
click at [251, 592] on link "Remove" at bounding box center [253, 607] width 79 height 30
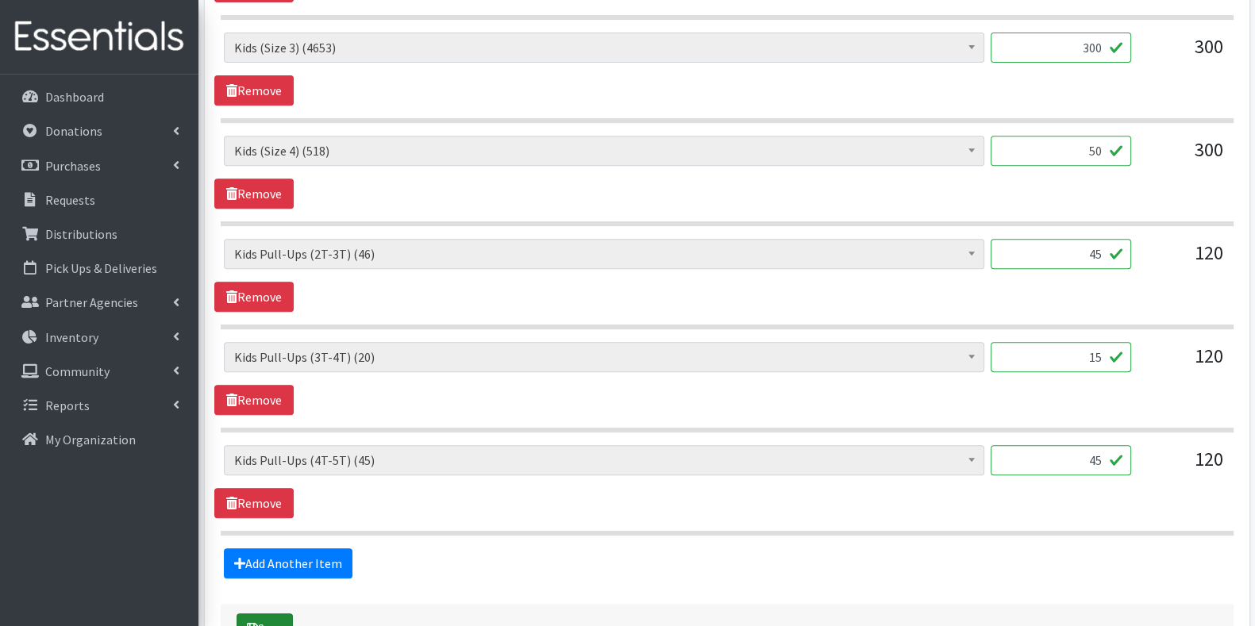
click at [275, 614] on button "Save" at bounding box center [265, 629] width 56 height 30
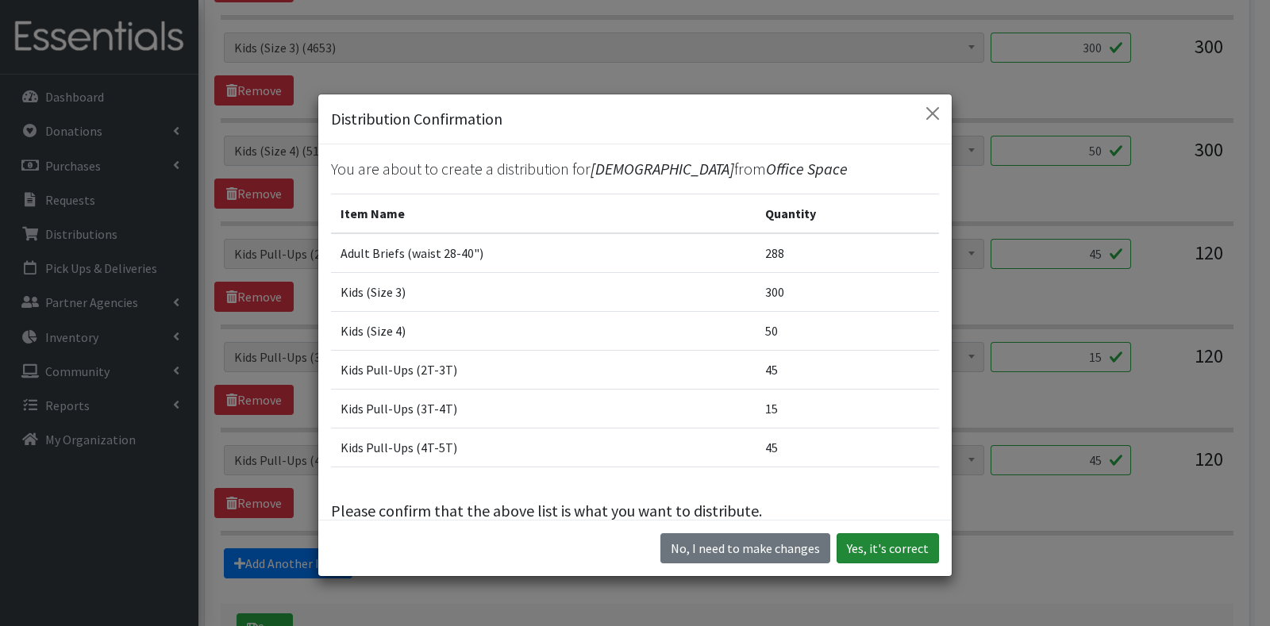
click at [911, 540] on button "Yes, it's correct" at bounding box center [888, 549] width 102 height 30
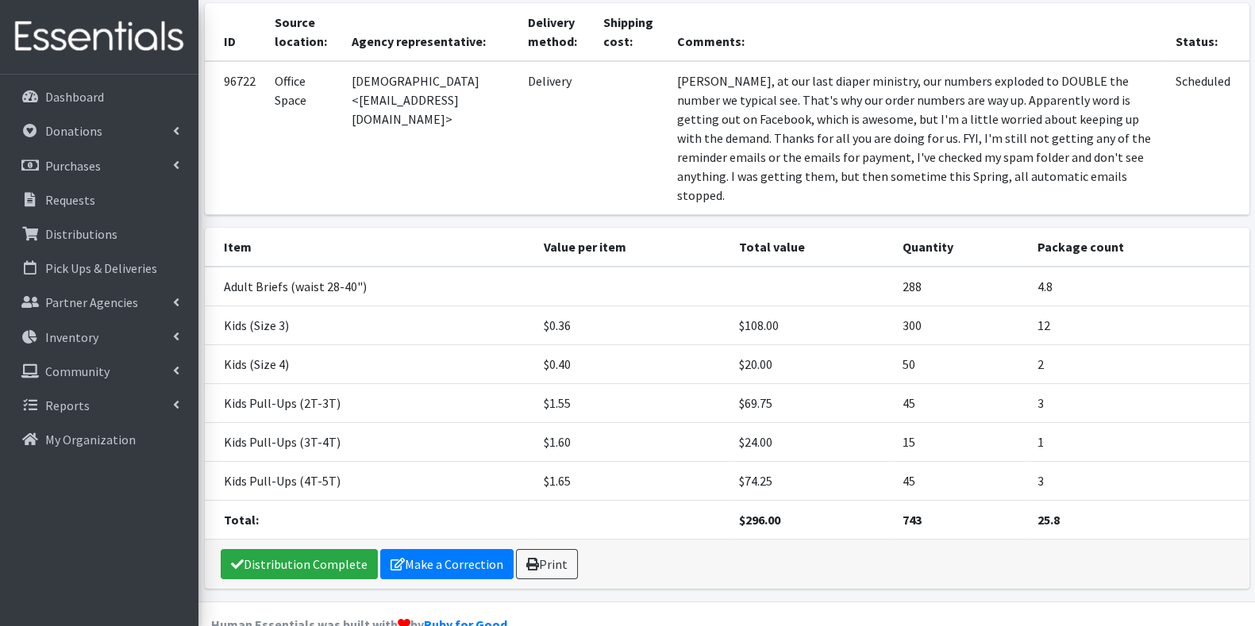
scroll to position [208, 0]
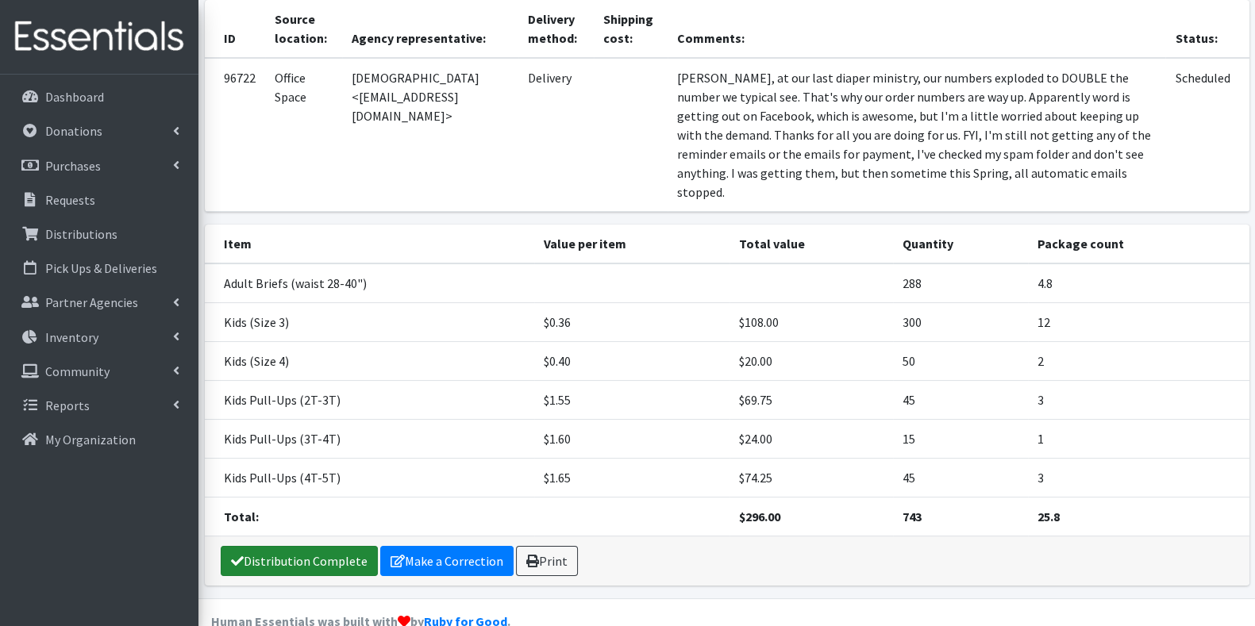
click at [345, 567] on link "Distribution Complete" at bounding box center [299, 561] width 157 height 30
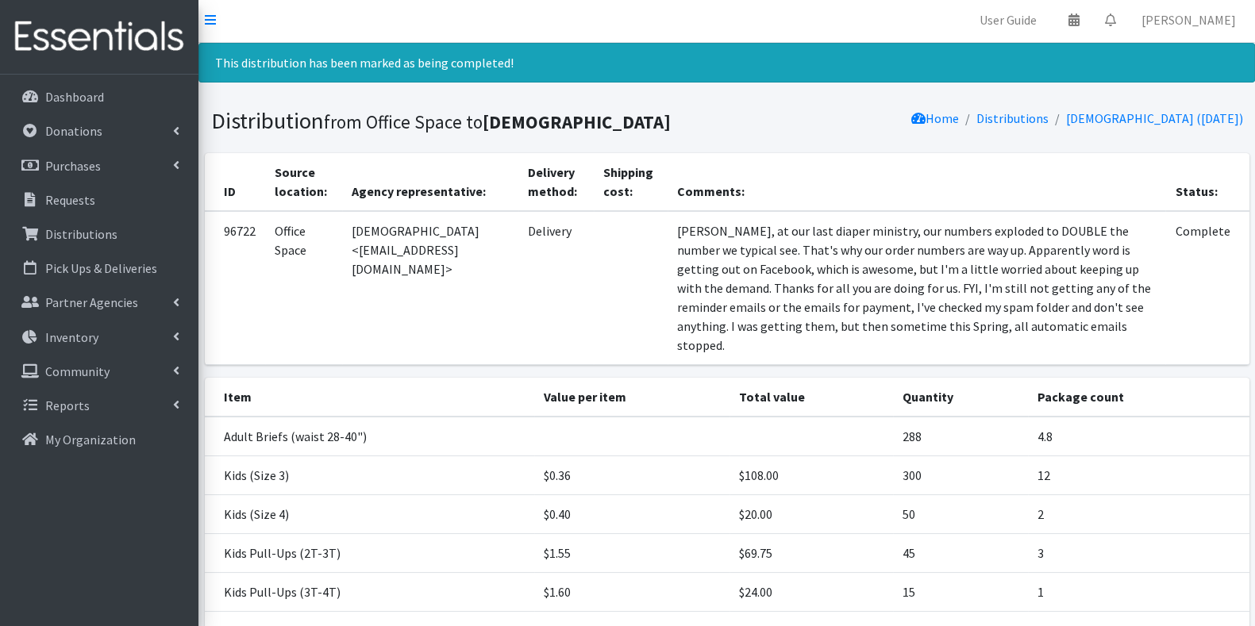
scroll to position [0, 0]
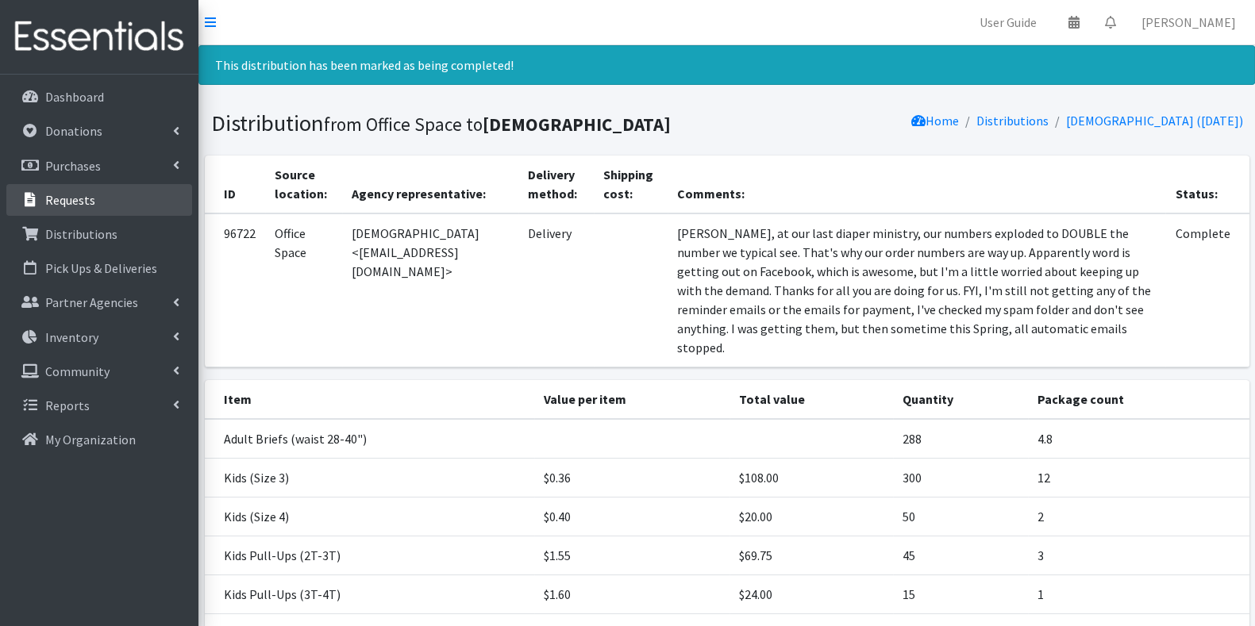
click at [93, 208] on link "Requests" at bounding box center [99, 200] width 186 height 32
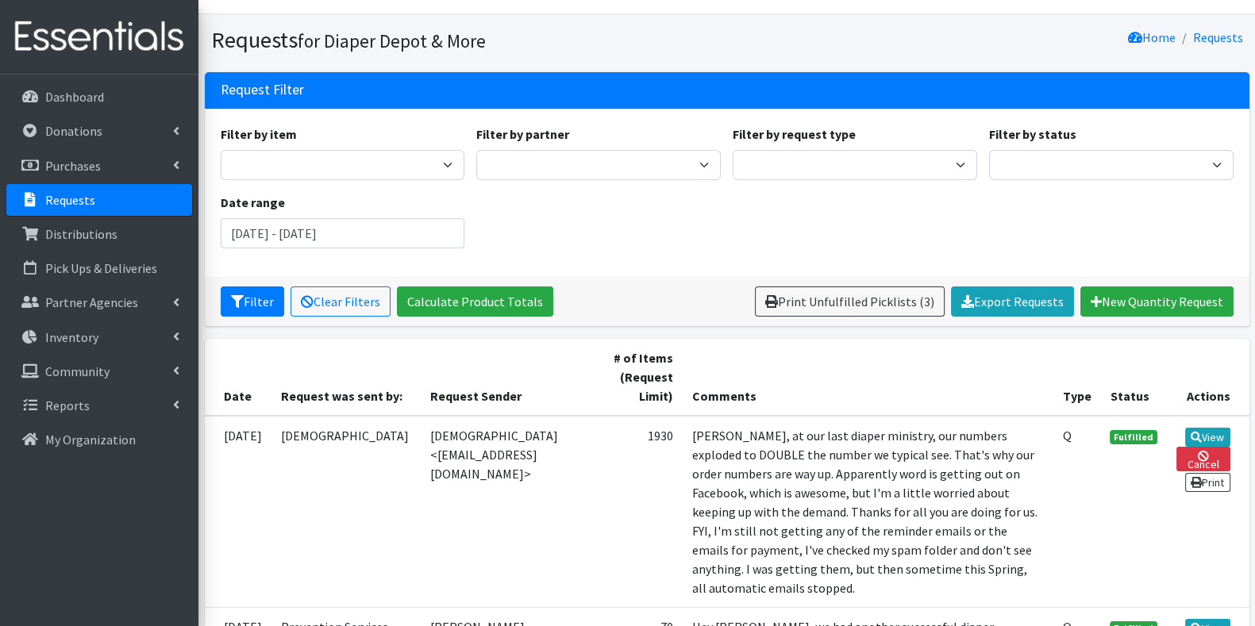
scroll to position [22, 0]
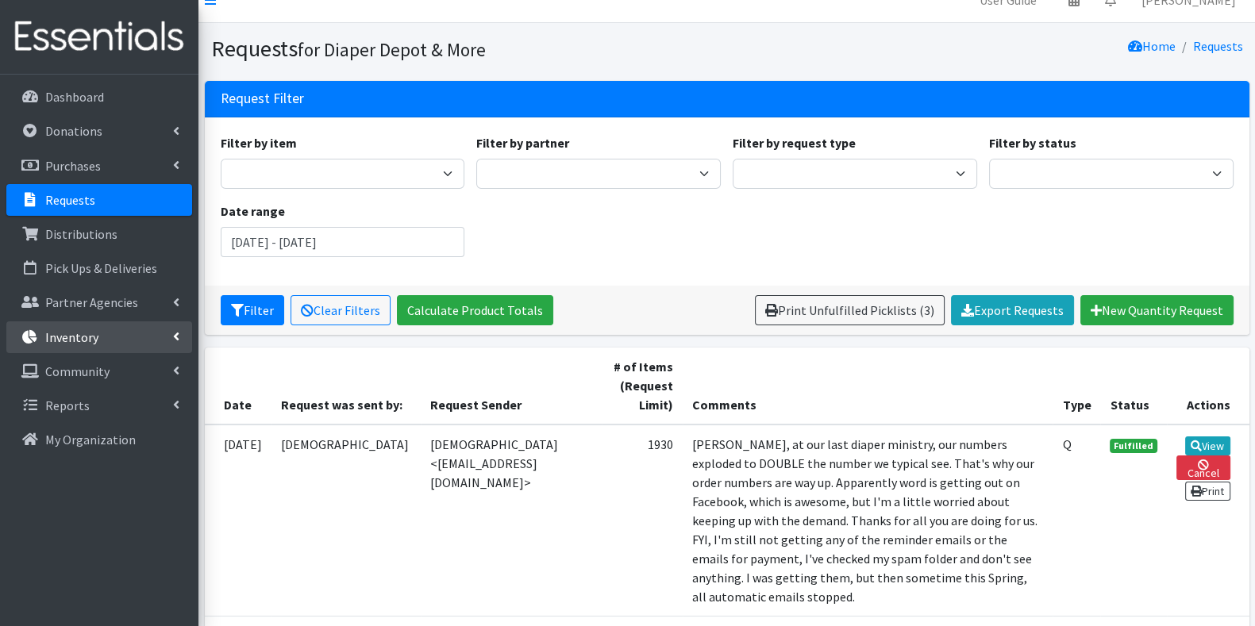
click at [83, 333] on p "Inventory" at bounding box center [71, 337] width 53 height 16
